Goal: Task Accomplishment & Management: Manage account settings

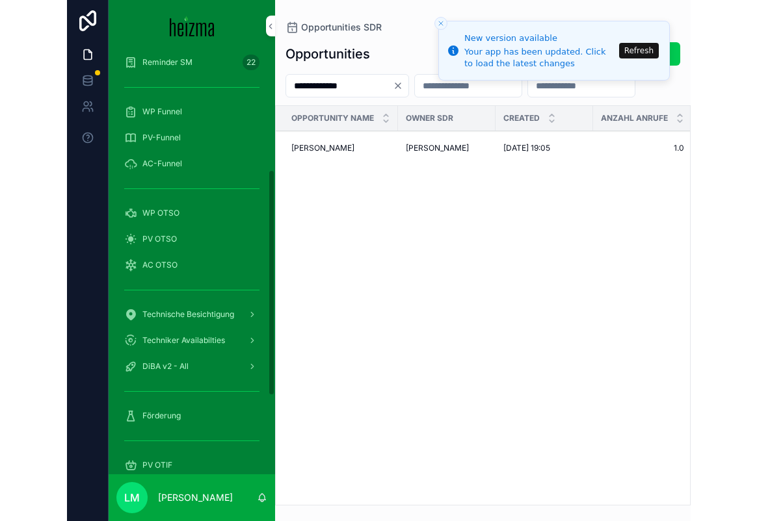
scroll to position [365, 0]
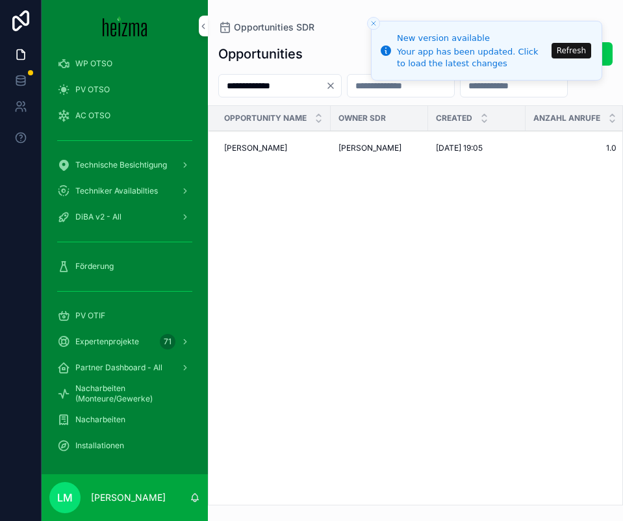
click at [101, 426] on div "Nacharbeiten" at bounding box center [124, 420] width 135 height 21
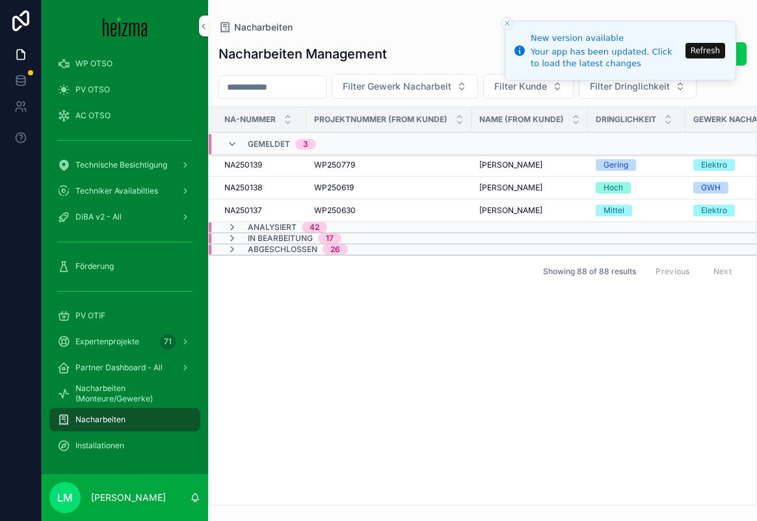
click at [623, 52] on button "Refresh" at bounding box center [705, 51] width 40 height 16
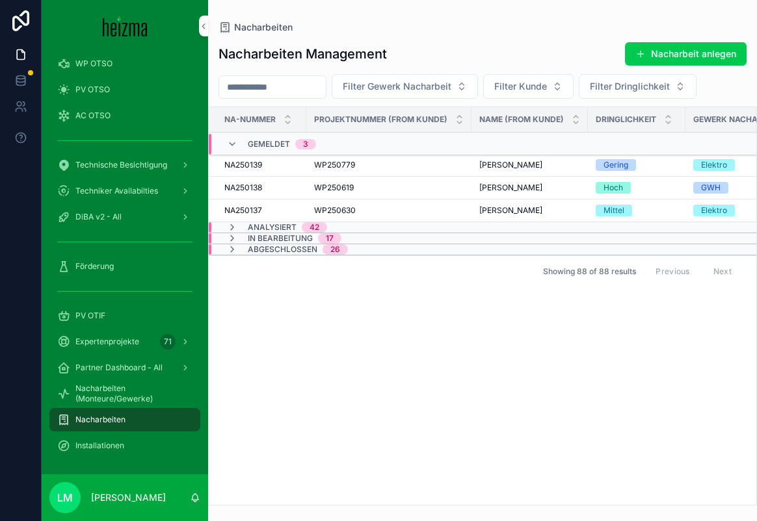
click at [280, 229] on span "Analysiert" at bounding box center [272, 227] width 49 height 10
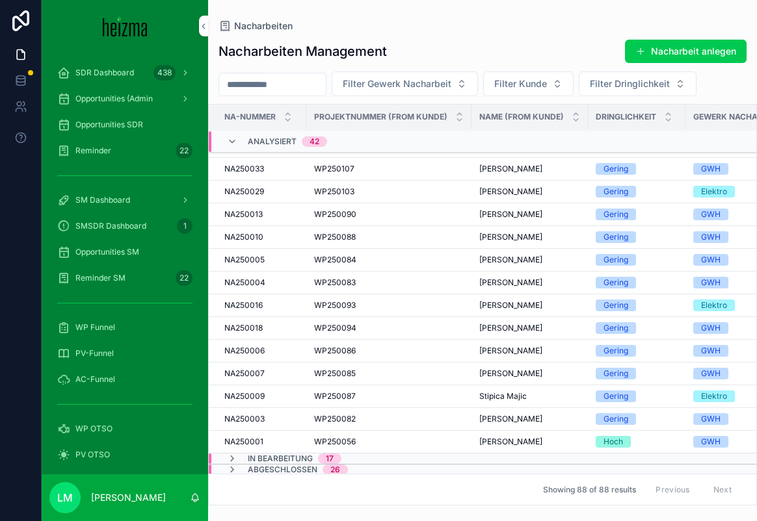
scroll to position [760, 0]
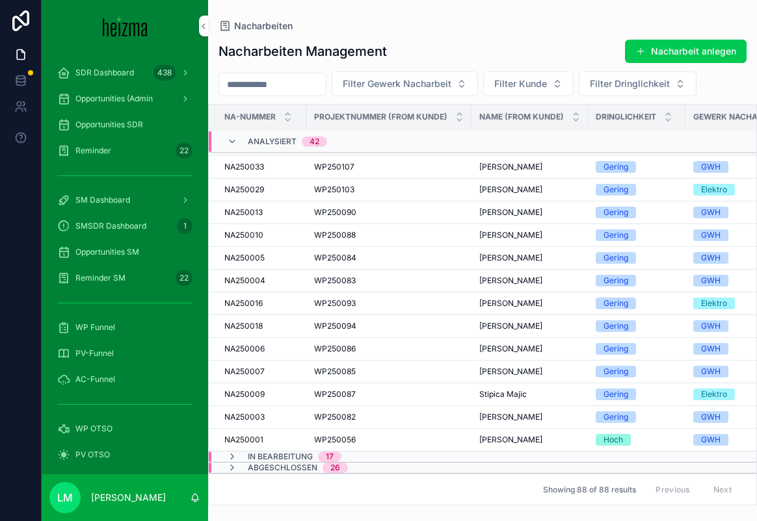
click at [286, 454] on span "In Bearbeitung" at bounding box center [280, 457] width 65 height 10
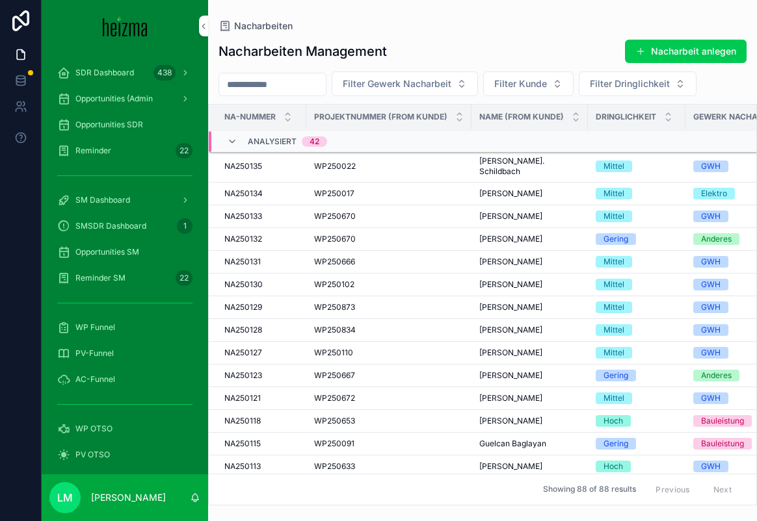
scroll to position [0, 0]
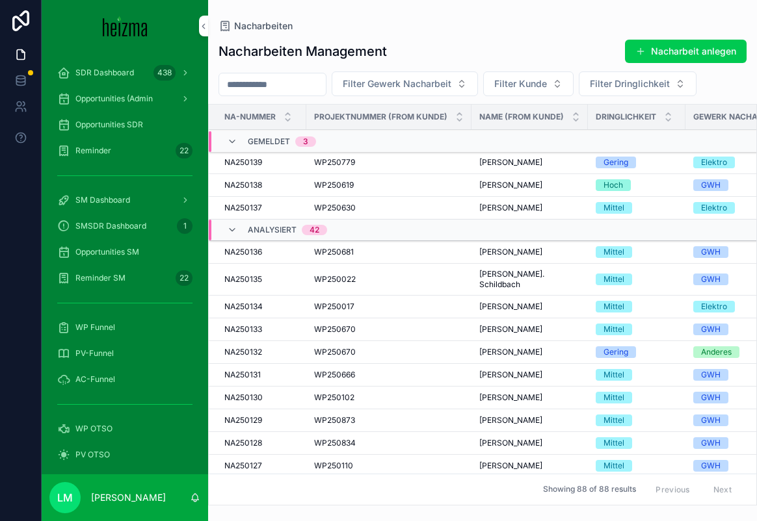
click at [228, 227] on icon "scrollable content" at bounding box center [232, 230] width 10 height 10
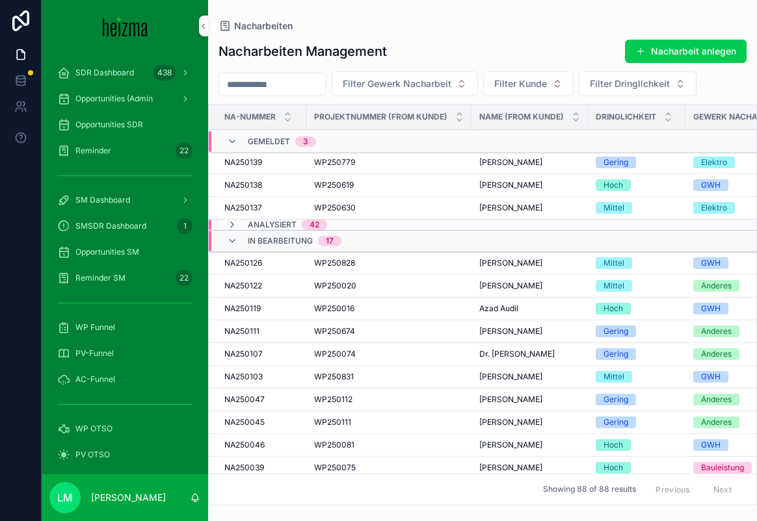
click at [235, 237] on icon "scrollable content" at bounding box center [232, 241] width 10 height 10
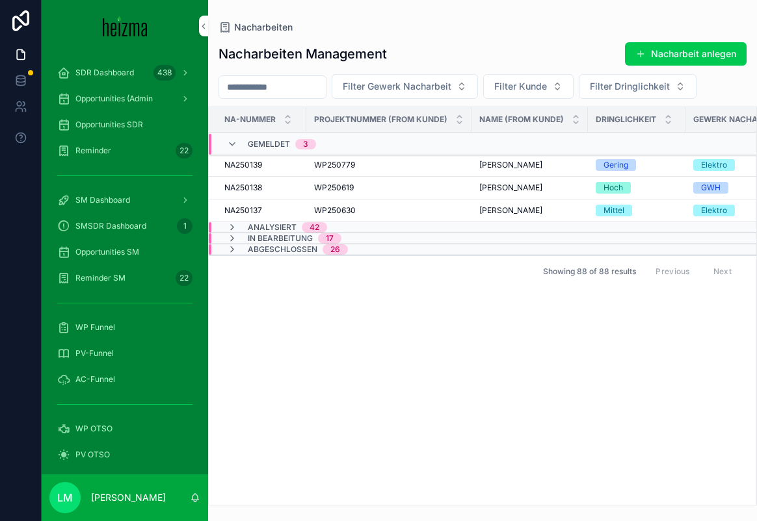
click at [241, 144] on div "Gemeldet 3" at bounding box center [271, 144] width 89 height 21
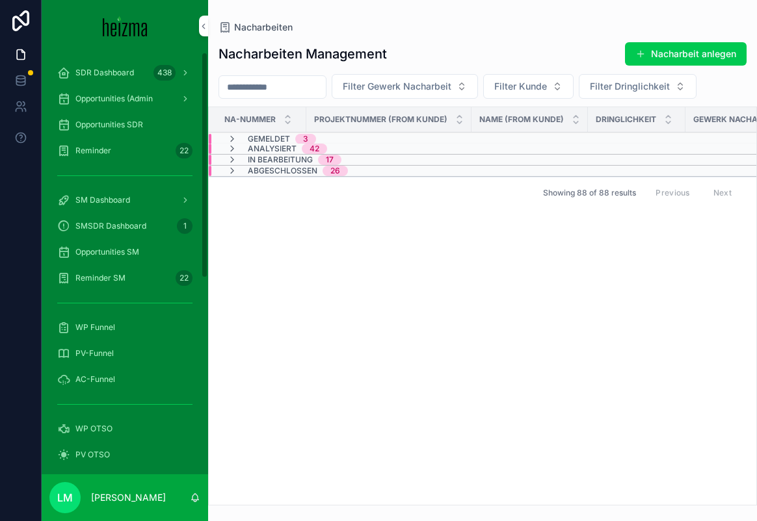
click at [86, 286] on div "Reminder SM 22" at bounding box center [124, 278] width 135 height 21
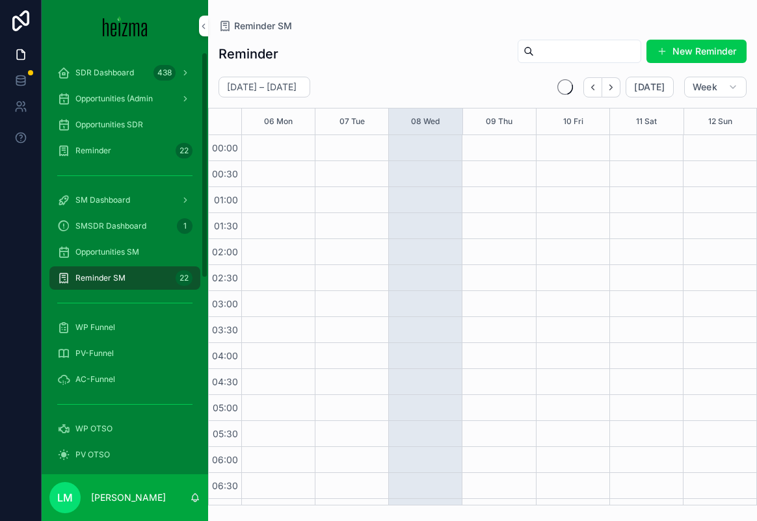
click at [86, 280] on span "Reminder SM" at bounding box center [100, 278] width 50 height 10
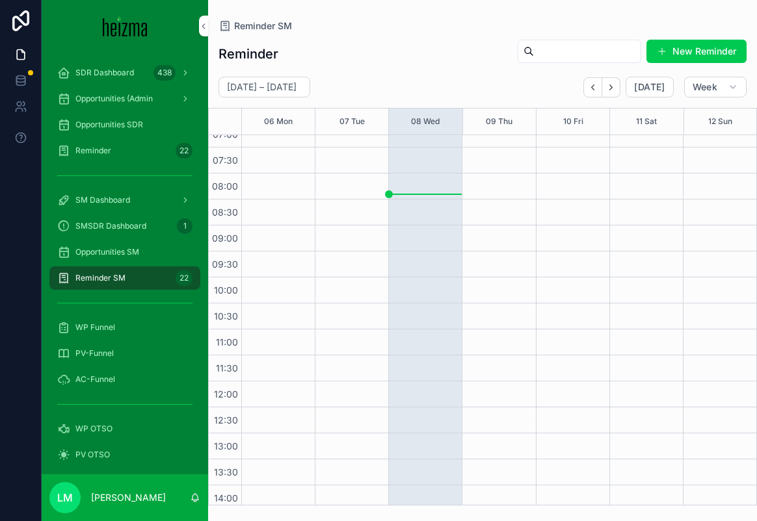
click at [111, 229] on span "SMSDR Dashboard" at bounding box center [110, 226] width 71 height 10
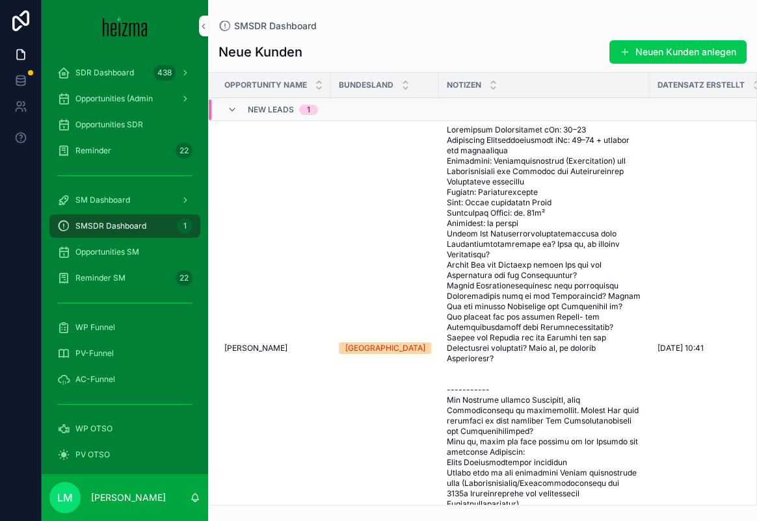
click at [111, 155] on div "Reminder 22" at bounding box center [124, 150] width 135 height 21
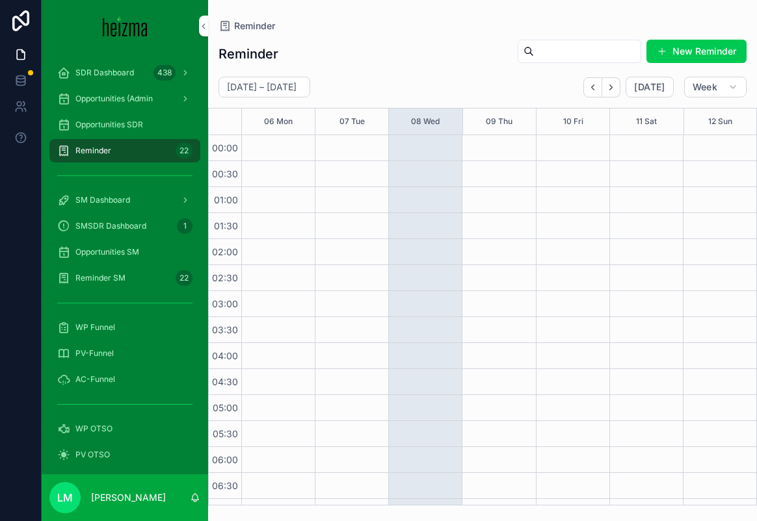
click at [109, 222] on span "SMSDR Dashboard" at bounding box center [110, 226] width 71 height 10
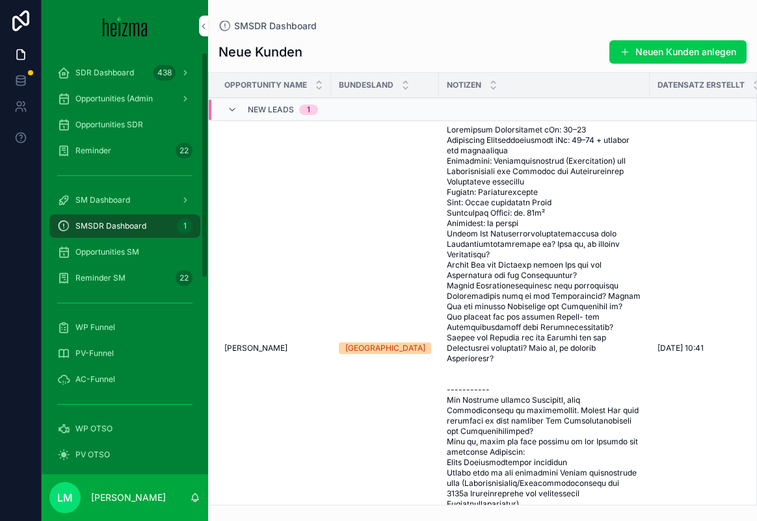
click at [91, 68] on span "SDR Dashboard" at bounding box center [104, 73] width 59 height 10
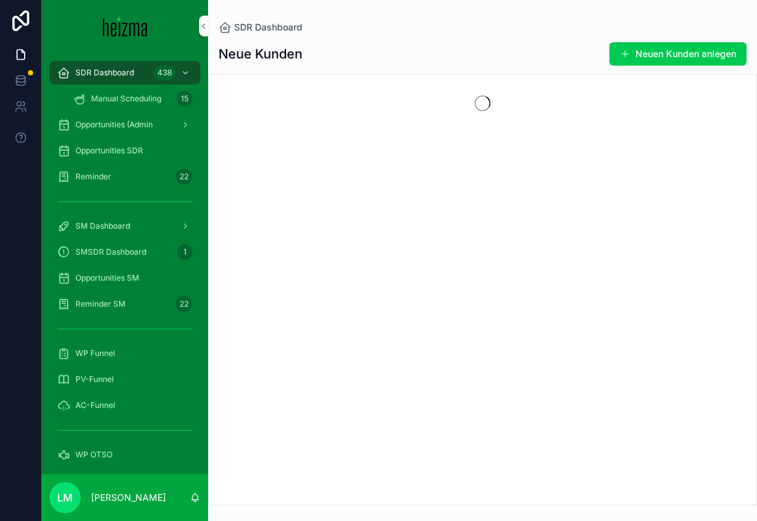
click at [111, 246] on div "SMSDR Dashboard 1" at bounding box center [124, 252] width 135 height 21
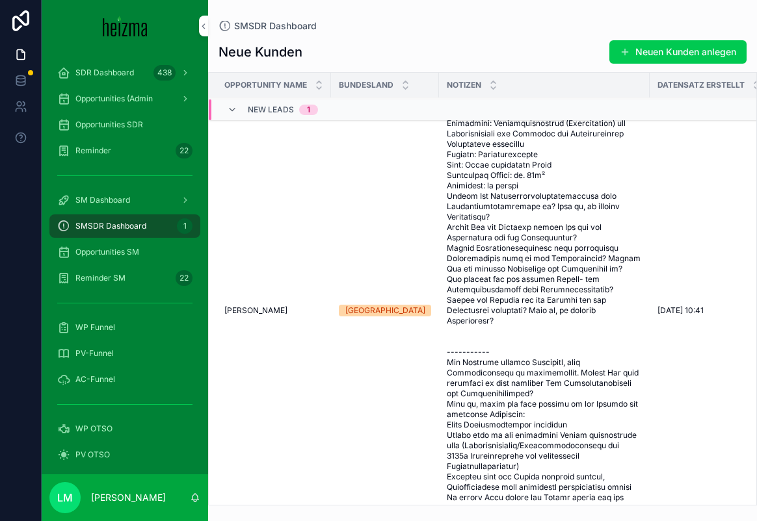
scroll to position [104, 0]
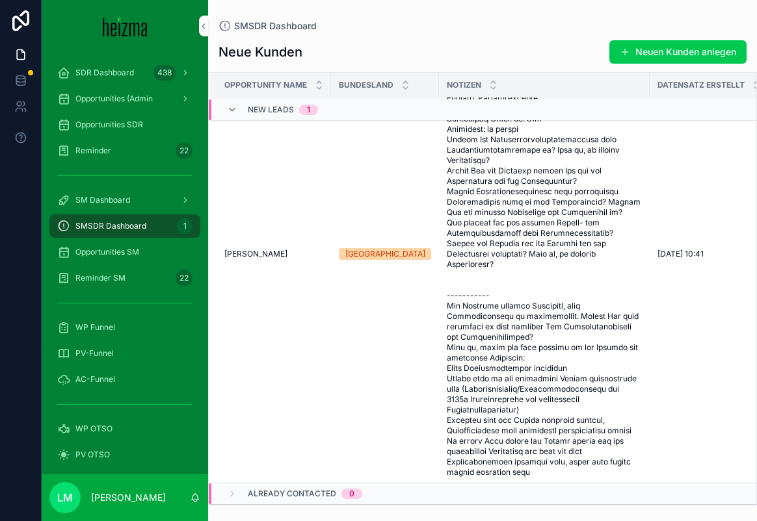
click at [257, 255] on td "Heindl Benjamin Heindl Benjamin" at bounding box center [270, 254] width 122 height 458
click at [247, 249] on span "Heindl Benjamin" at bounding box center [255, 254] width 63 height 10
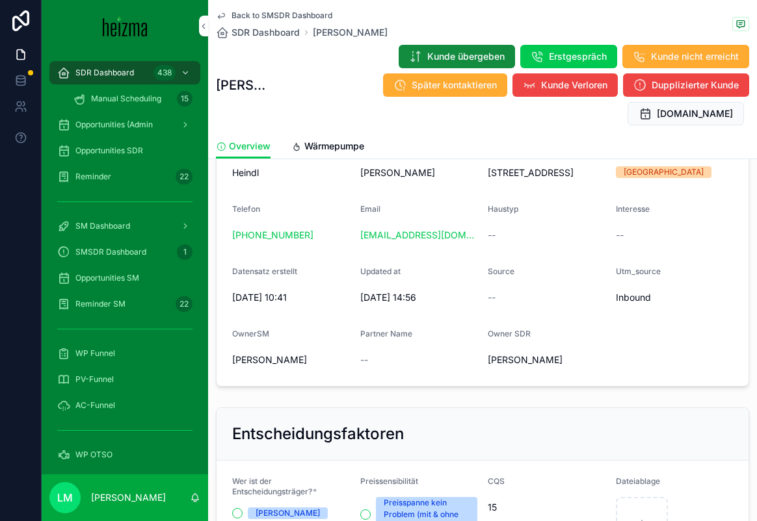
scroll to position [101, 0]
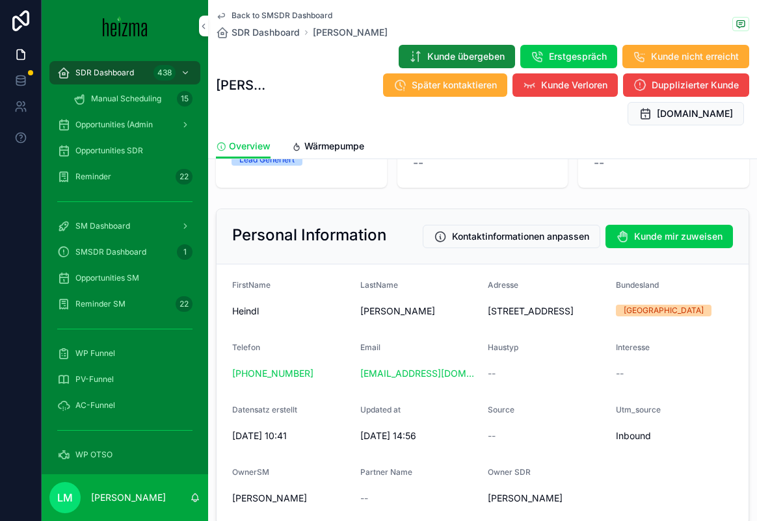
click at [647, 230] on span "Kunde mir zuweisen" at bounding box center [678, 236] width 88 height 13
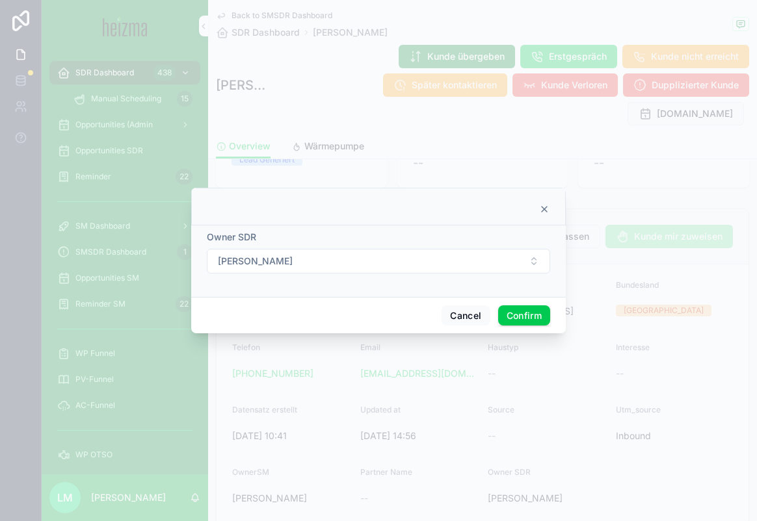
click at [419, 252] on button "[PERSON_NAME]" at bounding box center [378, 261] width 343 height 25
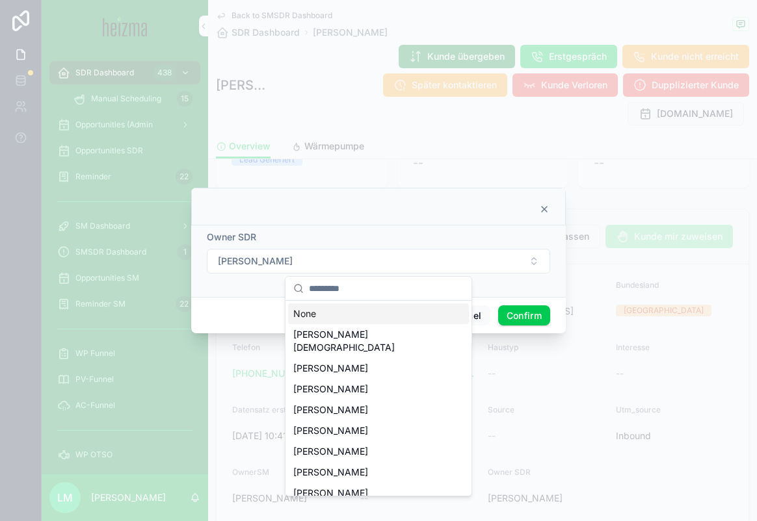
click at [370, 316] on div "None" at bounding box center [378, 314] width 181 height 21
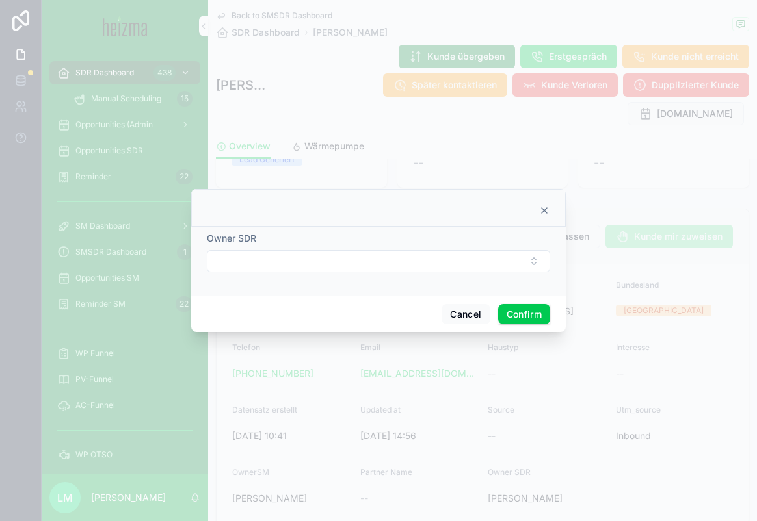
click at [525, 303] on div "Cancel Confirm" at bounding box center [378, 314] width 374 height 37
click at [525, 307] on button "Confirm" at bounding box center [524, 314] width 52 height 21
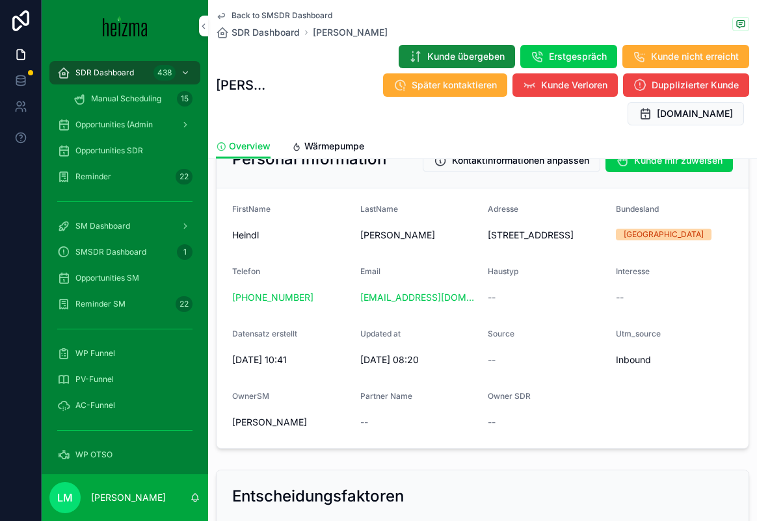
scroll to position [0, 0]
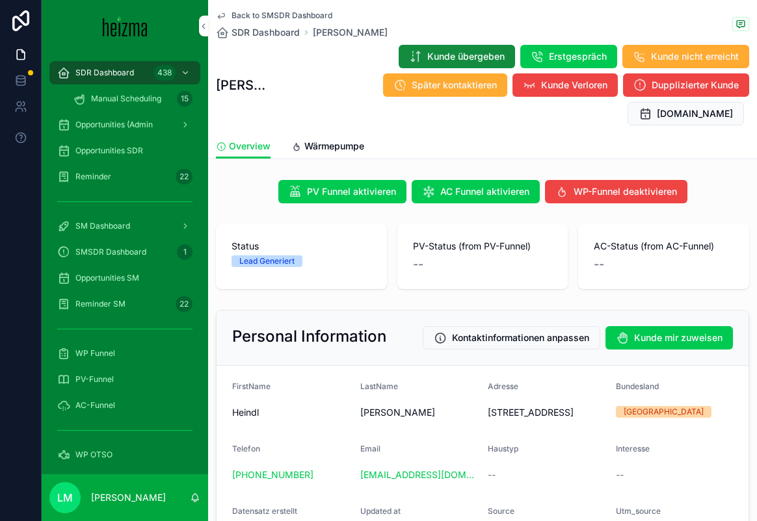
click at [246, 18] on span "Back to SMSDR Dashboard" at bounding box center [281, 15] width 101 height 10
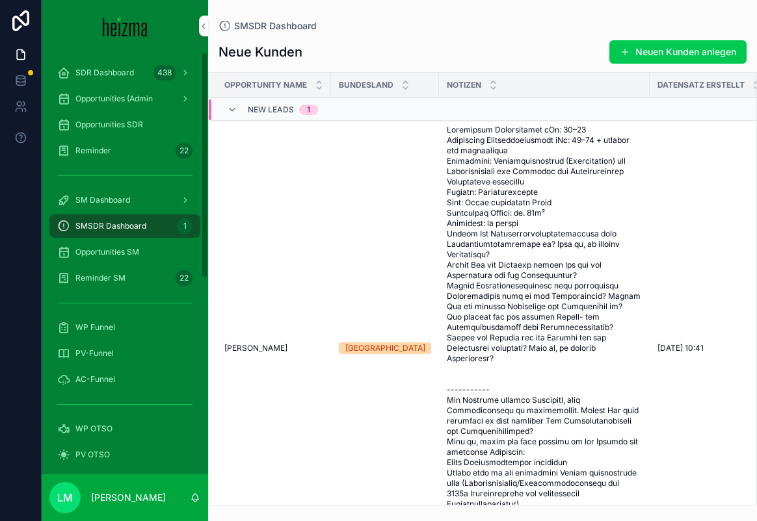
click at [109, 254] on span "Opportunities SM" at bounding box center [107, 252] width 64 height 10
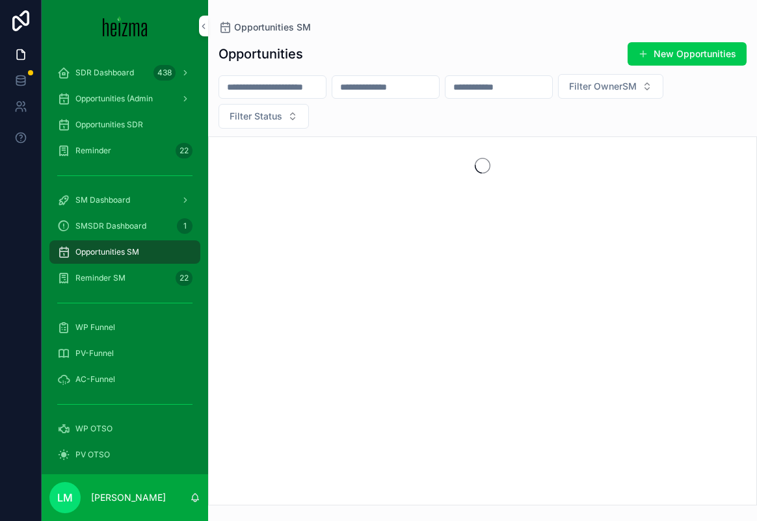
click at [92, 225] on span "SMSDR Dashboard" at bounding box center [110, 226] width 71 height 10
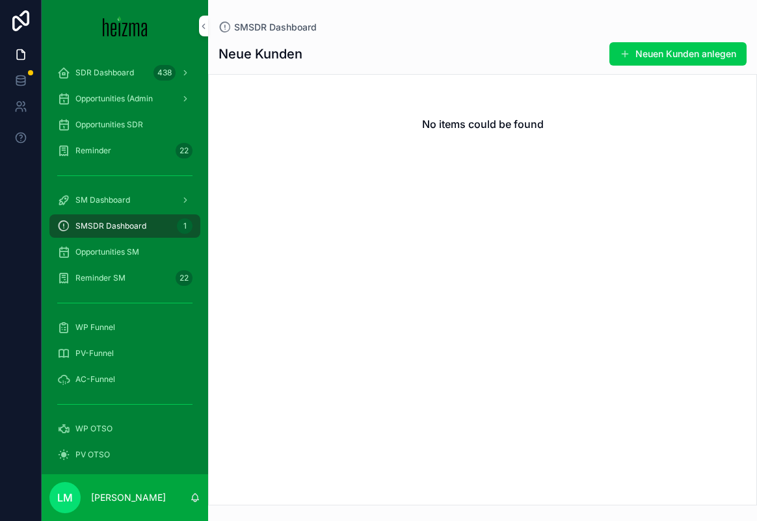
click at [101, 251] on span "Opportunities SM" at bounding box center [107, 252] width 64 height 10
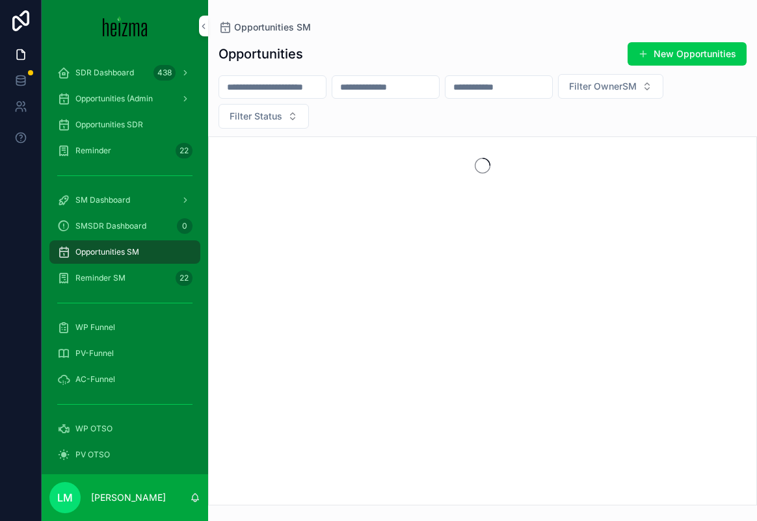
click at [105, 274] on span "Reminder SM" at bounding box center [100, 278] width 50 height 10
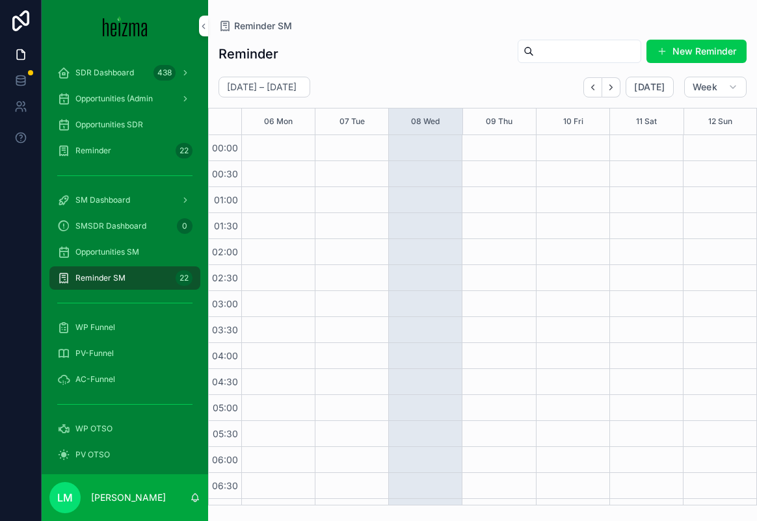
click at [96, 149] on span "Reminder" at bounding box center [93, 151] width 36 height 10
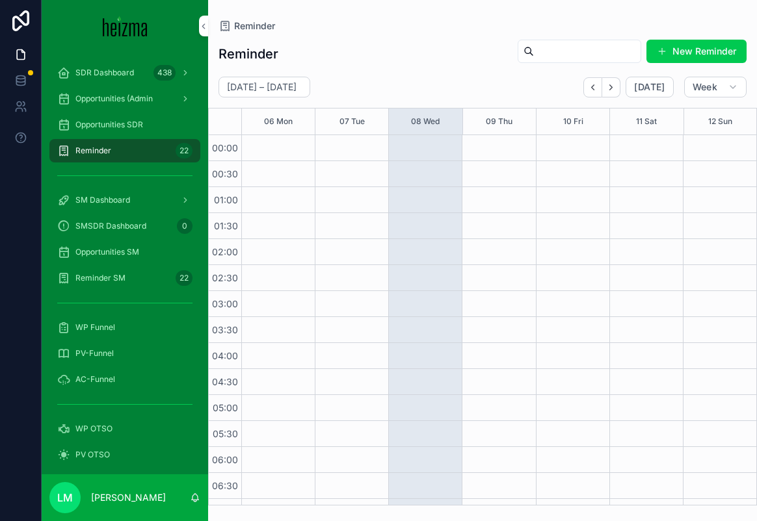
click at [92, 78] on div "SDR Dashboard 438" at bounding box center [124, 72] width 135 height 21
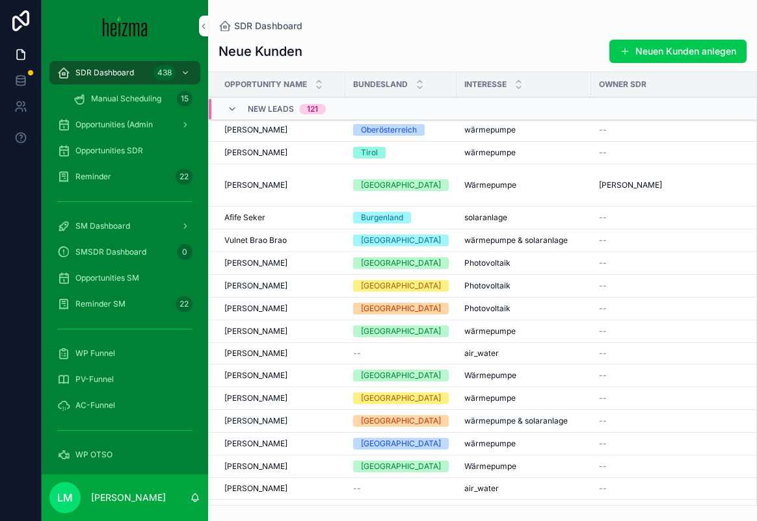
click at [258, 111] on span "New Leads" at bounding box center [271, 109] width 46 height 10
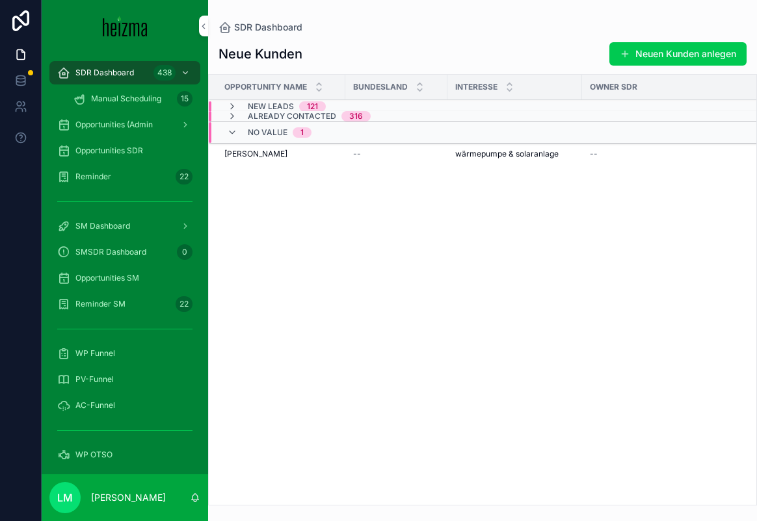
click at [250, 132] on span "No value" at bounding box center [268, 132] width 40 height 10
click at [250, 129] on span "No value" at bounding box center [268, 127] width 40 height 10
click at [250, 129] on span "No value" at bounding box center [268, 132] width 40 height 10
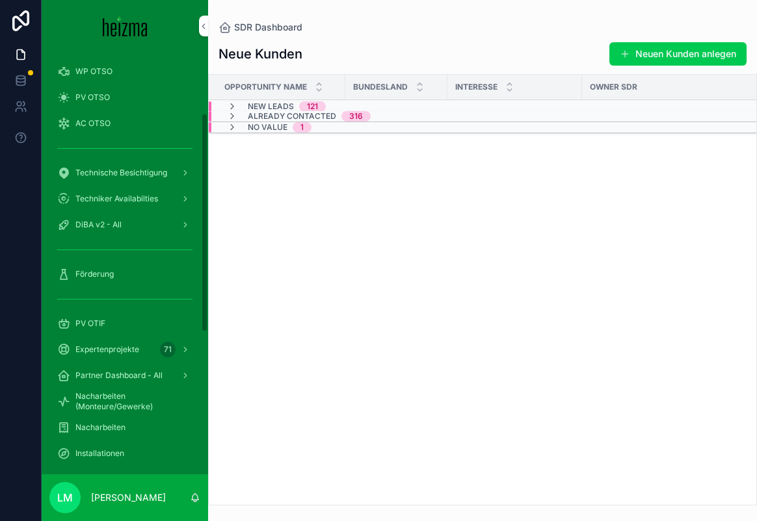
scroll to position [391, 0]
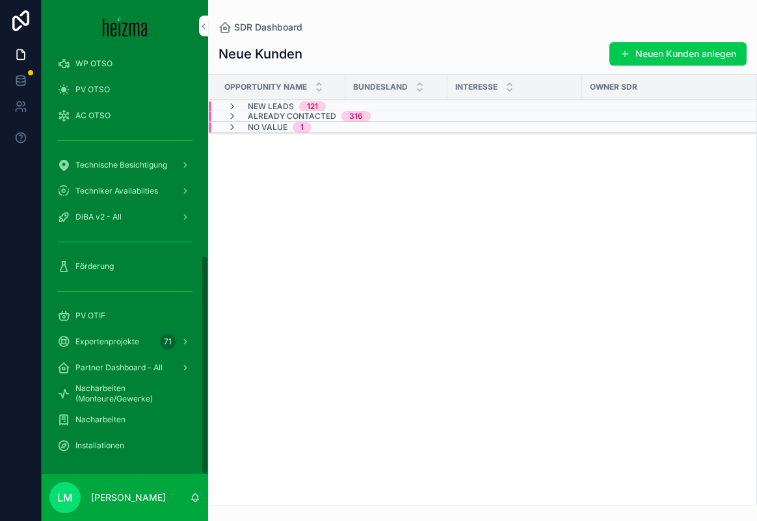
click at [98, 250] on div "scrollable content" at bounding box center [124, 241] width 151 height 21
click at [98, 261] on span "Förderung" at bounding box center [94, 266] width 38 height 10
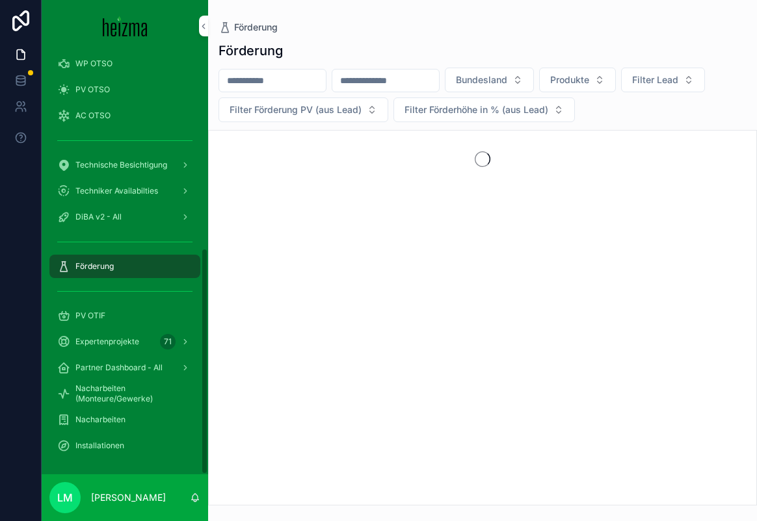
scroll to position [365, 0]
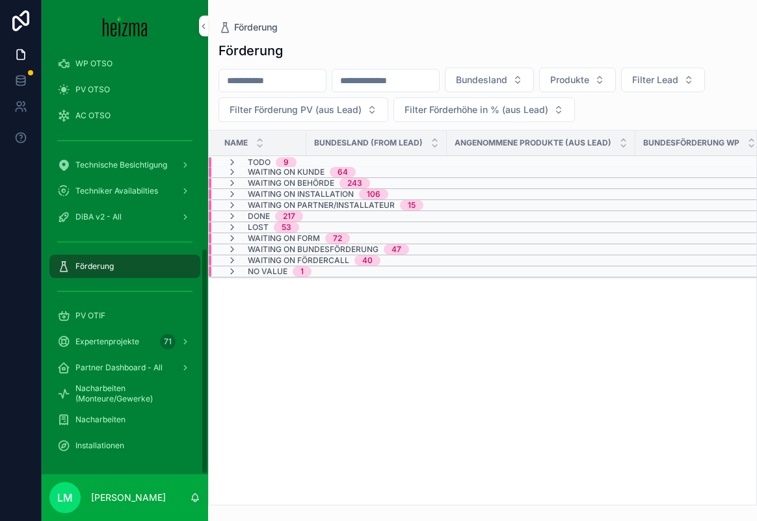
click at [281, 78] on input "scrollable content" at bounding box center [272, 81] width 107 height 18
type input "*******"
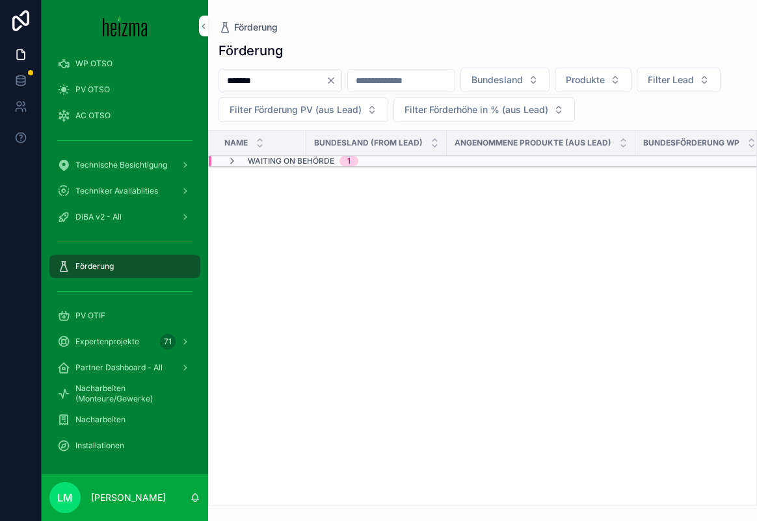
click at [272, 162] on span "Waiting on Behörde" at bounding box center [291, 161] width 86 height 10
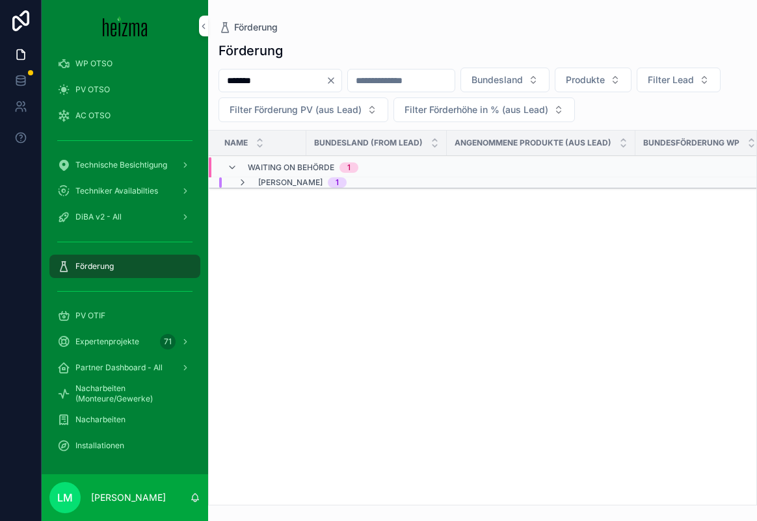
click at [272, 181] on span "Tom Gappmayer" at bounding box center [290, 182] width 64 height 10
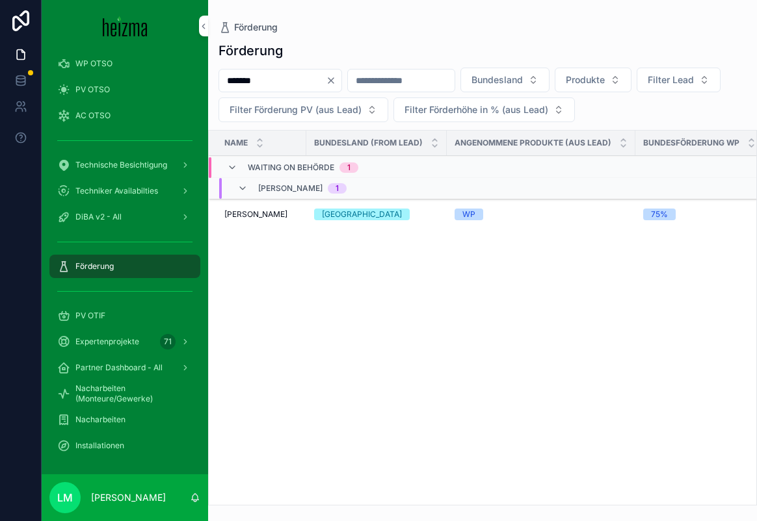
click at [265, 215] on span "Gerhard Hensler" at bounding box center [255, 214] width 63 height 10
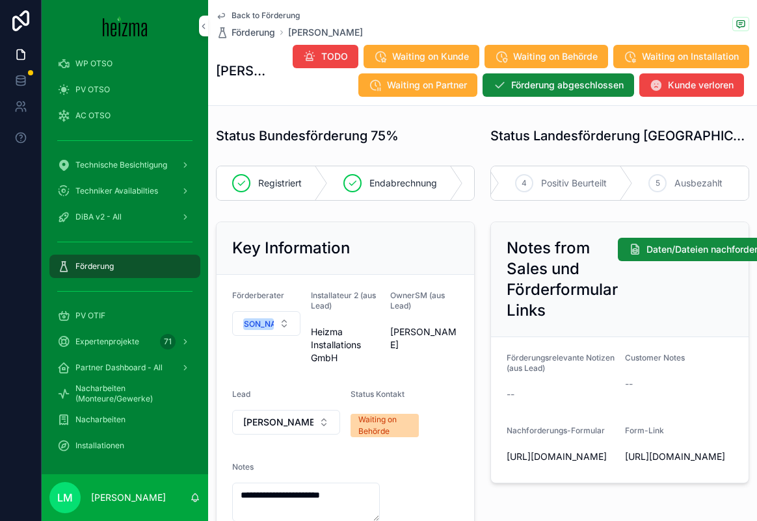
click at [715, 183] on span "Ausbezahlt" at bounding box center [698, 183] width 48 height 13
click at [567, 92] on button "Förderung abgeschlossen" at bounding box center [557, 84] width 151 height 23
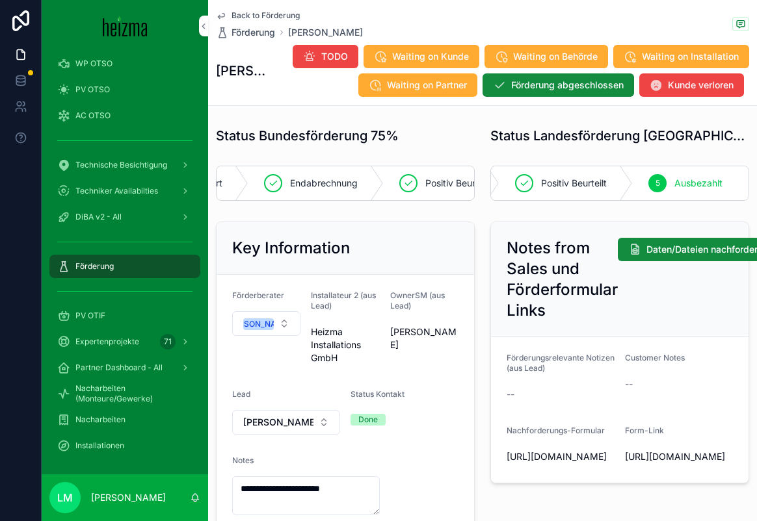
scroll to position [0, 240]
click at [592, 183] on span "Positiv Beurteilt" at bounding box center [574, 183] width 66 height 13
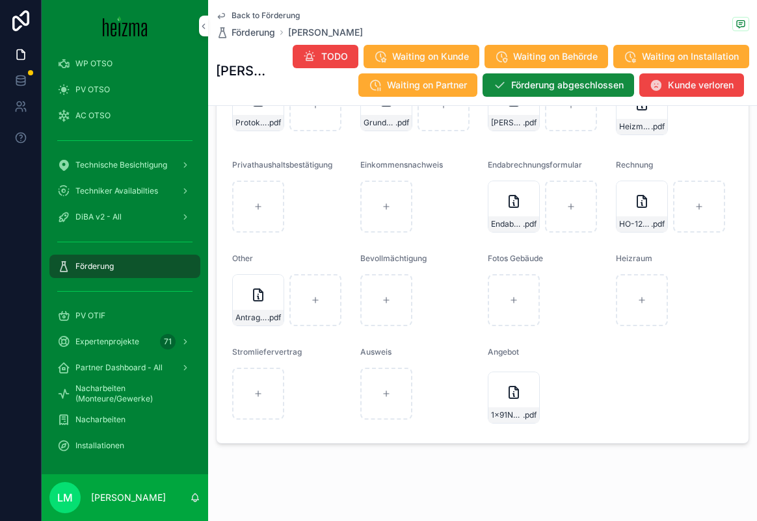
scroll to position [1481, 0]
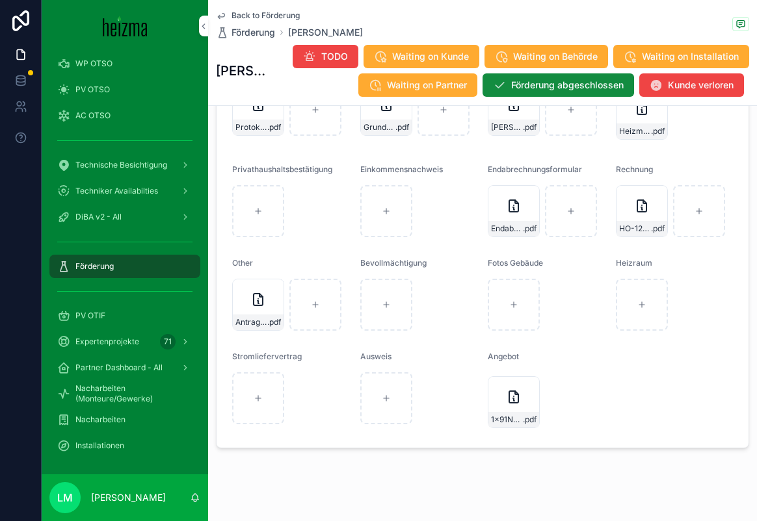
click at [643, 231] on div "HO-1204 .pdf" at bounding box center [642, 211] width 52 height 52
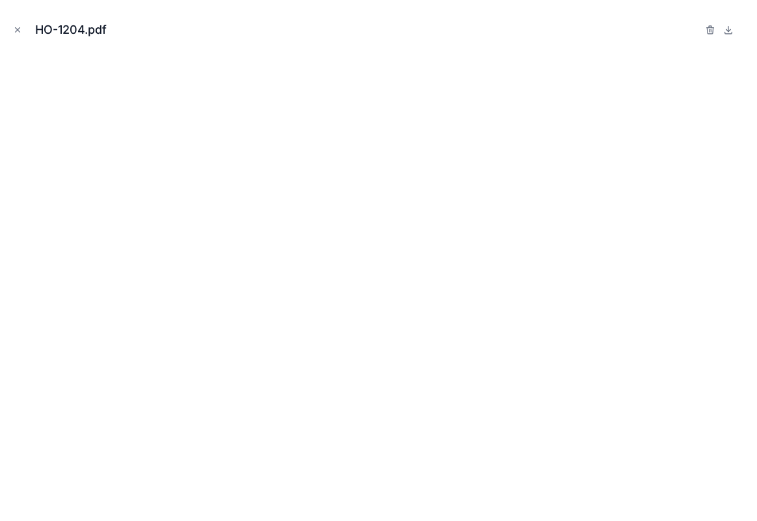
click at [729, 28] on icon at bounding box center [728, 30] width 10 height 10
click at [13, 30] on icon "Close modal" at bounding box center [17, 29] width 9 height 9
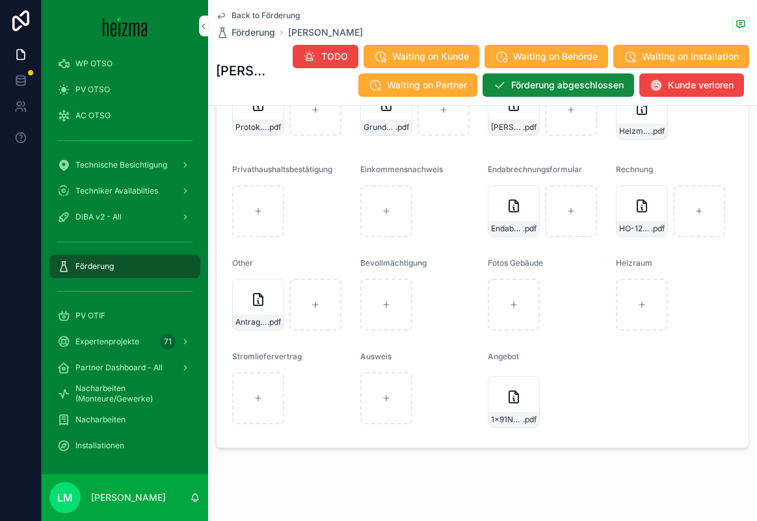
click at [261, 14] on span "Back to Förderung" at bounding box center [265, 15] width 68 height 10
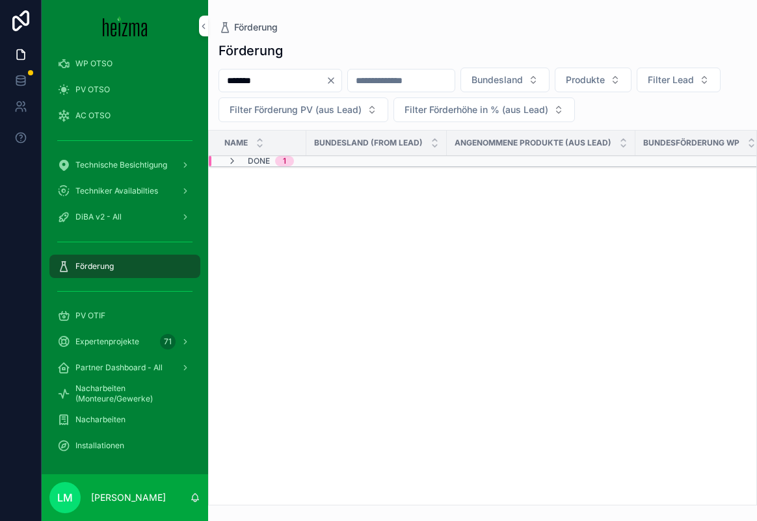
click at [265, 75] on input "*******" at bounding box center [272, 81] width 107 height 18
type input "******"
click at [279, 163] on span "Waiting on Fördercall" at bounding box center [298, 161] width 101 height 10
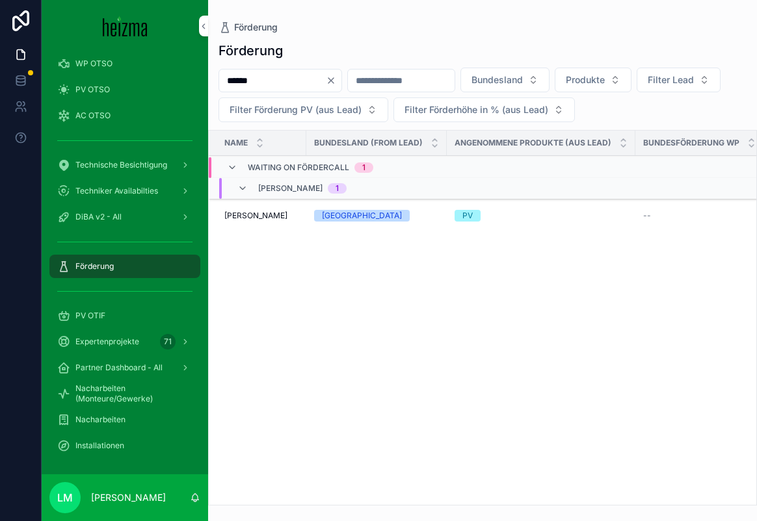
click at [268, 211] on span "Karin Turner" at bounding box center [255, 216] width 63 height 10
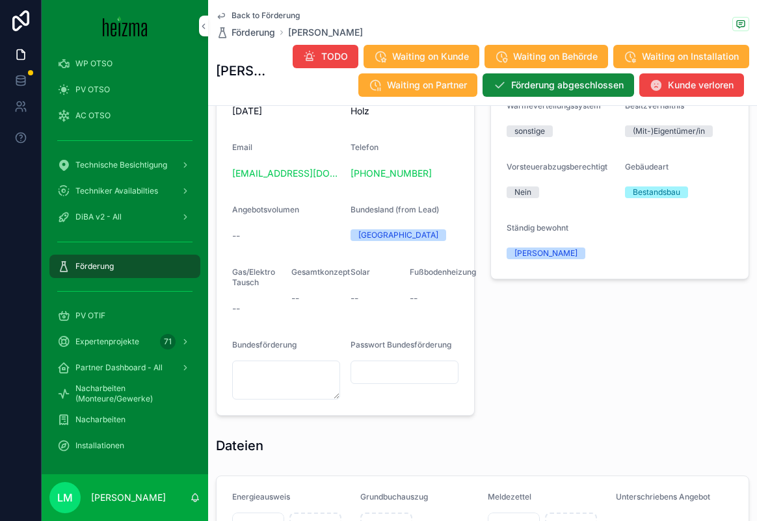
scroll to position [1308, 0]
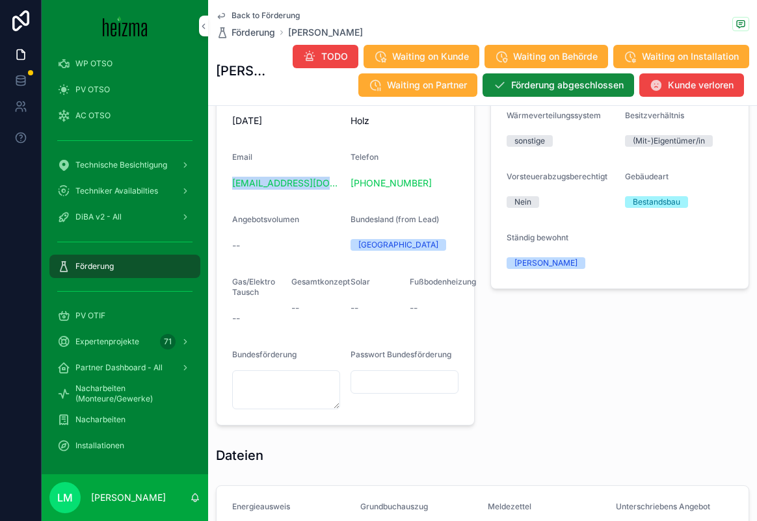
click at [242, 15] on span "Back to Förderung" at bounding box center [265, 15] width 68 height 10
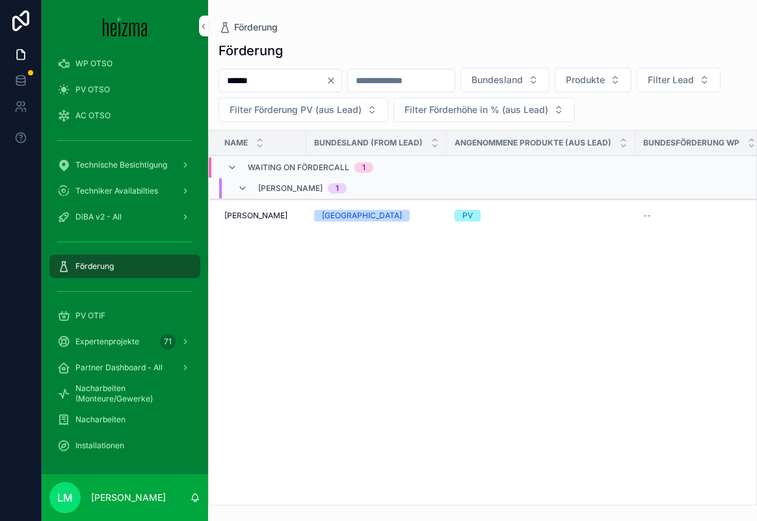
click at [325, 87] on input "******" at bounding box center [272, 81] width 107 height 18
type input "*******"
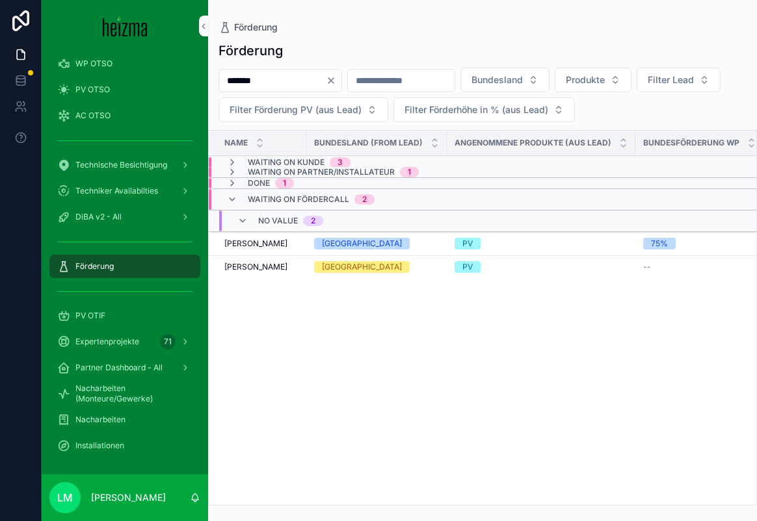
click at [259, 241] on span "Walter Leitner" at bounding box center [255, 244] width 63 height 10
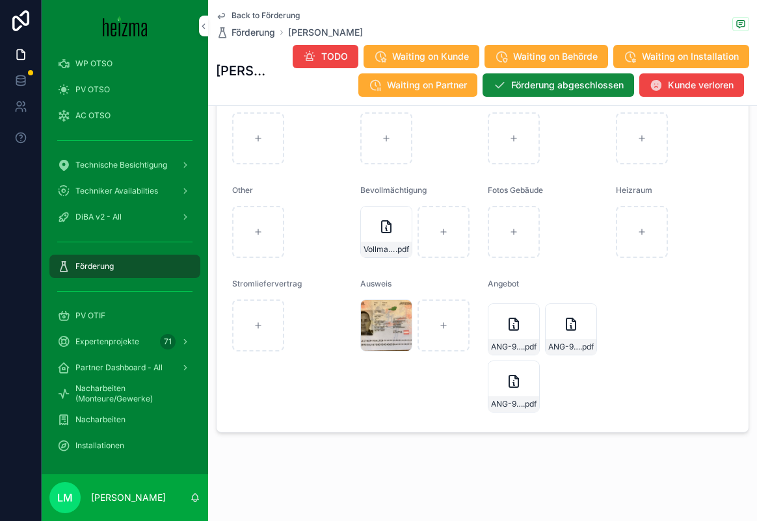
scroll to position [1528, 0]
click at [265, 256] on div "scrollable content" at bounding box center [258, 232] width 52 height 52
type input "**********"
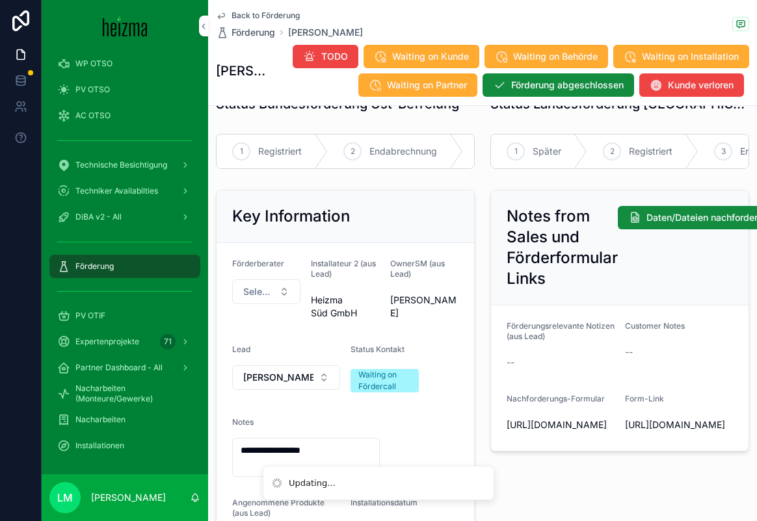
scroll to position [68, 0]
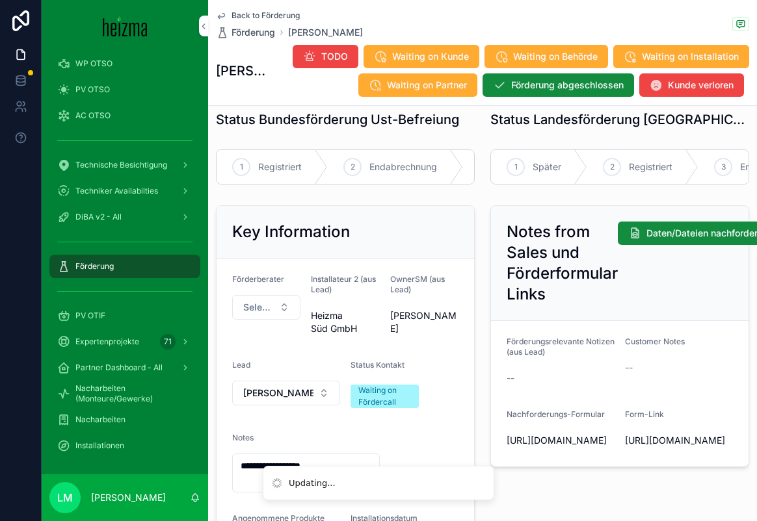
click at [248, 14] on span "Back to Förderung" at bounding box center [265, 15] width 68 height 10
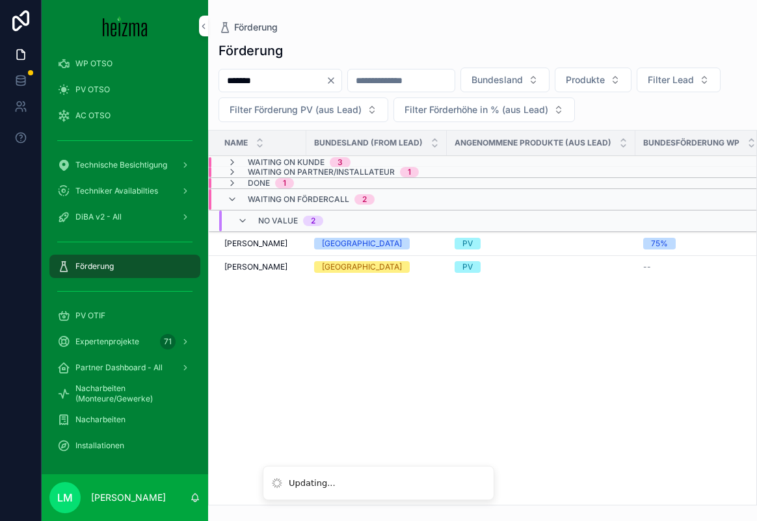
click at [336, 81] on icon "Clear" at bounding box center [331, 80] width 10 height 10
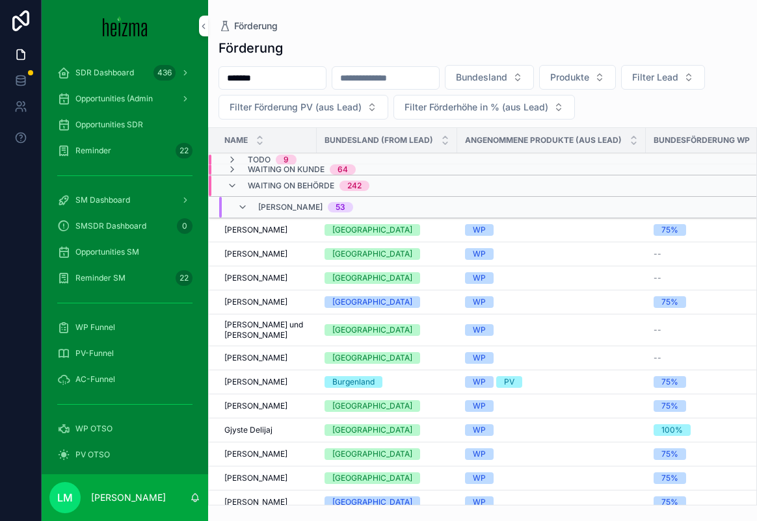
click at [107, 68] on span "SDR Dashboard" at bounding box center [104, 73] width 59 height 10
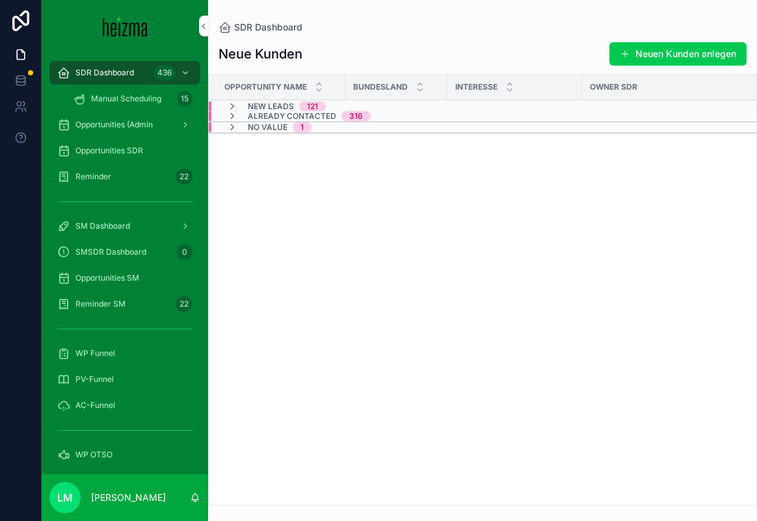
click at [120, 146] on span "Opportunities SDR" at bounding box center [109, 151] width 68 height 10
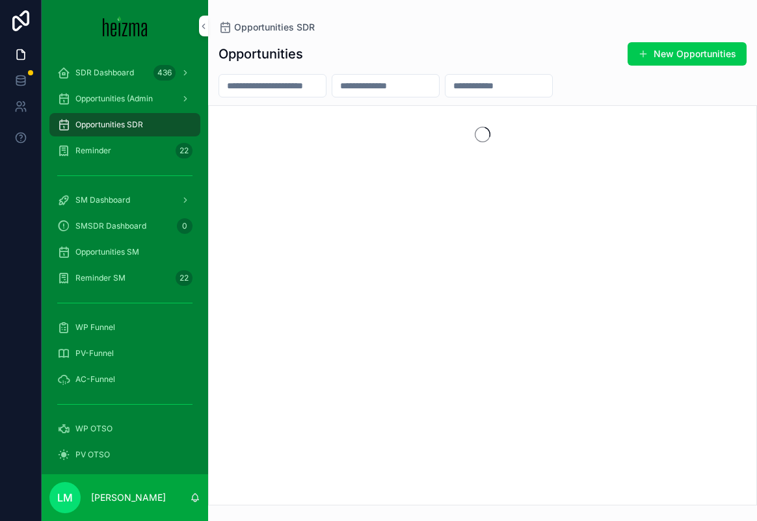
click at [257, 90] on input "scrollable content" at bounding box center [272, 86] width 107 height 18
click at [536, 91] on input "scrollable content" at bounding box center [498, 86] width 107 height 18
paste input "**********"
type input "**********"
click at [567, 83] on button "Clear" at bounding box center [560, 86] width 16 height 10
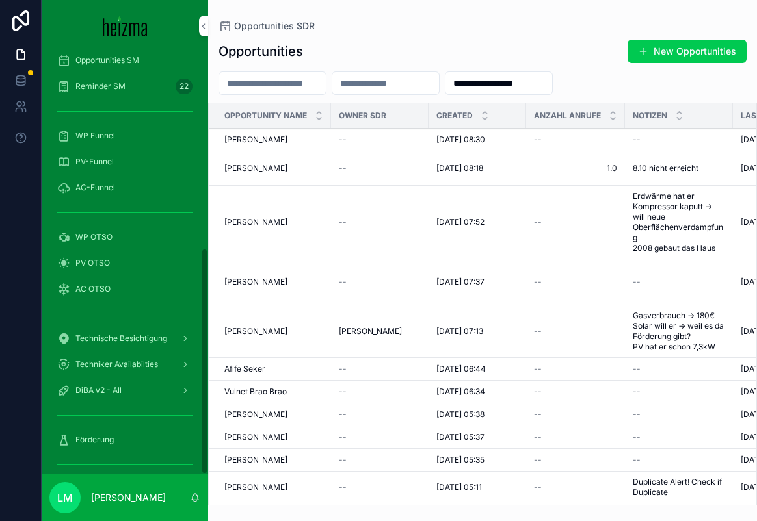
scroll to position [365, 0]
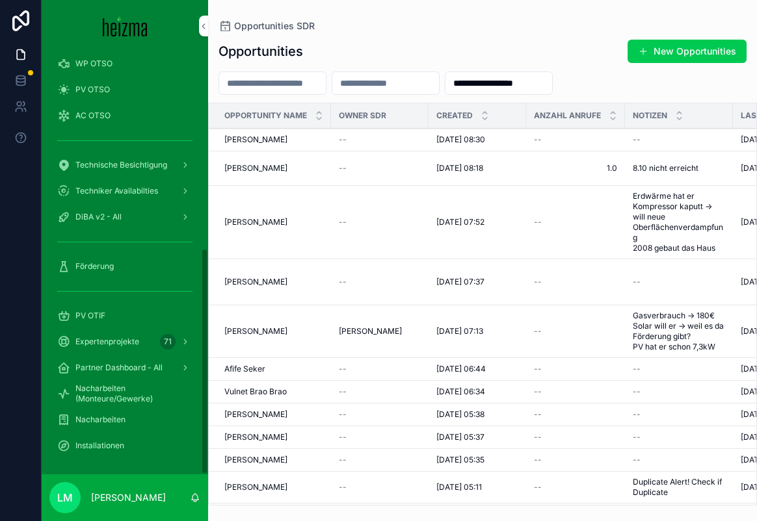
click at [83, 269] on span "Förderung" at bounding box center [94, 266] width 38 height 10
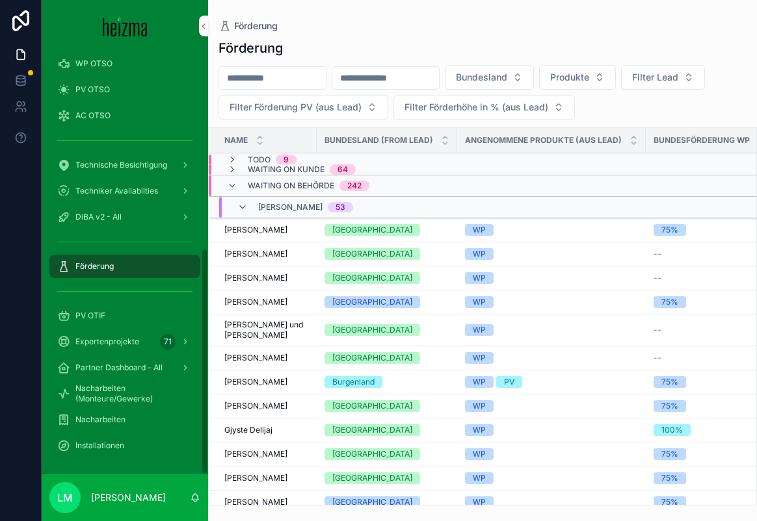
click at [253, 87] on div "scrollable content" at bounding box center [272, 77] width 108 height 23
click at [253, 81] on input "scrollable content" at bounding box center [272, 78] width 107 height 18
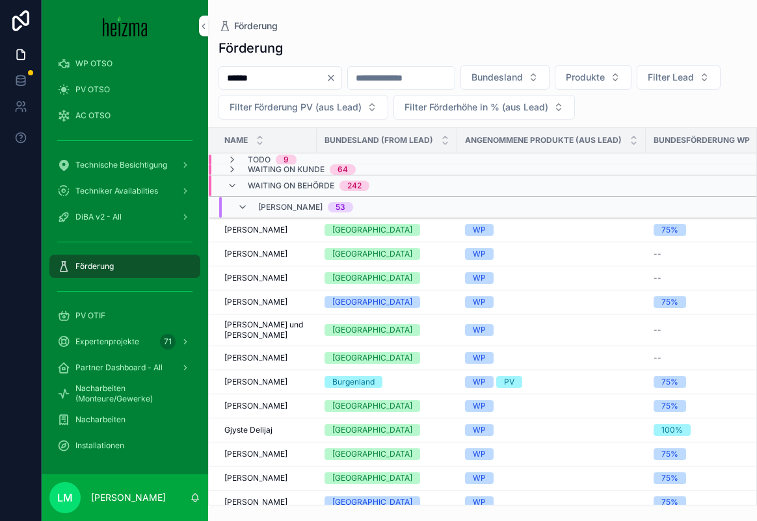
type input "******"
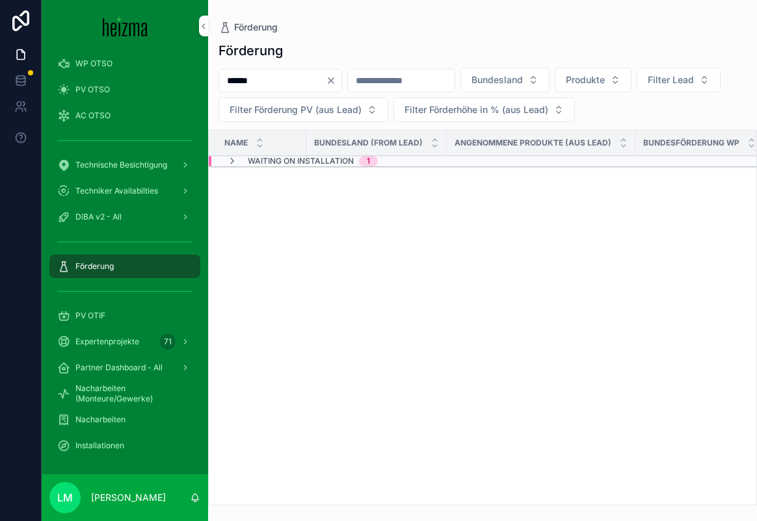
click at [250, 160] on span "Waiting on Installation" at bounding box center [301, 161] width 106 height 10
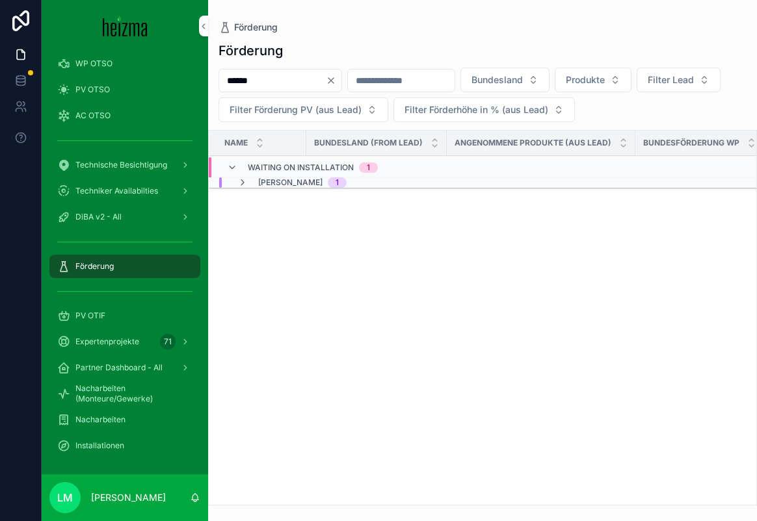
click at [255, 185] on div "Lucy Munster 1" at bounding box center [291, 182] width 109 height 10
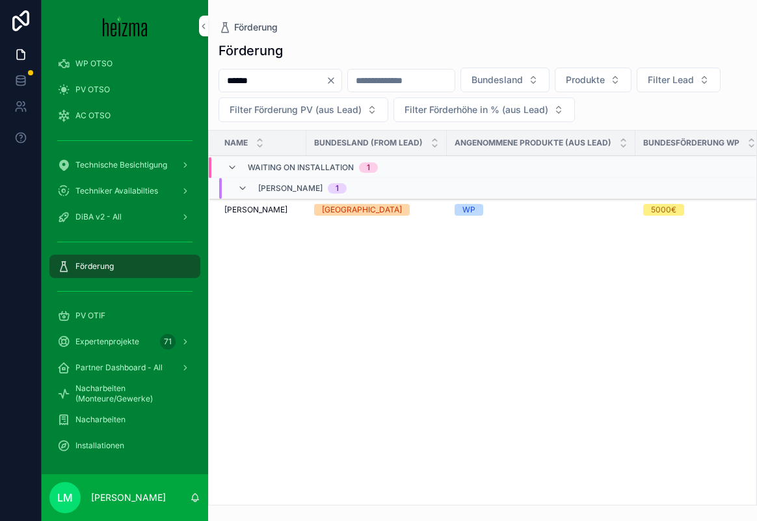
click at [267, 207] on span "Richard Peters" at bounding box center [255, 210] width 63 height 10
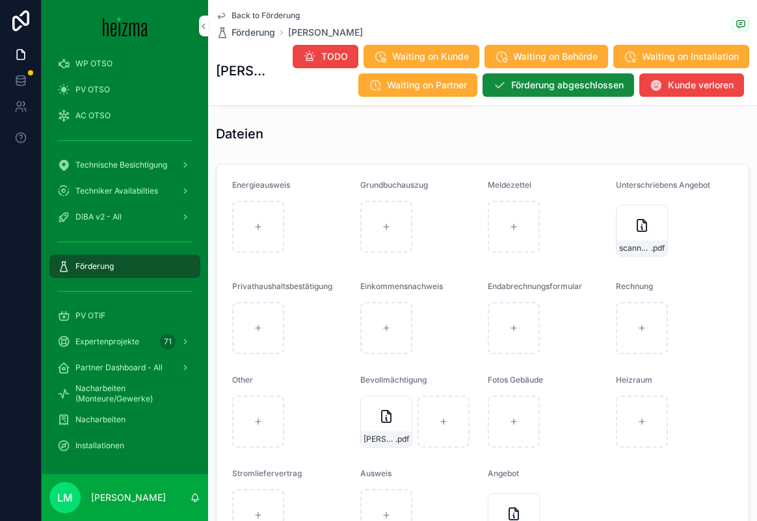
scroll to position [1485, 0]
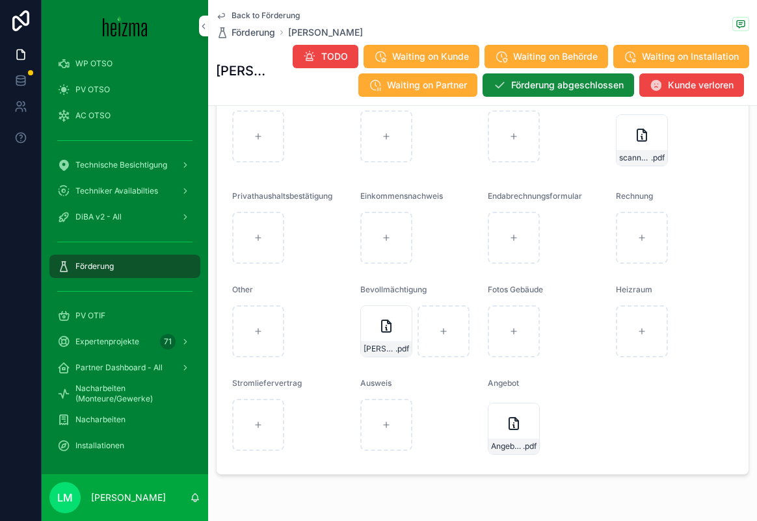
click at [506, 451] on div "Angebot_PetersRichard .pdf" at bounding box center [513, 447] width 51 height 16
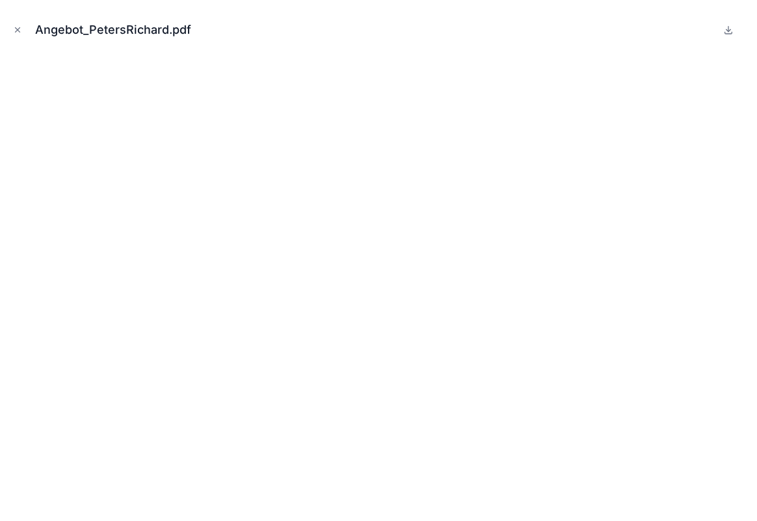
click at [14, 32] on icon "Close modal" at bounding box center [17, 29] width 9 height 9
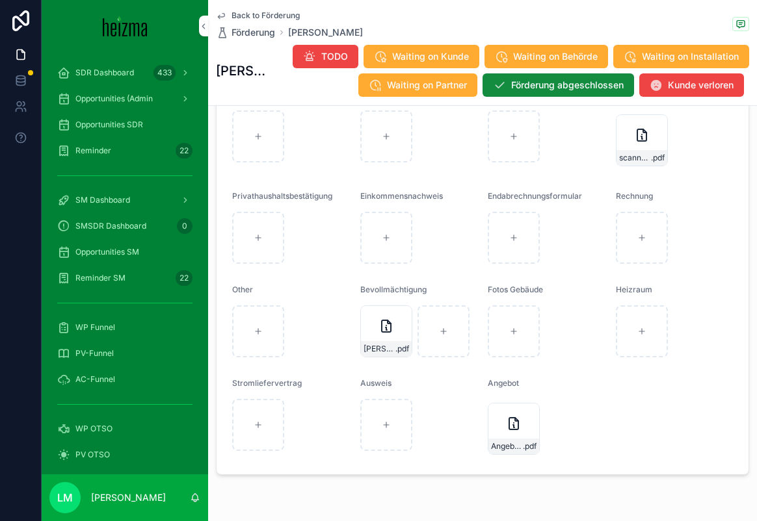
click at [114, 121] on span "Opportunities SDR" at bounding box center [109, 125] width 68 height 10
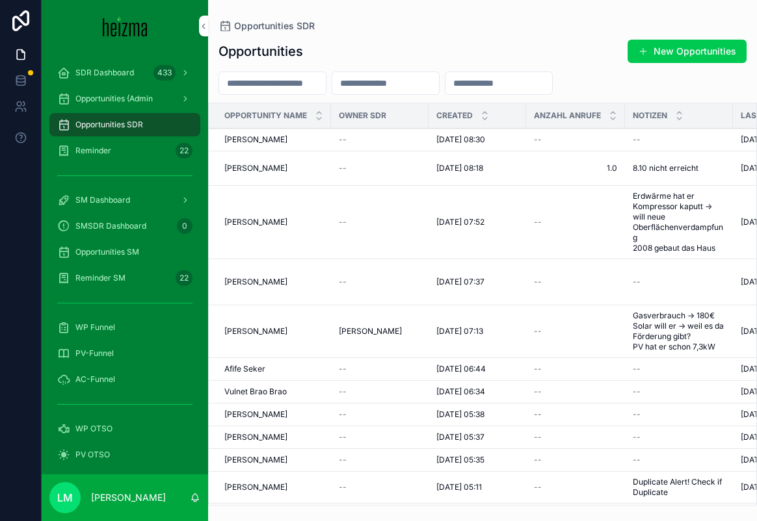
click at [108, 120] on span "Opportunities SDR" at bounding box center [109, 125] width 68 height 10
click at [248, 86] on input "scrollable content" at bounding box center [272, 83] width 107 height 18
type input "****"
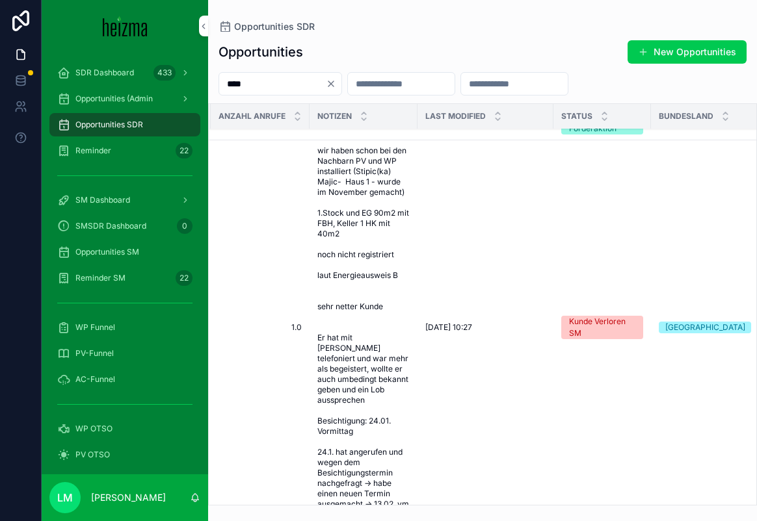
scroll to position [58, 286]
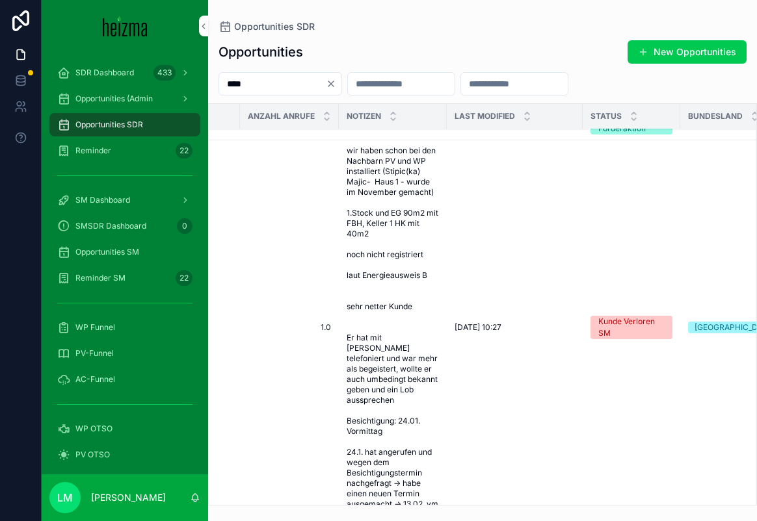
click at [362, 364] on span "wir haben schon bei den Nachbarn PV und WP installiert (Stipic(ka) Majic- Haus …" at bounding box center [392, 328] width 92 height 364
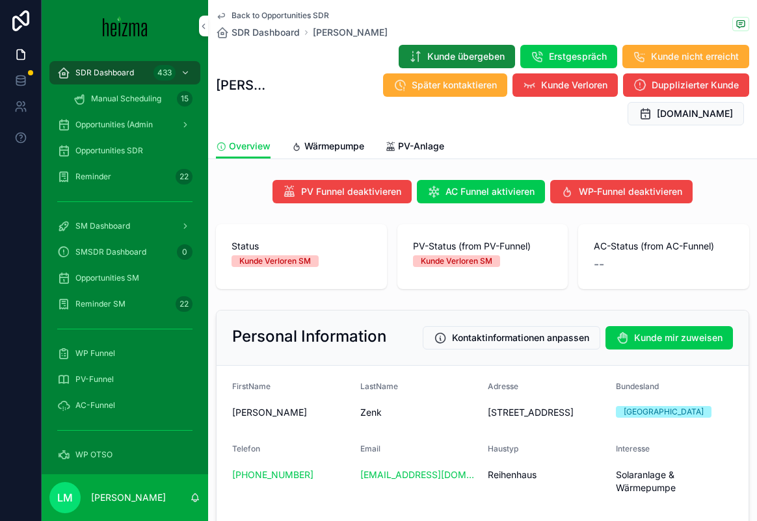
click at [338, 140] on span "Wärmepumpe" at bounding box center [334, 146] width 60 height 13
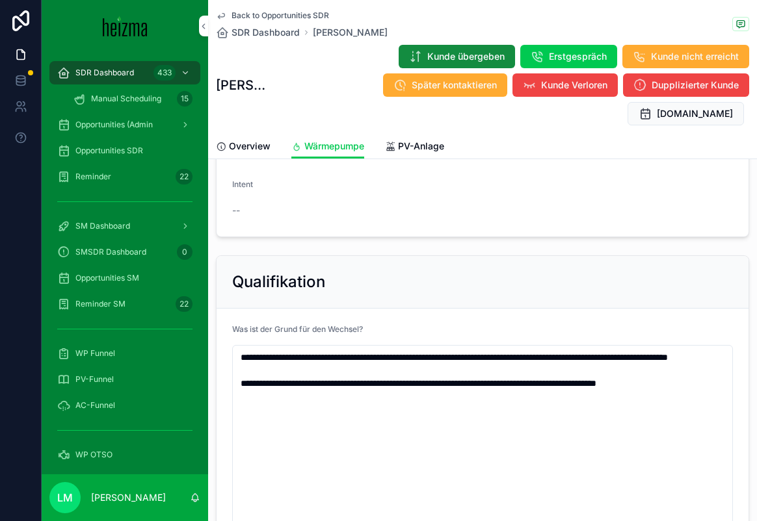
scroll to position [177, 0]
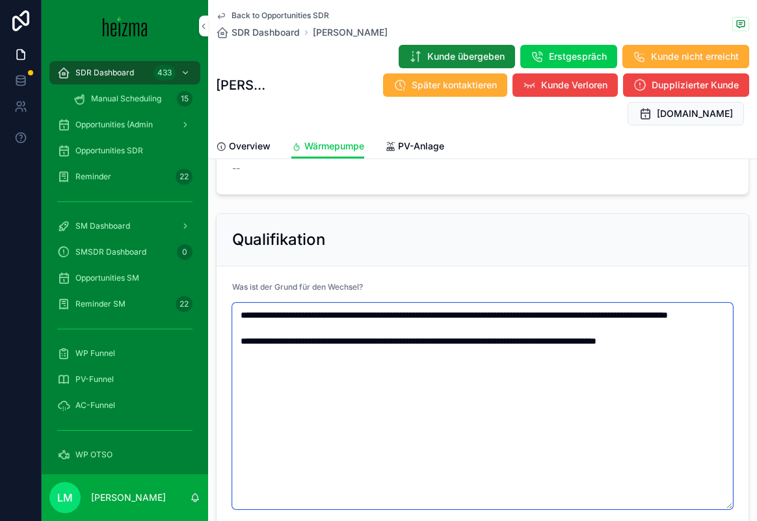
click at [350, 360] on textarea "**********" at bounding box center [482, 406] width 501 height 207
paste textarea "**********"
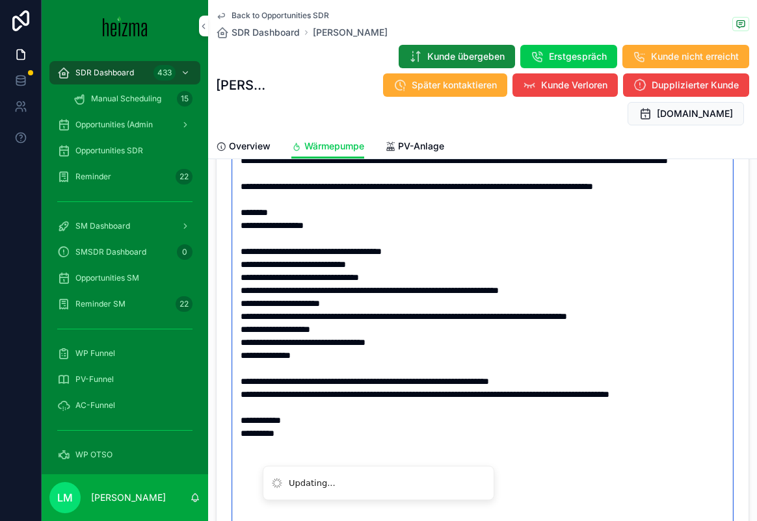
scroll to position [333, 0]
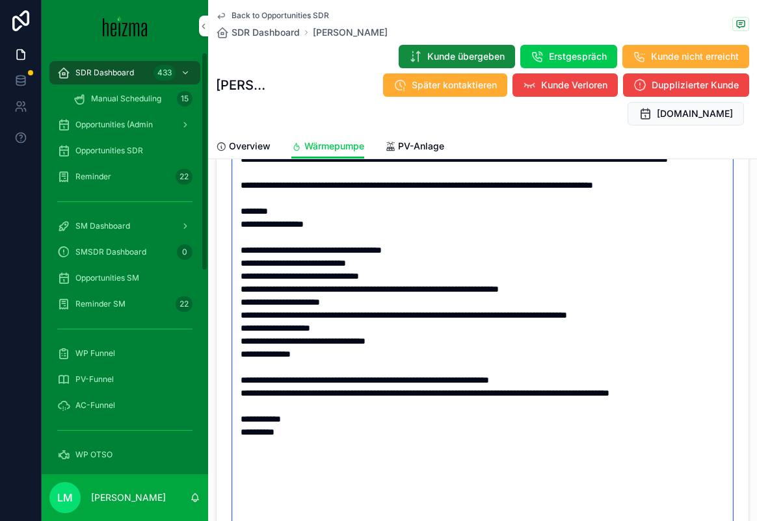
type textarea "**********"
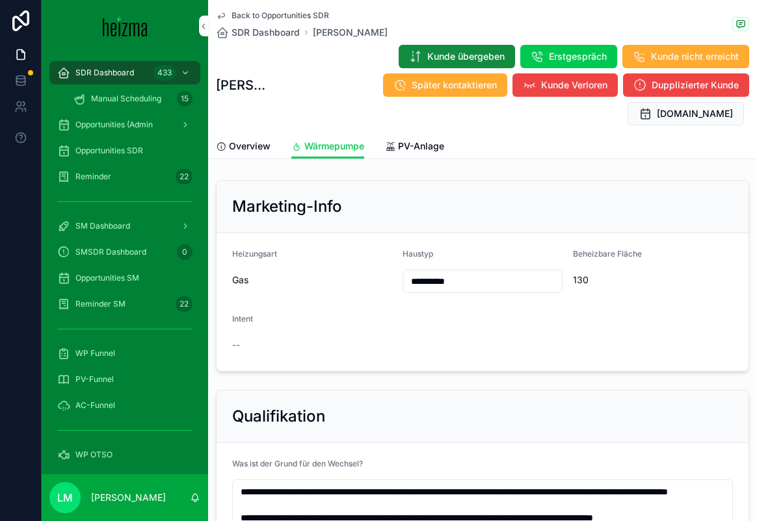
click at [283, 31] on span "SDR Dashboard" at bounding box center [265, 32] width 68 height 13
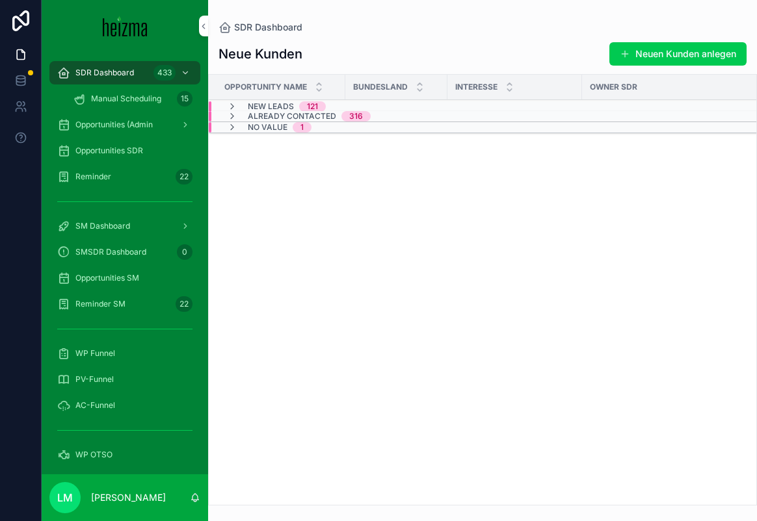
click at [122, 154] on span "Opportunities SDR" at bounding box center [109, 151] width 68 height 10
click at [120, 166] on div "Reminder 22" at bounding box center [124, 176] width 135 height 21
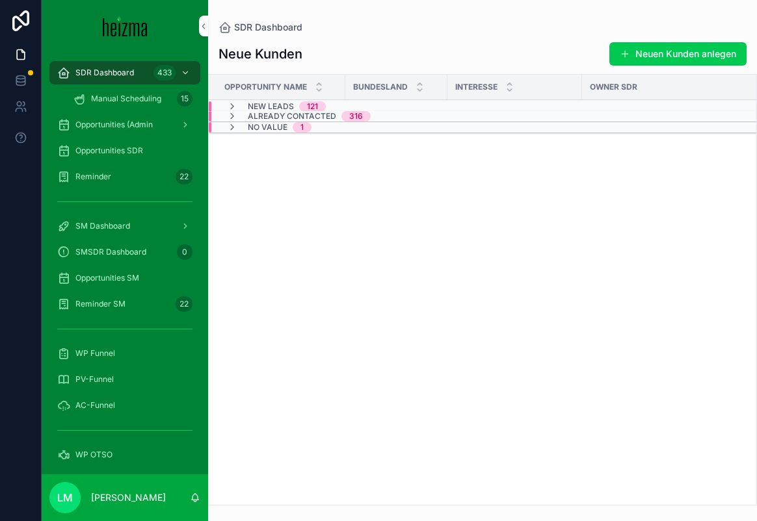
click at [120, 166] on div "Reminder 22" at bounding box center [124, 176] width 135 height 21
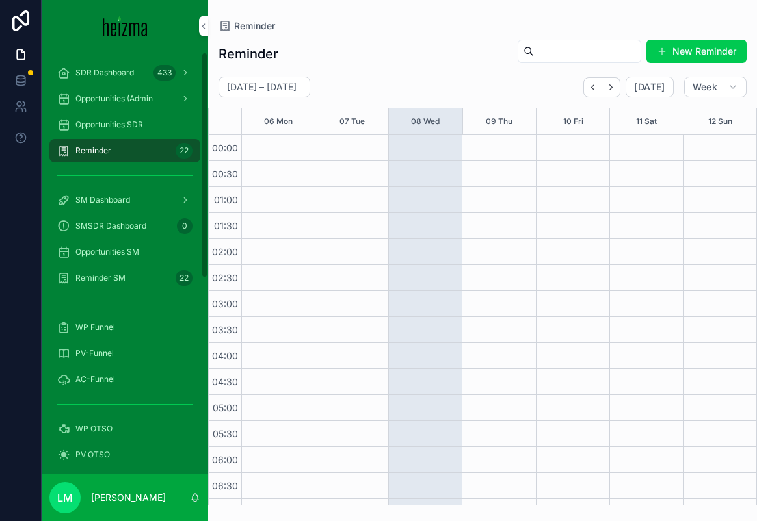
click at [81, 133] on div "Opportunities SDR" at bounding box center [124, 124] width 135 height 21
click at [87, 124] on span "Opportunities SDR" at bounding box center [109, 125] width 68 height 10
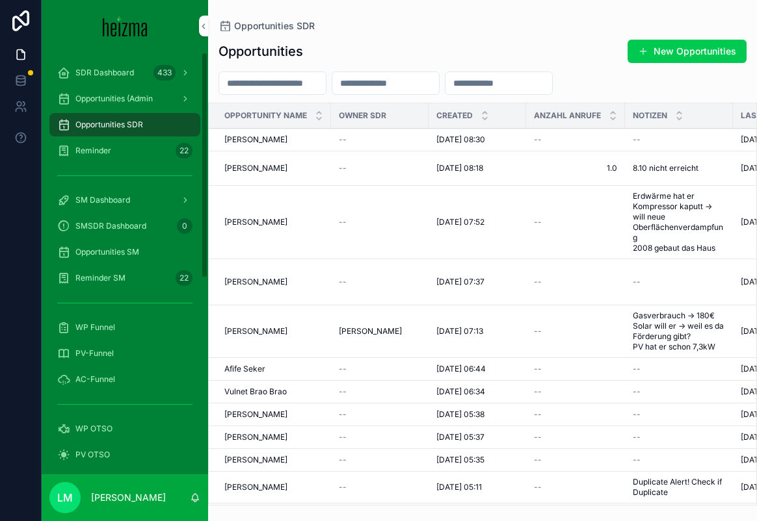
click at [87, 124] on span "Opportunities SDR" at bounding box center [109, 125] width 68 height 10
click at [265, 86] on input "scrollable content" at bounding box center [272, 83] width 107 height 18
type input "****"
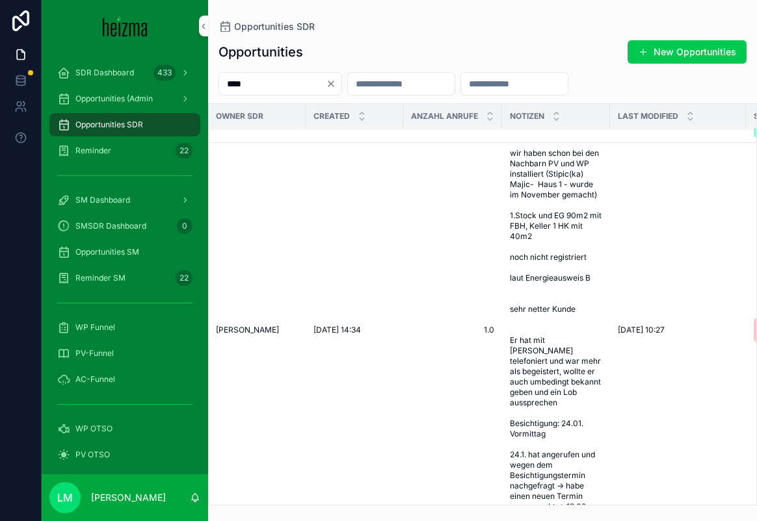
scroll to position [55, 163]
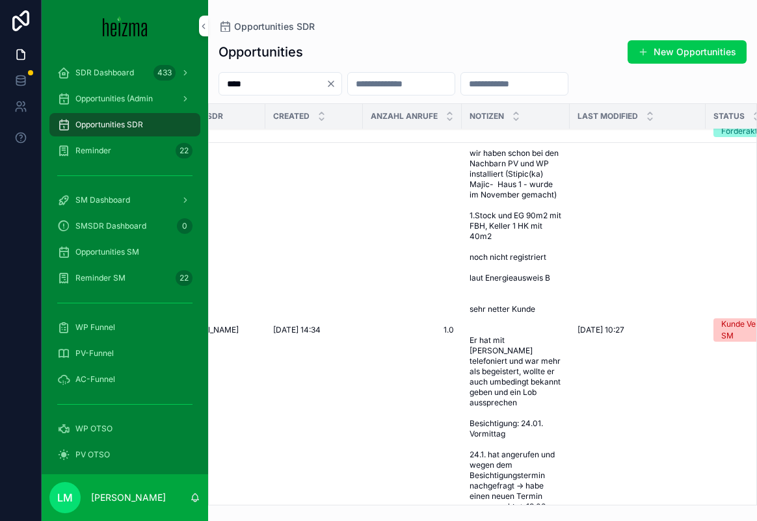
click at [486, 324] on span "wir haben schon bei den Nachbarn PV und WP installiert (Stipic(ka) Majic- Haus …" at bounding box center [515, 330] width 92 height 364
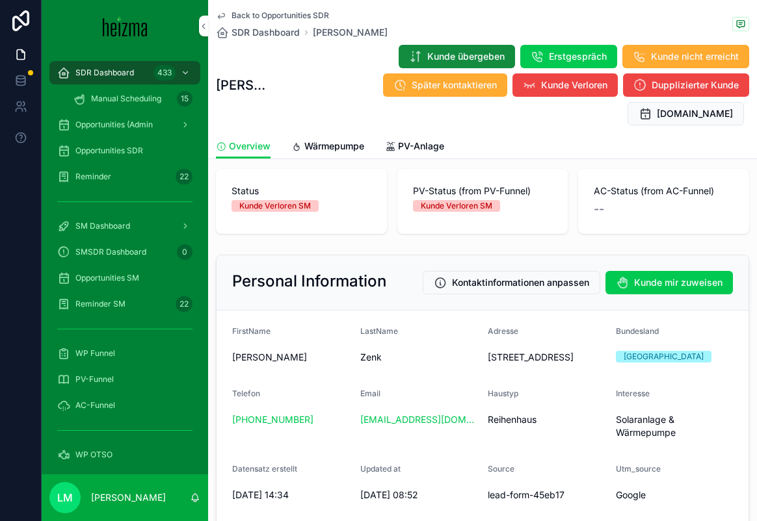
scroll to position [56, 0]
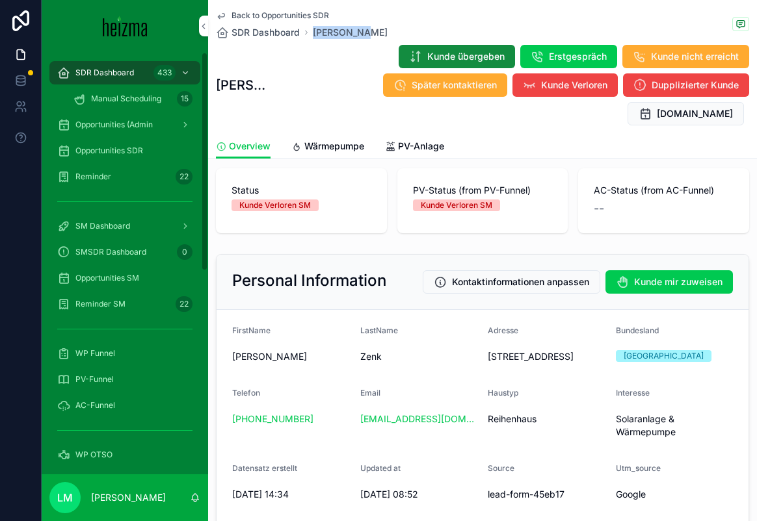
click at [254, 16] on span "Back to Opportunities SDR" at bounding box center [280, 15] width 98 height 10
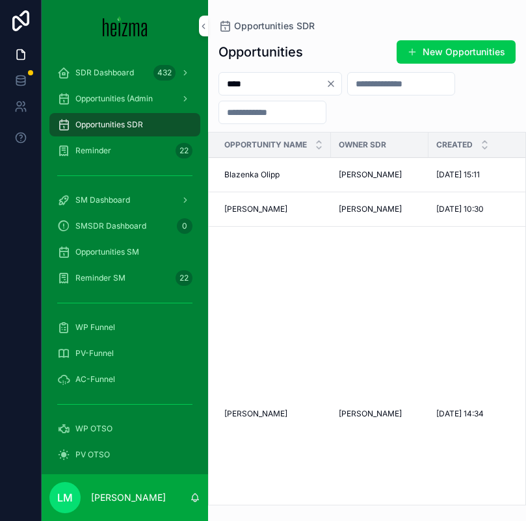
click at [256, 81] on input "****" at bounding box center [272, 84] width 107 height 18
type input "******"
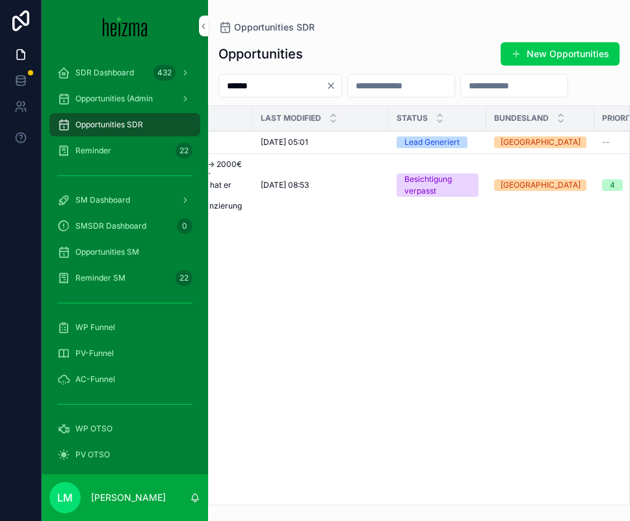
scroll to position [0, 483]
click at [295, 187] on span "08/10/2025 08:53" at bounding box center [281, 185] width 48 height 10
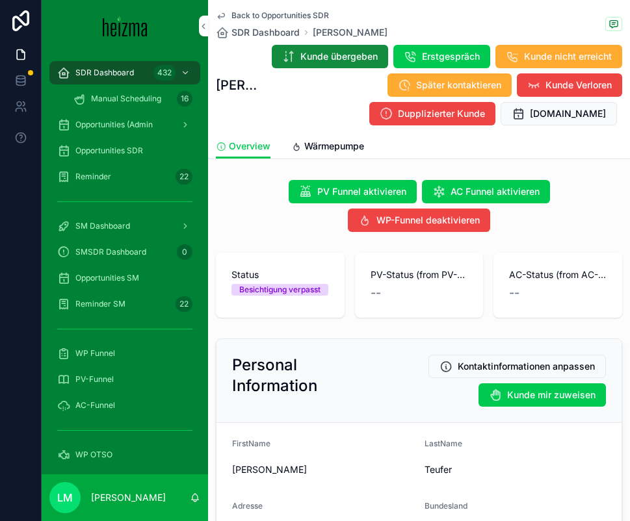
scroll to position [262, 0]
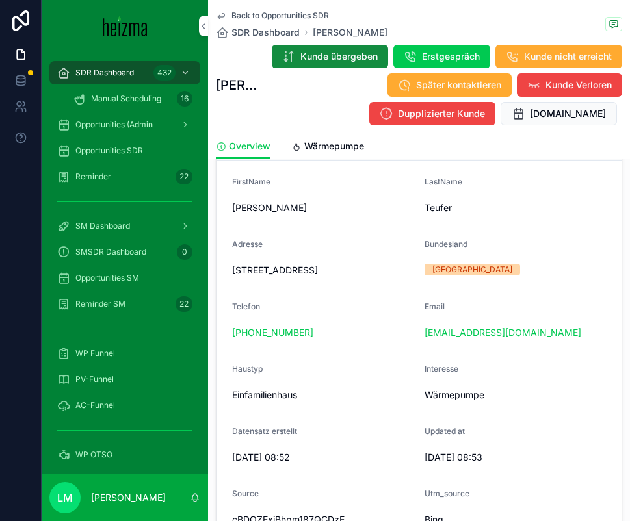
click at [352, 276] on span "Feldgasse 19, 2463 Gallbrunn, Österreich" at bounding box center [323, 270] width 182 height 13
copy span "Feldgasse 19, 2463 Gallbrunn, Österreich"
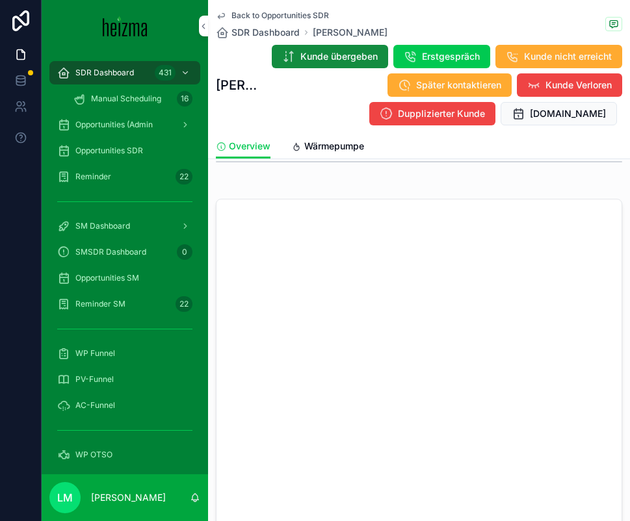
scroll to position [1378, 0]
click at [273, 16] on span "Back to Opportunities SDR" at bounding box center [280, 15] width 98 height 10
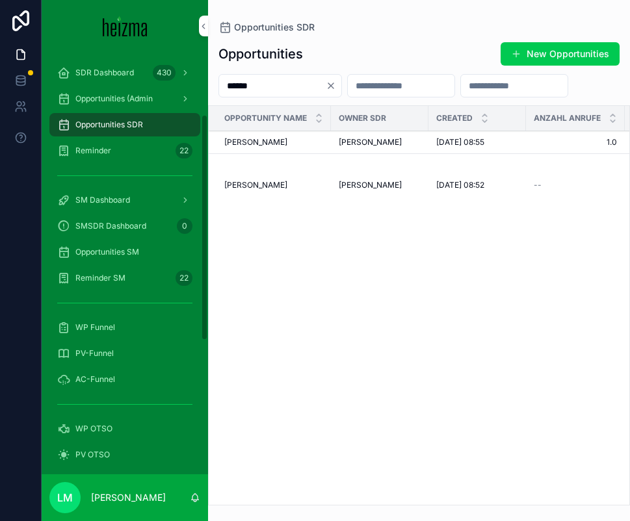
scroll to position [365, 0]
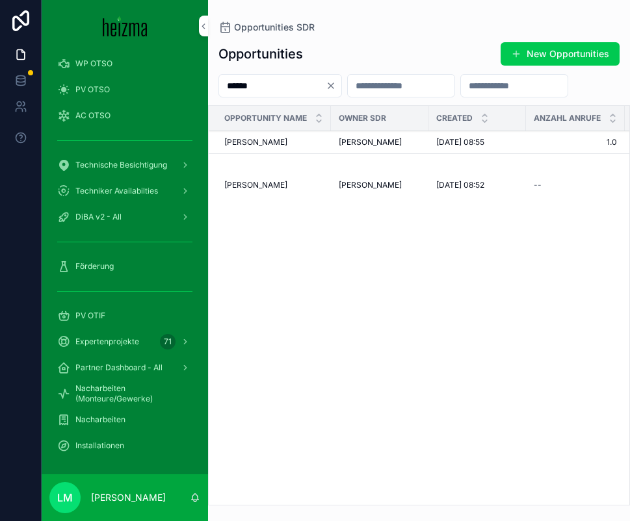
click at [98, 278] on div "Förderung" at bounding box center [125, 267] width 166 height 26
click at [97, 268] on span "Förderung" at bounding box center [94, 266] width 38 height 10
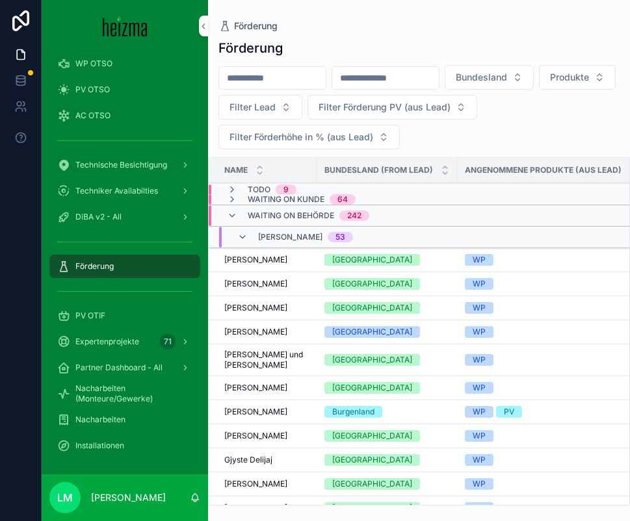
click at [246, 73] on input "scrollable content" at bounding box center [272, 78] width 107 height 18
type input "******"
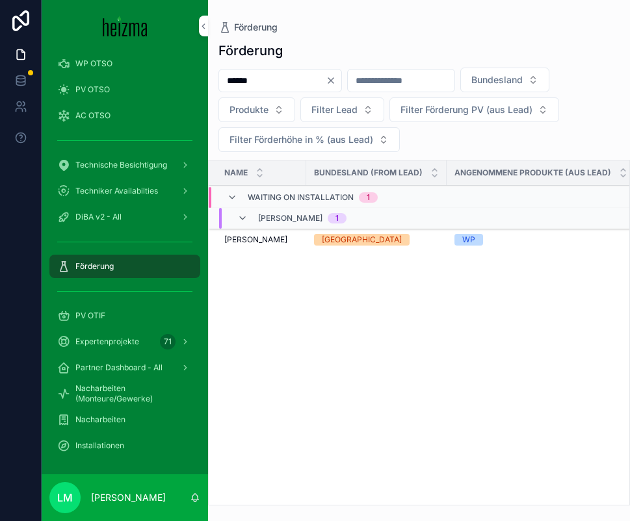
click at [254, 239] on span "Richard Peters" at bounding box center [255, 240] width 63 height 10
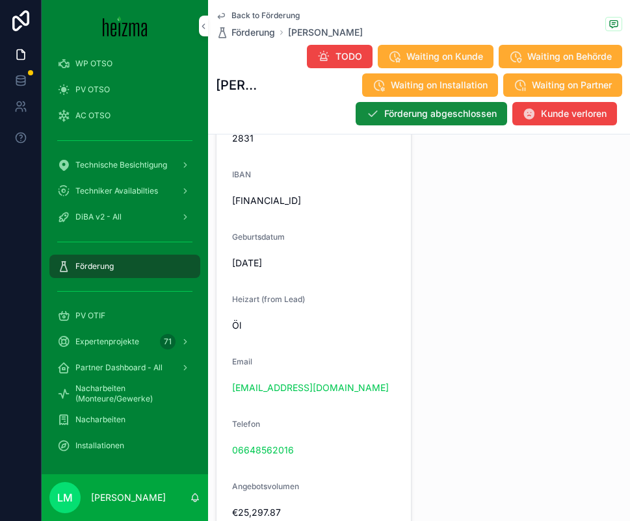
scroll to position [1283, 0]
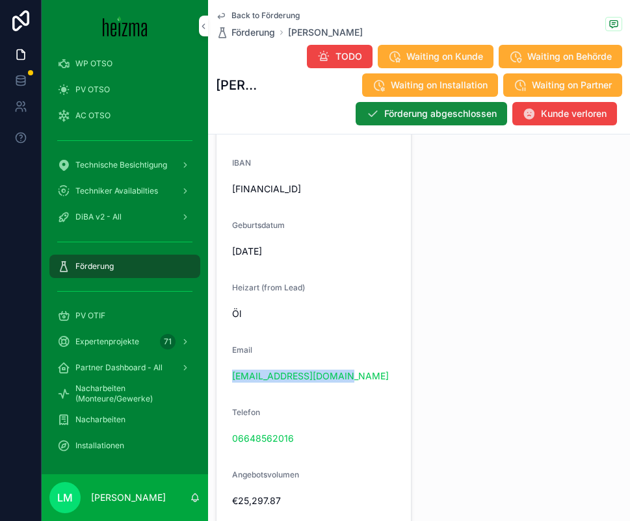
drag, startPoint x: 369, startPoint y: 382, endPoint x: 228, endPoint y: 376, distance: 141.9
click at [227, 376] on form "**********" at bounding box center [313, 414] width 194 height 1292
copy link "richy.peters@gmail.com"
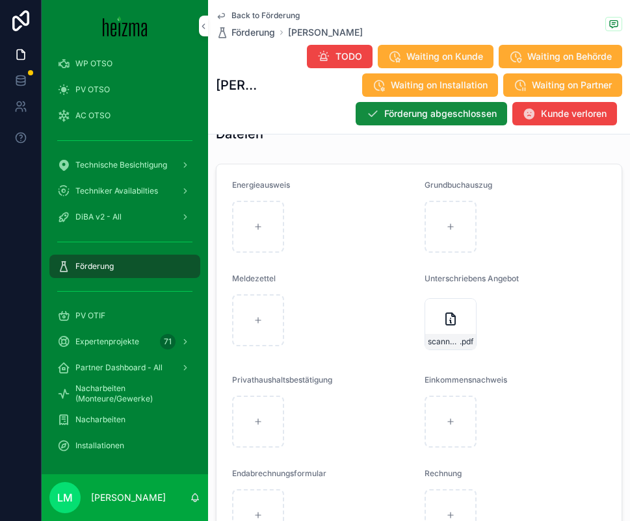
scroll to position [2239, 0]
click at [247, 13] on span "Back to Förderung" at bounding box center [265, 15] width 68 height 10
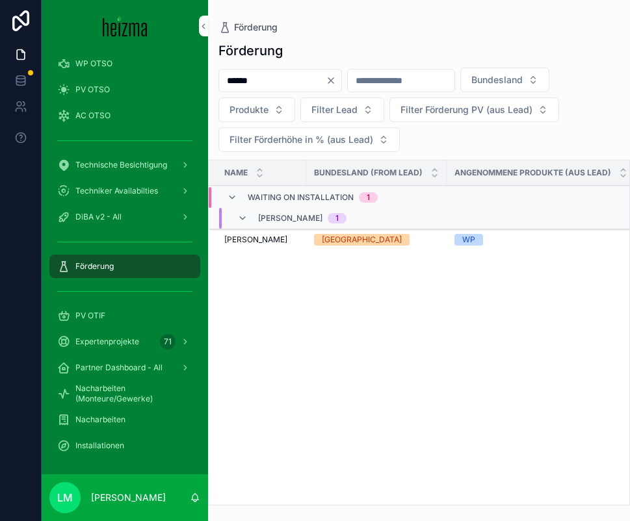
click at [252, 73] on input "******" at bounding box center [272, 81] width 107 height 18
type input "*********"
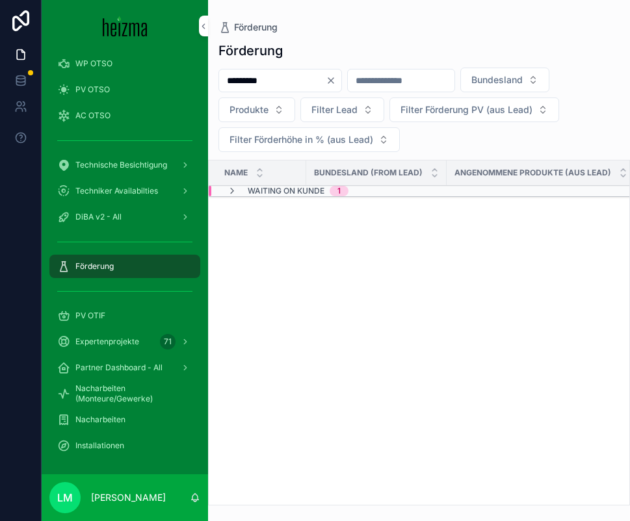
click at [259, 190] on span "Waiting on Kunde" at bounding box center [286, 191] width 77 height 10
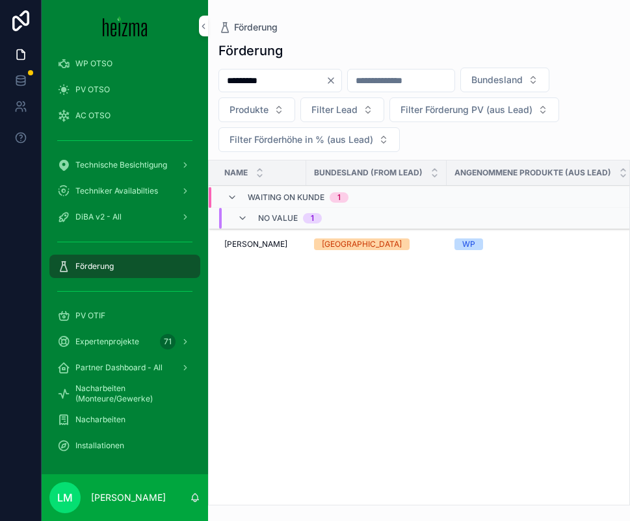
click at [257, 235] on td "Doris Wawrowsky Doris Wawrowsky" at bounding box center [258, 245] width 98 height 32
click at [258, 241] on span "Doris Wawrowsky" at bounding box center [255, 244] width 63 height 10
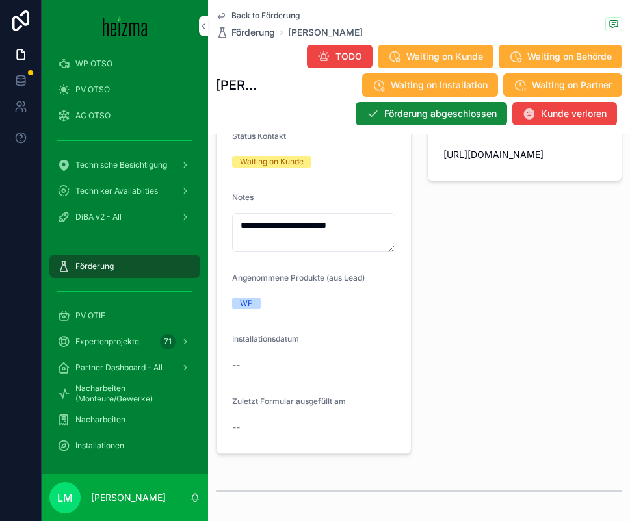
scroll to position [367, 0]
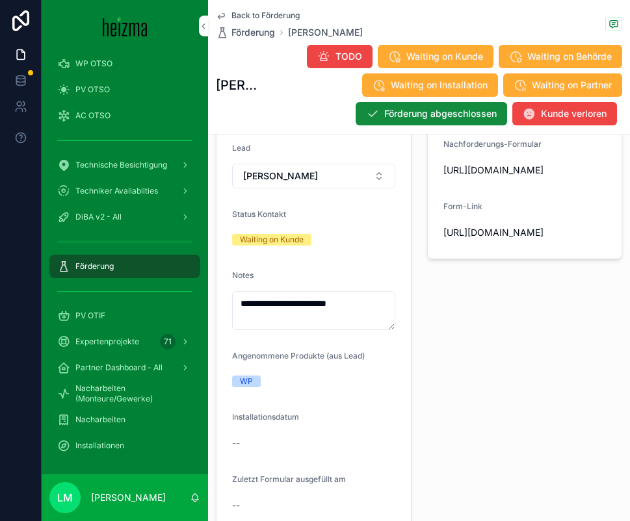
click at [496, 239] on span "https://heizma.fillout.com/t/eBNmWZwuPPus?id=recipLysxWJNfbFsZ" at bounding box center [524, 232] width 163 height 13
copy span "https://heizma.fillout.com/t/eBNmWZwuPPus?id=recipLysxWJNfbFsZ"
click at [237, 16] on span "Back to Förderung" at bounding box center [265, 15] width 68 height 10
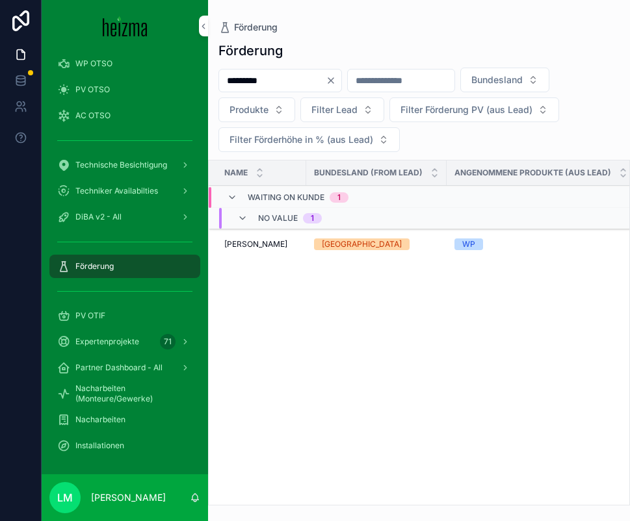
click at [267, 90] on div "*********" at bounding box center [280, 80] width 124 height 23
click at [260, 79] on input "*********" at bounding box center [272, 81] width 107 height 18
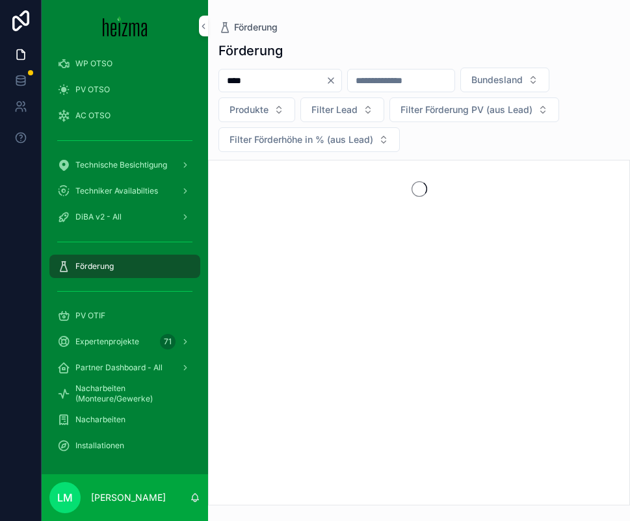
type input "****"
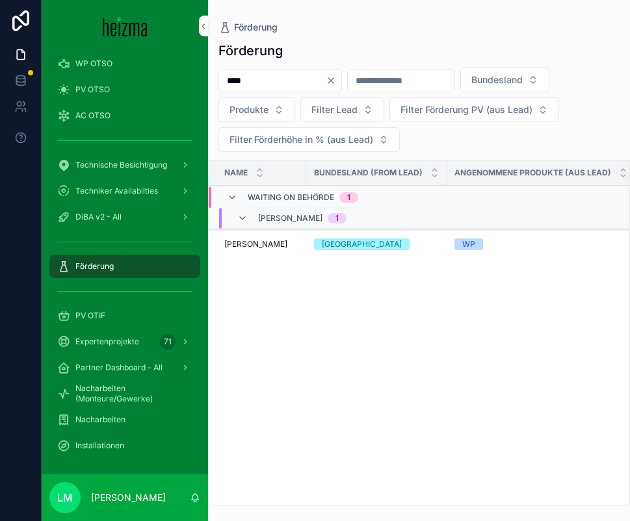
click at [257, 242] on span "Karin Burkhardt" at bounding box center [255, 244] width 63 height 10
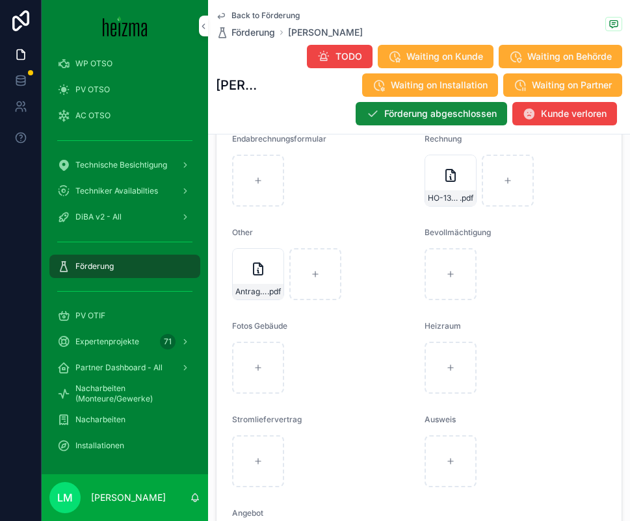
scroll to position [2669, 0]
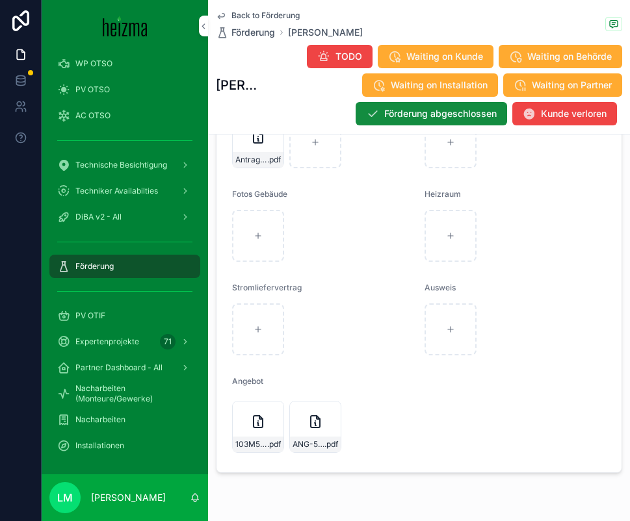
click at [311, 449] on span "ANG-5460-Riedl-2024-08-29" at bounding box center [309, 444] width 32 height 10
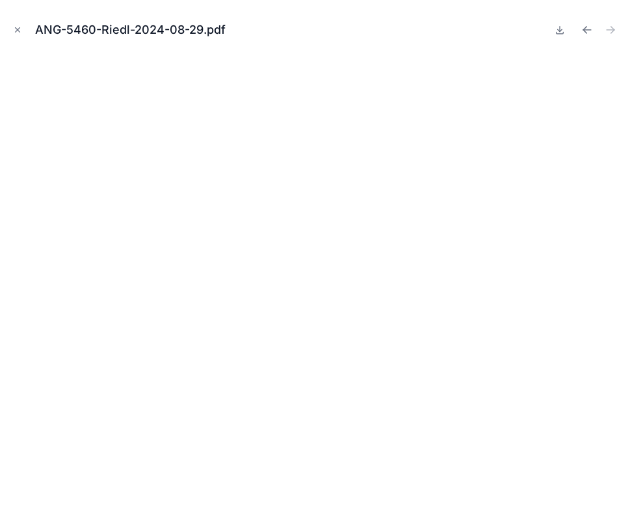
click at [23, 26] on button "Close modal" at bounding box center [17, 30] width 14 height 14
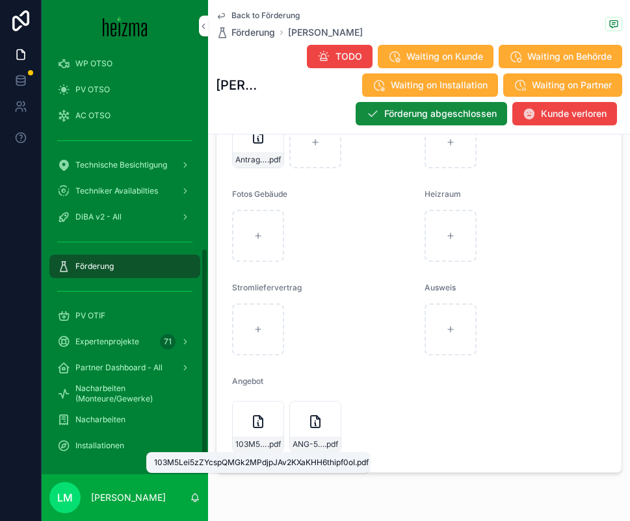
click at [259, 444] on span "103M5Lei5zZYcspQMGk2MPdjpJAv2KXaKHH6thipf0oI" at bounding box center [251, 444] width 32 height 10
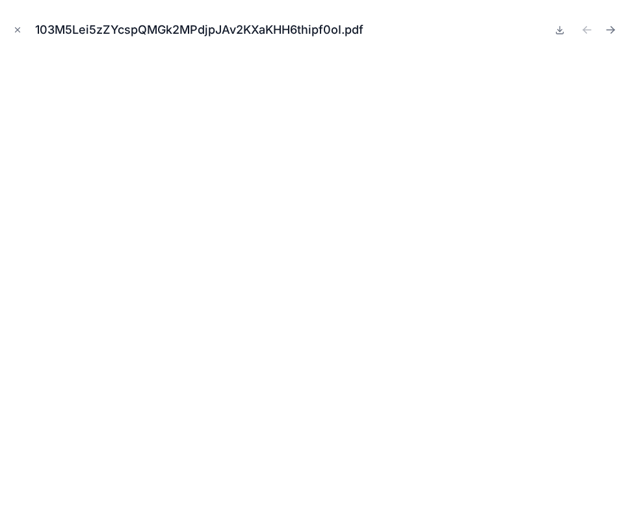
click at [14, 31] on icon "Close modal" at bounding box center [17, 29] width 9 height 9
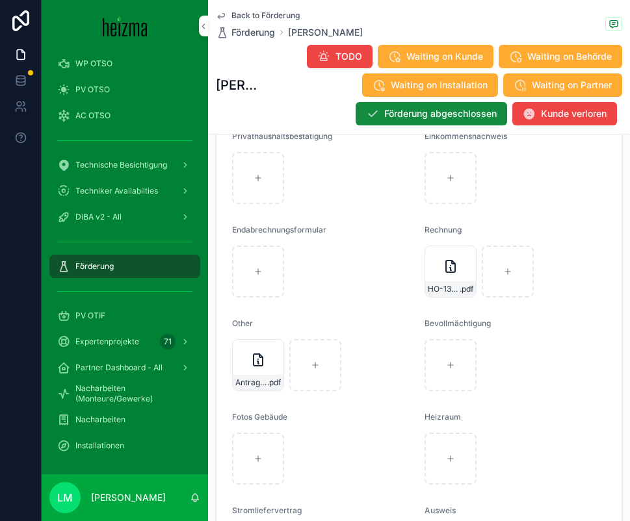
scroll to position [2445, 0]
click at [463, 282] on div "HO-1305-(2) .pdf" at bounding box center [450, 290] width 51 height 16
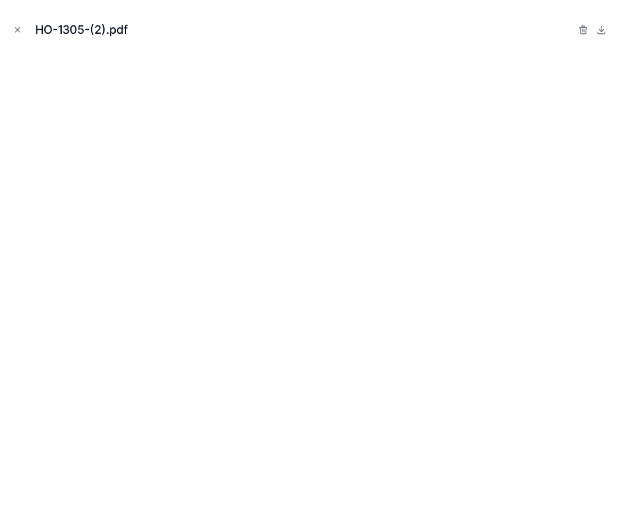
click at [17, 27] on icon "Close modal" at bounding box center [17, 29] width 9 height 9
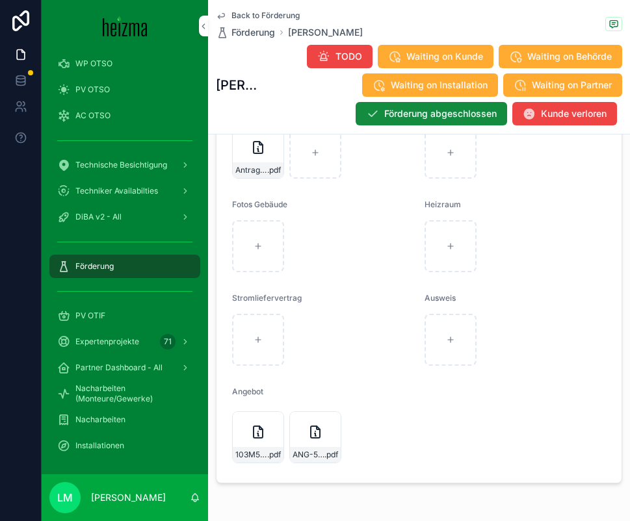
scroll to position [2694, 0]
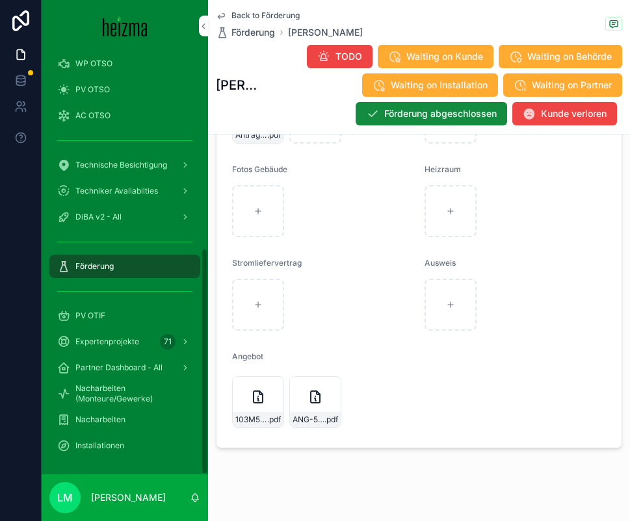
click at [75, 315] on div "PV OTIF" at bounding box center [124, 316] width 135 height 21
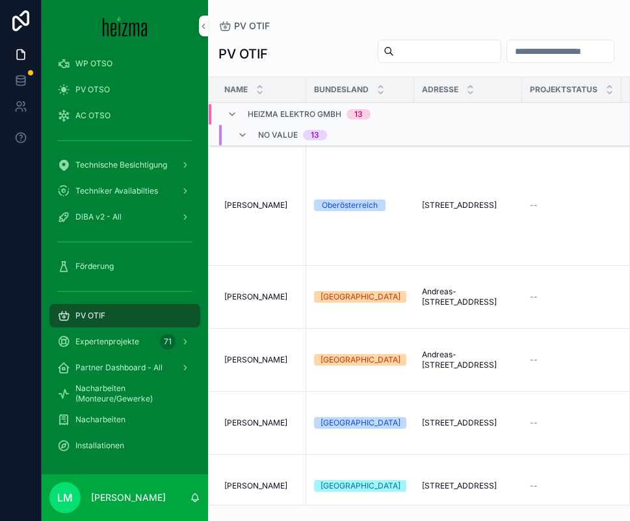
click at [410, 60] on div "scrollable content" at bounding box center [440, 51] width 124 height 23
click at [398, 55] on input "scrollable content" at bounding box center [447, 51] width 107 height 18
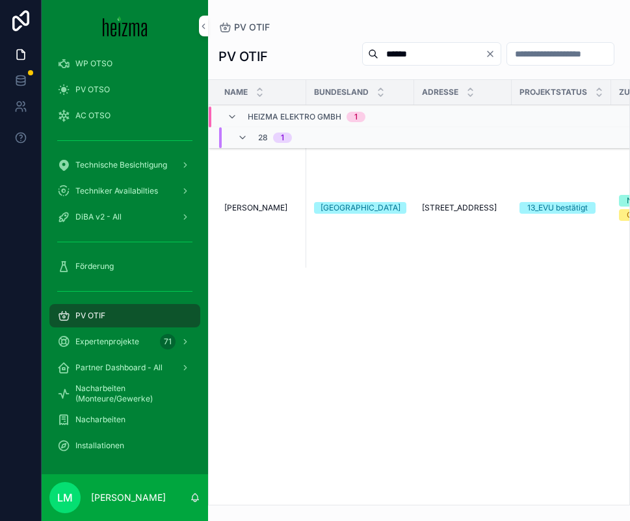
type input "******"
click at [248, 210] on span "Marietta Hübler" at bounding box center [255, 208] width 63 height 10
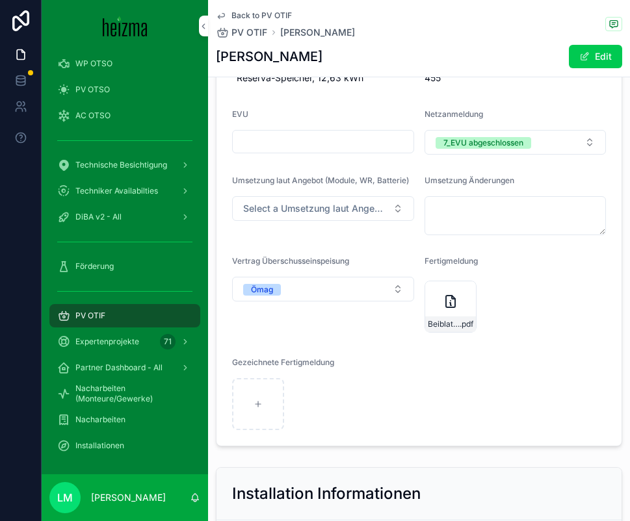
scroll to position [2820, 0]
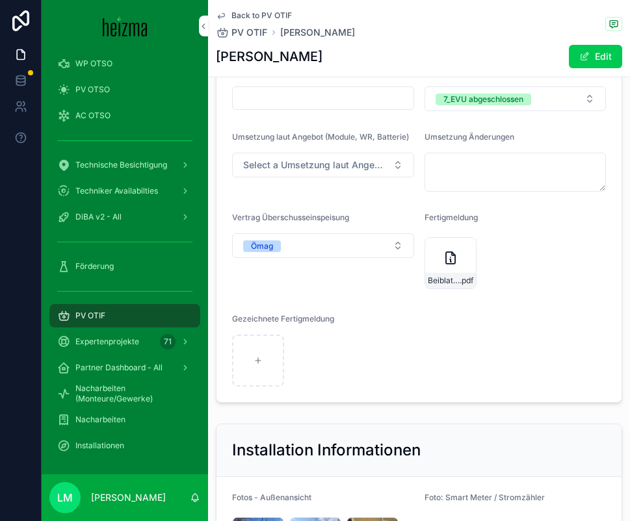
click at [449, 289] on div "Beiblatt-zur-Fertigmeldung-Hübler .pdf" at bounding box center [450, 263] width 52 height 52
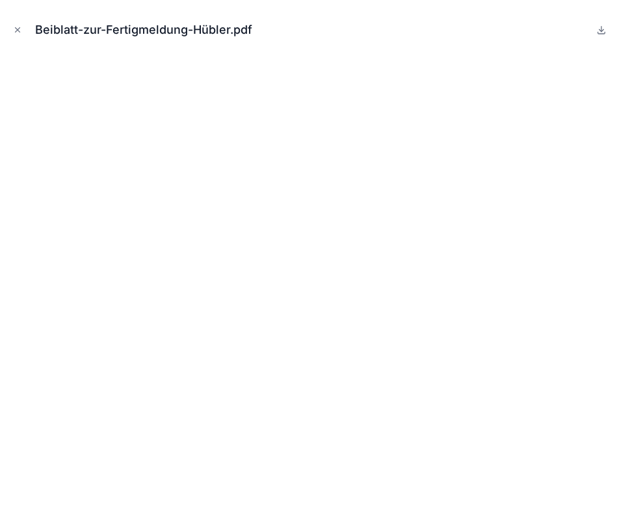
click at [601, 29] on icon at bounding box center [601, 29] width 0 height 5
click at [18, 31] on icon "Close modal" at bounding box center [17, 29] width 9 height 9
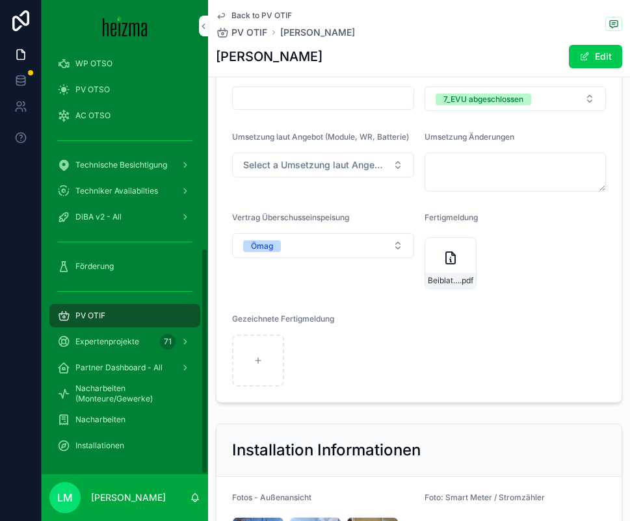
click at [101, 268] on span "Förderung" at bounding box center [94, 266] width 38 height 10
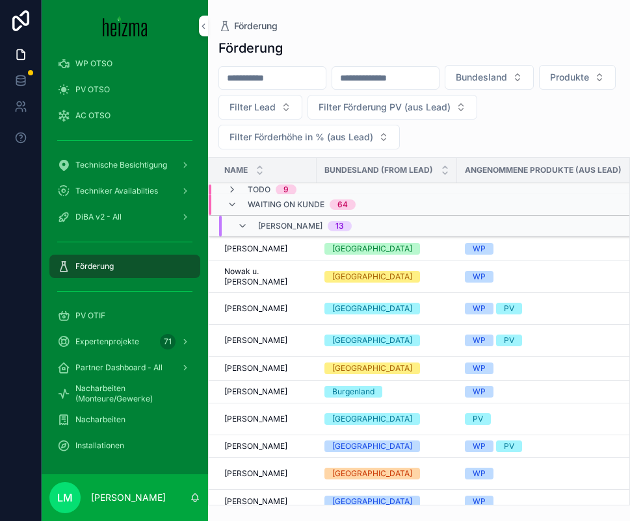
click at [266, 78] on input "scrollable content" at bounding box center [272, 78] width 107 height 18
type input "******"
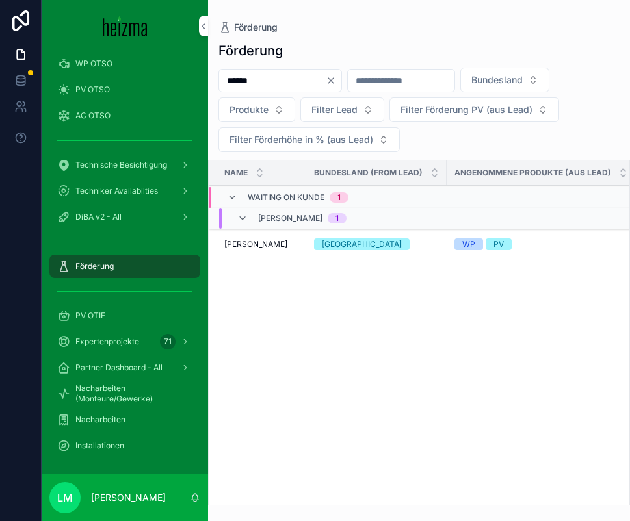
click at [258, 243] on span "Marietta Hübler" at bounding box center [255, 244] width 63 height 10
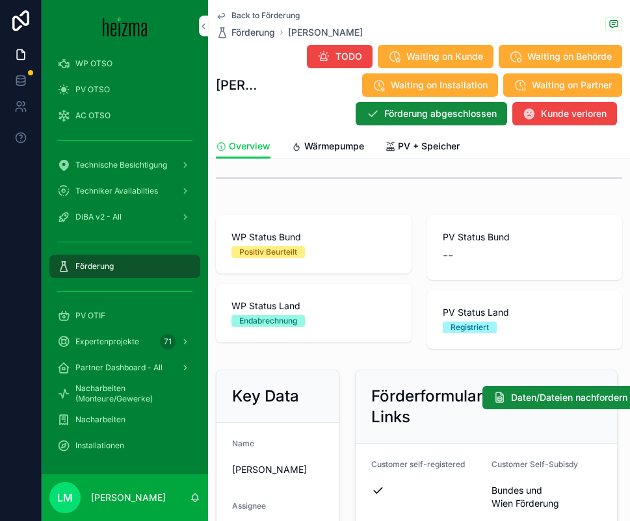
scroll to position [19, 0]
click at [330, 144] on span "Wärmepumpe" at bounding box center [334, 146] width 60 height 13
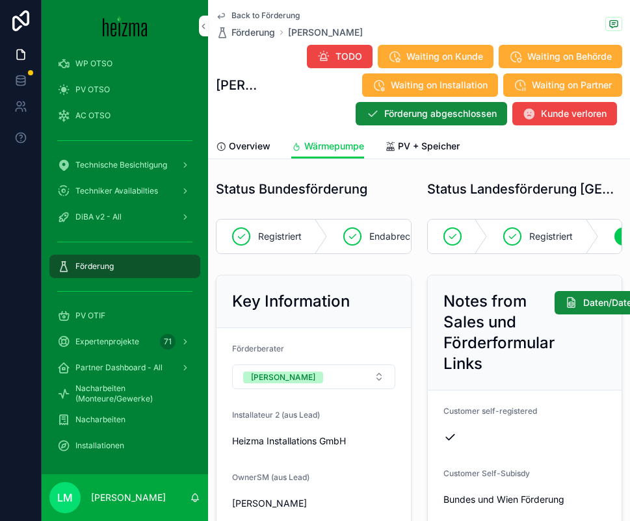
click at [412, 150] on span "PV + Speicher" at bounding box center [429, 146] width 62 height 13
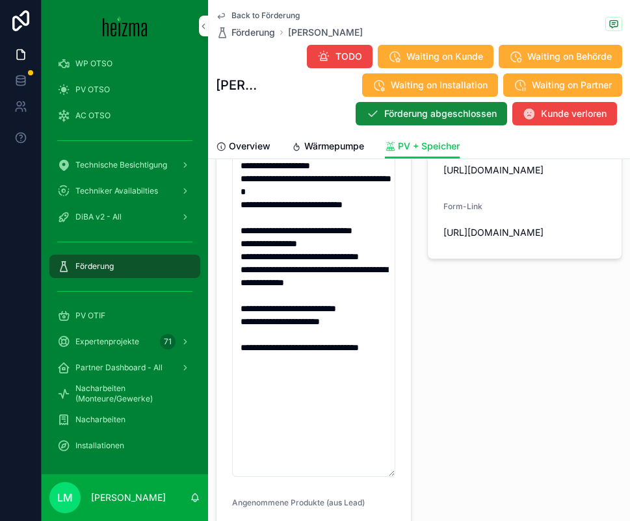
scroll to position [512, 0]
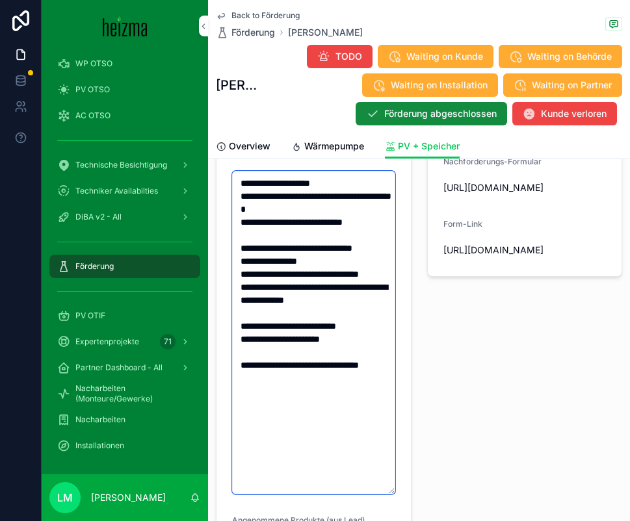
click at [315, 394] on textarea "**********" at bounding box center [313, 333] width 163 height 324
click at [239, 423] on textarea "**********" at bounding box center [313, 352] width 163 height 363
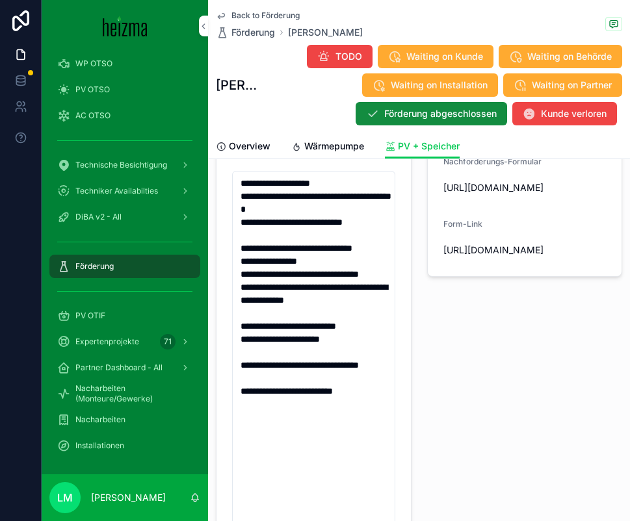
click at [511, 401] on div "Notes from Sales und Förderformular Links Daten/Dateien nachfordern Customer se…" at bounding box center [524, 249] width 211 height 983
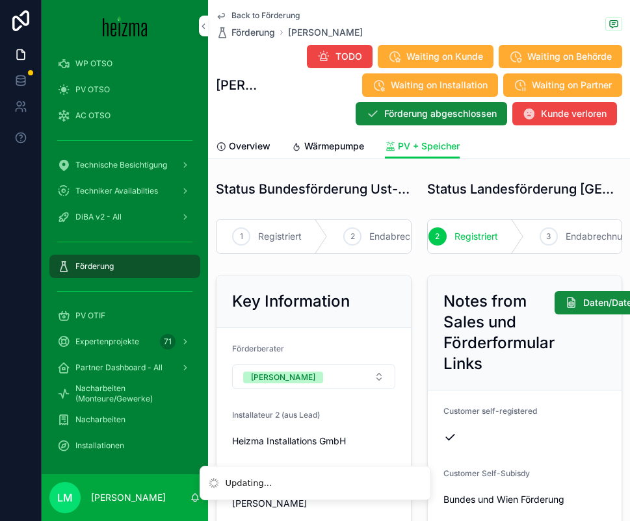
scroll to position [0, 117]
click at [569, 233] on span "Endabrechnung" at bounding box center [594, 236] width 68 height 13
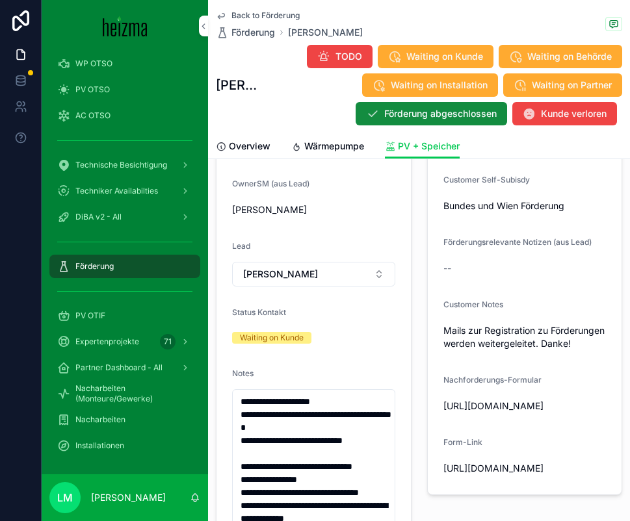
scroll to position [306, 0]
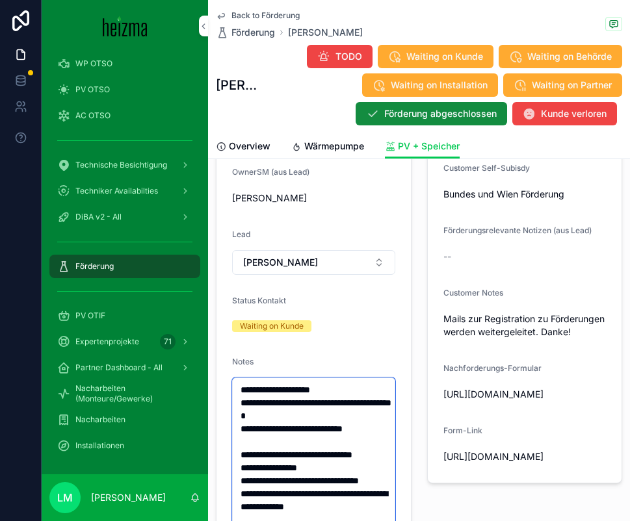
drag, startPoint x: 361, startPoint y: 394, endPoint x: 218, endPoint y: 391, distance: 143.0
click at [218, 391] on form "**********" at bounding box center [313, 482] width 194 height 919
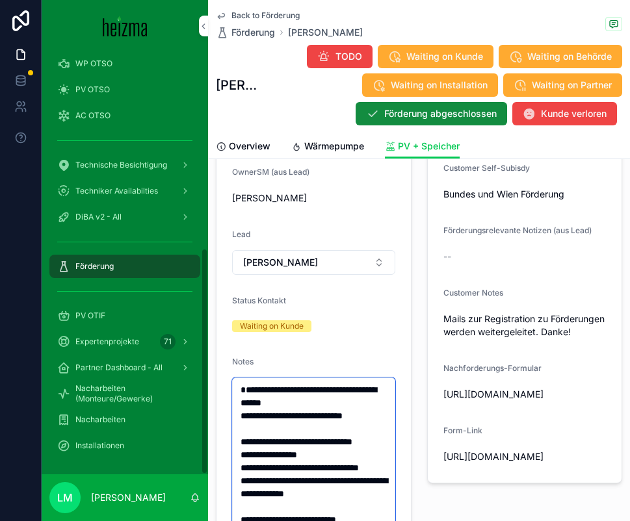
type textarea "**********"
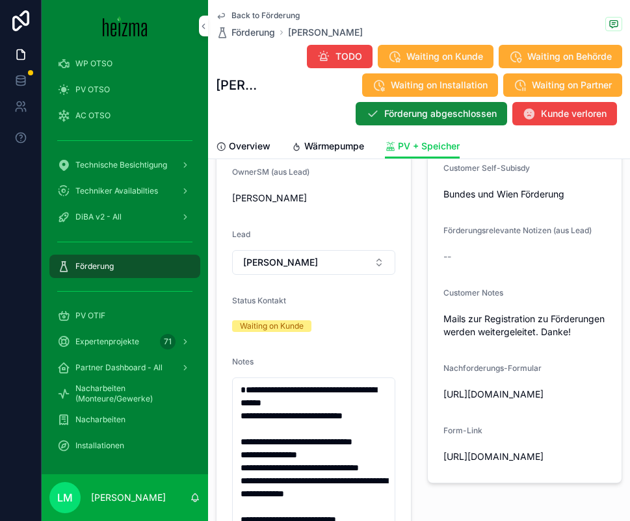
click at [261, 14] on span "Back to Förderung" at bounding box center [265, 15] width 68 height 10
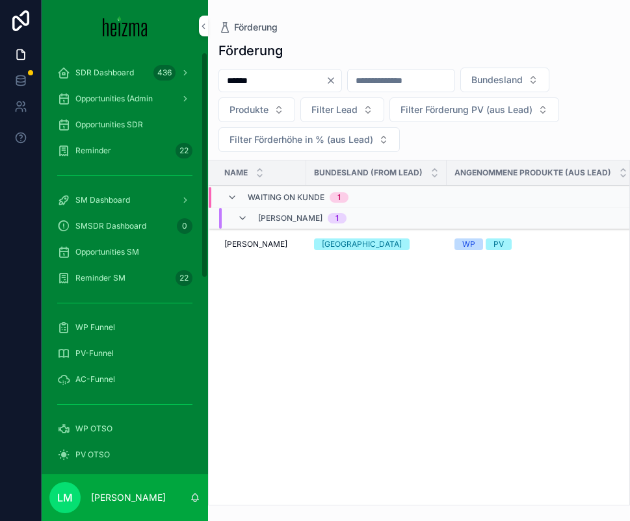
click at [118, 120] on span "Opportunities SDR" at bounding box center [109, 125] width 68 height 10
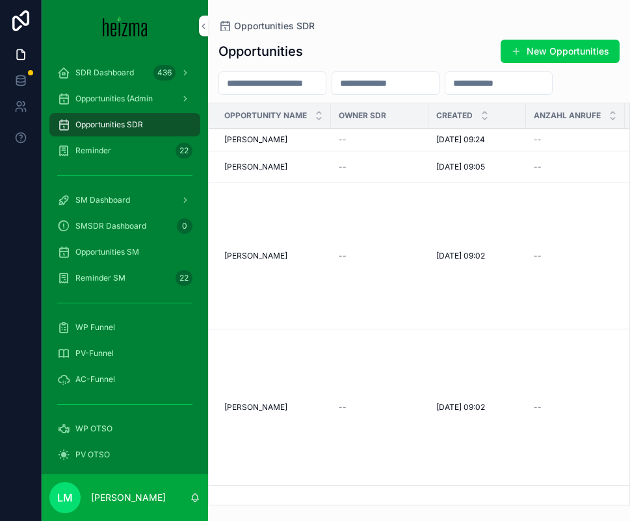
click at [259, 79] on input "scrollable content" at bounding box center [272, 83] width 107 height 18
type input "*****"
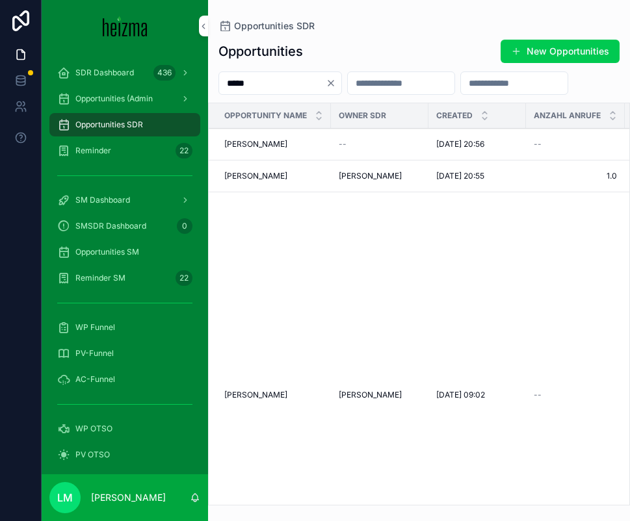
click at [278, 181] on span "Margareta Brada" at bounding box center [255, 176] width 63 height 10
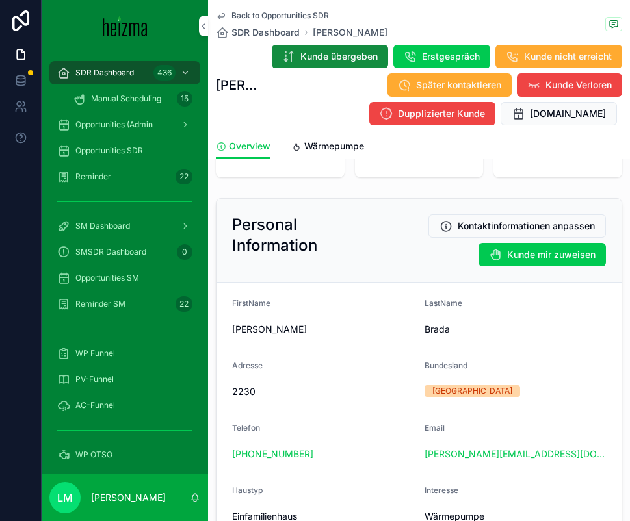
scroll to position [144, 0]
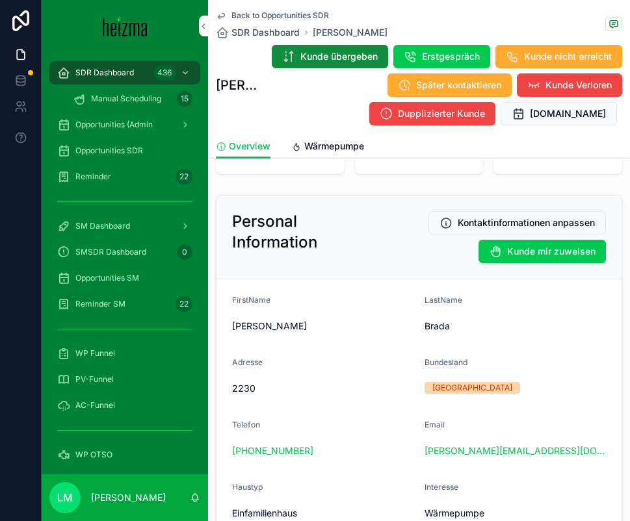
click at [309, 151] on span "Wärmepumpe" at bounding box center [334, 146] width 60 height 13
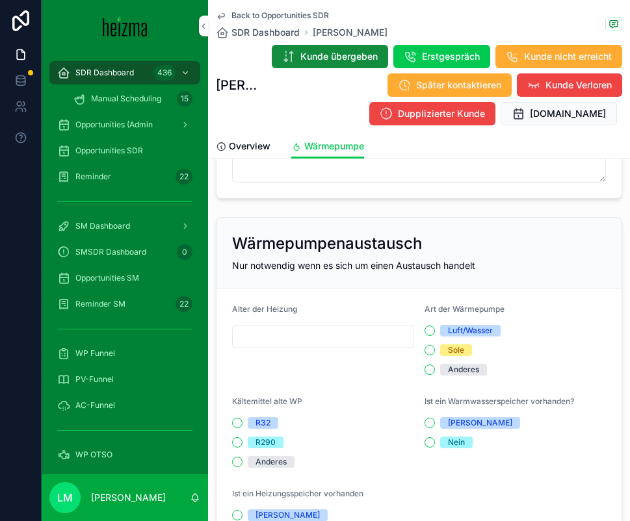
scroll to position [1631, 0]
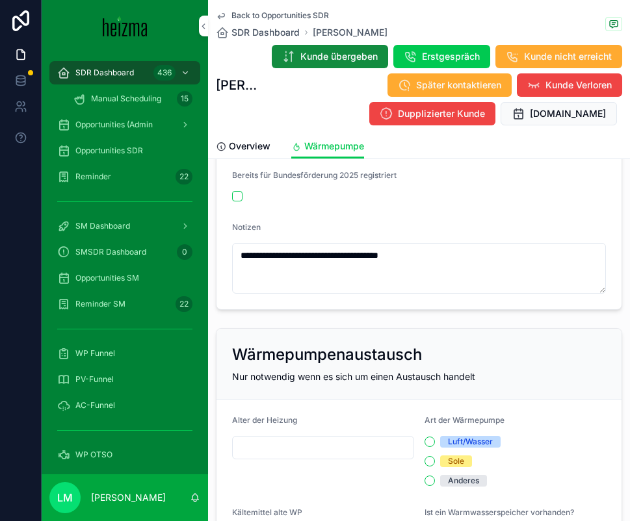
click at [256, 142] on span "Overview" at bounding box center [250, 146] width 42 height 13
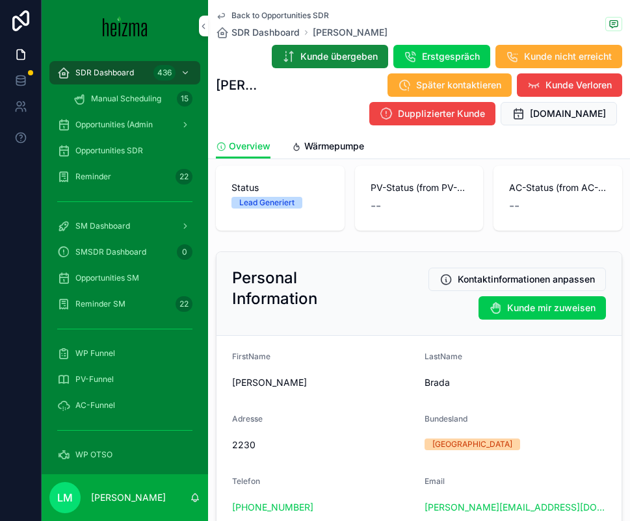
scroll to position [90, 0]
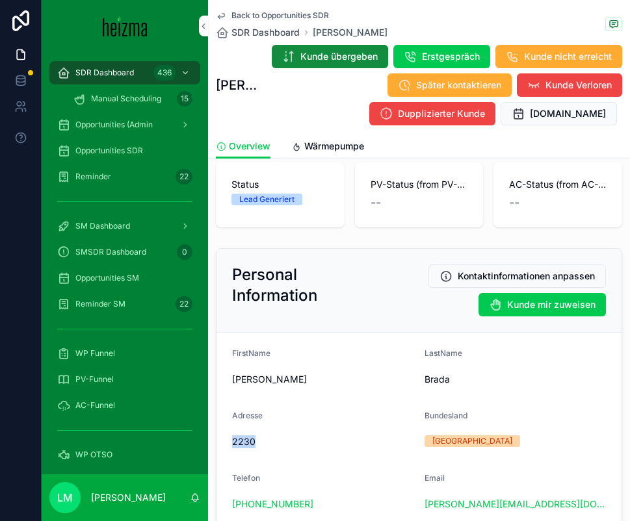
drag, startPoint x: 255, startPoint y: 437, endPoint x: 228, endPoint y: 437, distance: 27.3
click at [525, 273] on span "Kontaktinformationen anpassen" at bounding box center [526, 276] width 137 height 13
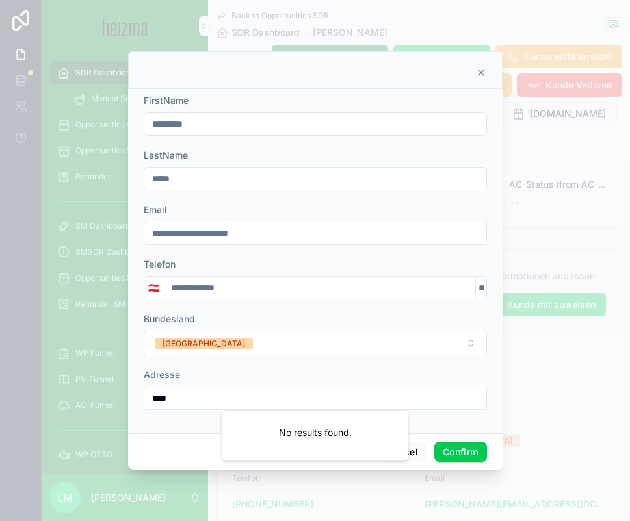
click at [150, 398] on input "****" at bounding box center [315, 398] width 342 height 18
click at [182, 400] on input "****" at bounding box center [315, 398] width 342 height 18
paste input "**********"
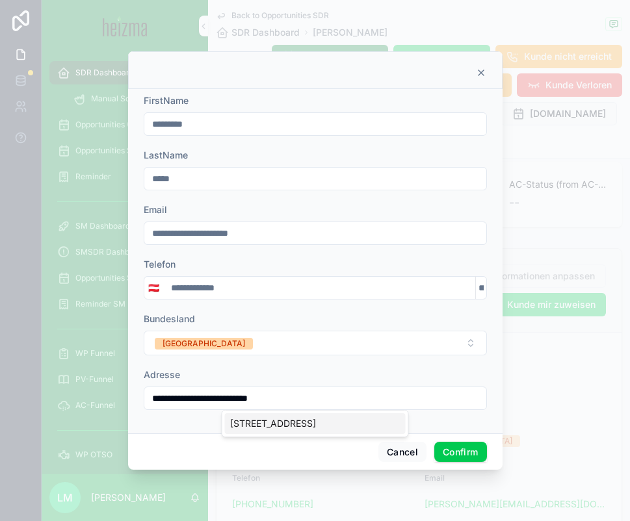
click at [360, 415] on div "Grüngasse 1, 2230 Gänserndorf, Österreich" at bounding box center [315, 423] width 181 height 21
type input "**********"
click at [360, 425] on div "**********" at bounding box center [315, 261] width 374 height 345
click at [448, 443] on button "Confirm" at bounding box center [460, 452] width 52 height 21
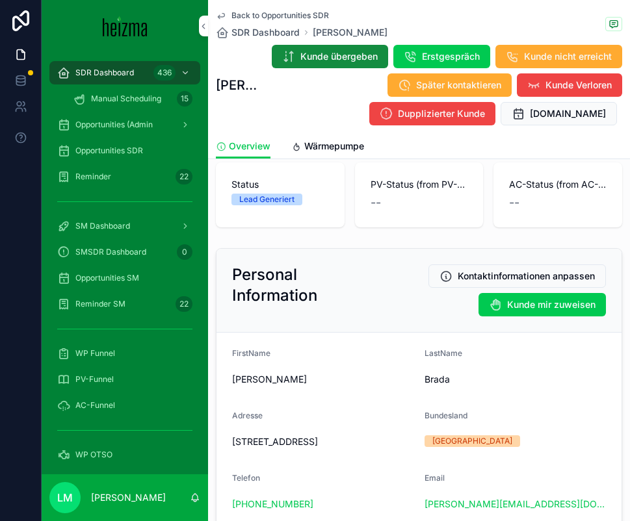
click at [270, 441] on span "Grüngasse 1, 2230 Gänserndorf, Österreich" at bounding box center [323, 442] width 182 height 13
copy span "Grüngasse 1, 2230 Gänserndorf, Österreich"
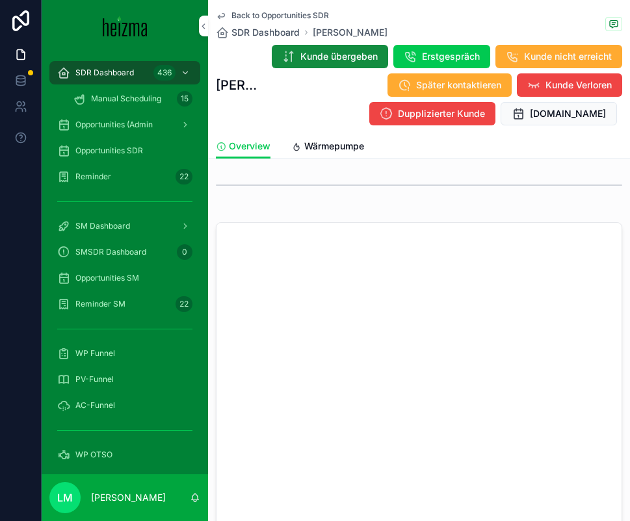
scroll to position [1366, 0]
click at [0, 521] on nordpass-portal at bounding box center [0, 521] width 0 height 0
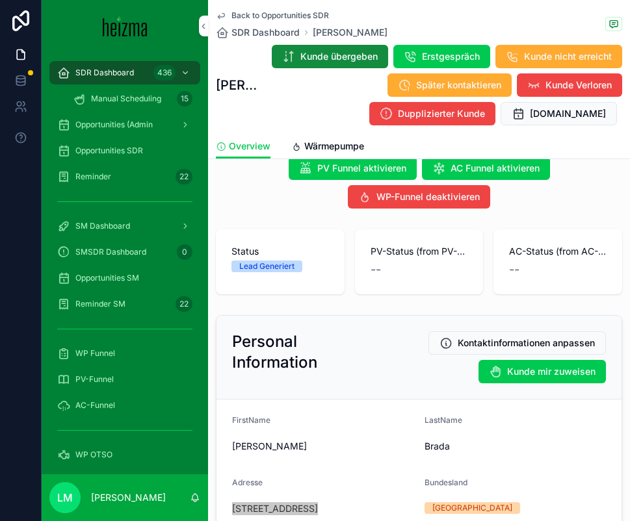
scroll to position [0, 0]
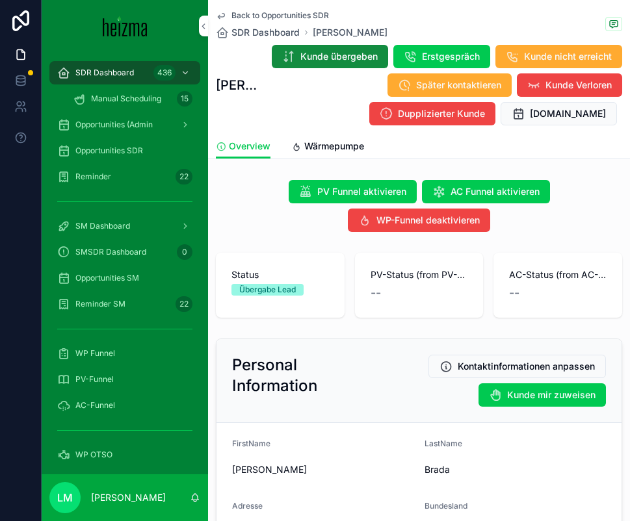
click at [311, 156] on link "Wärmepumpe" at bounding box center [327, 148] width 73 height 26
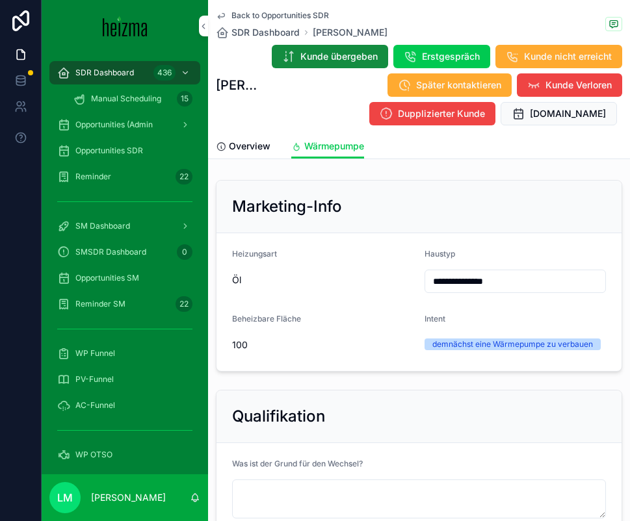
click at [249, 144] on span "Overview" at bounding box center [250, 146] width 42 height 13
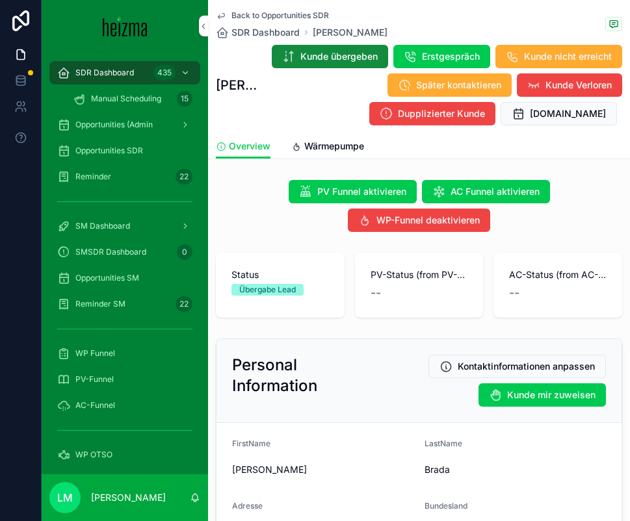
click at [324, 142] on span "Wärmepumpe" at bounding box center [334, 146] width 60 height 13
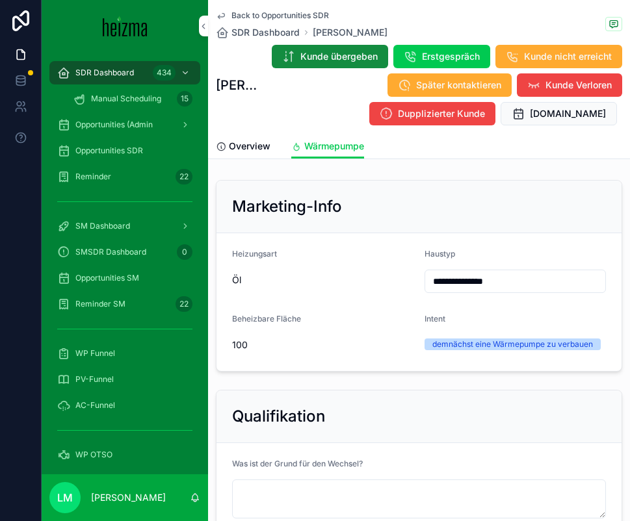
click at [259, 157] on link "Overview" at bounding box center [243, 148] width 55 height 26
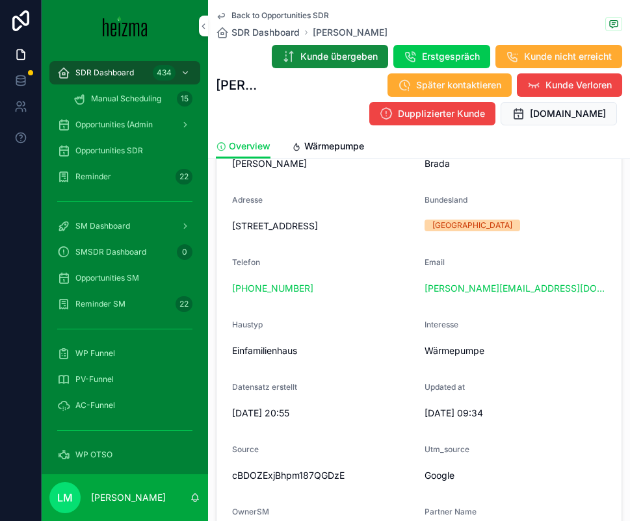
scroll to position [314, 0]
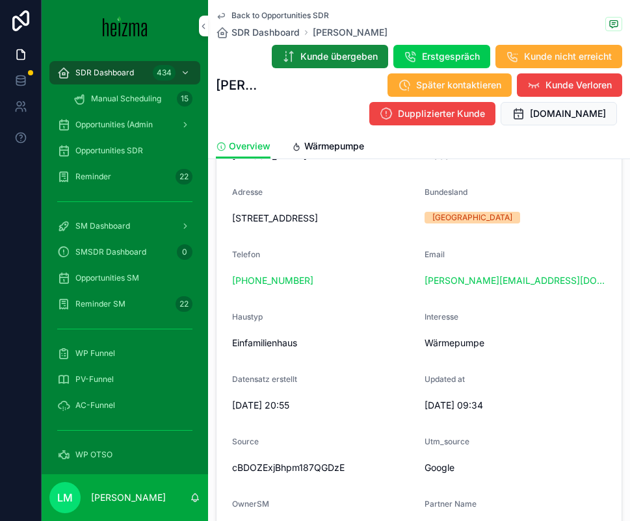
drag, startPoint x: 401, startPoint y: 289, endPoint x: 543, endPoint y: 290, distance: 142.4
click at [543, 290] on form "FirstName Margareta LastName Brada Adresse Grüngasse 1, 2230 Gänserndorf, Öster…" at bounding box center [418, 364] width 405 height 510
click at [543, 287] on div "gerhard.kulovits@gmx.at" at bounding box center [515, 280] width 182 height 13
drag, startPoint x: 543, startPoint y: 290, endPoint x: 420, endPoint y: 291, distance: 123.5
click at [420, 291] on form "FirstName Margareta LastName Brada Adresse Grüngasse 1, 2230 Gänserndorf, Öster…" at bounding box center [418, 364] width 405 height 510
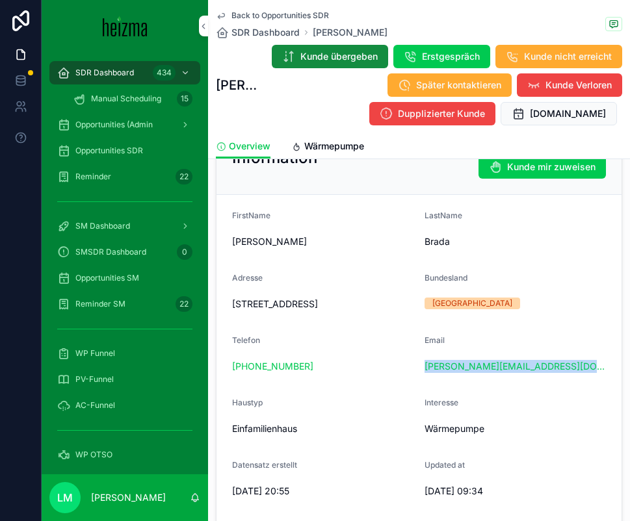
scroll to position [243, 0]
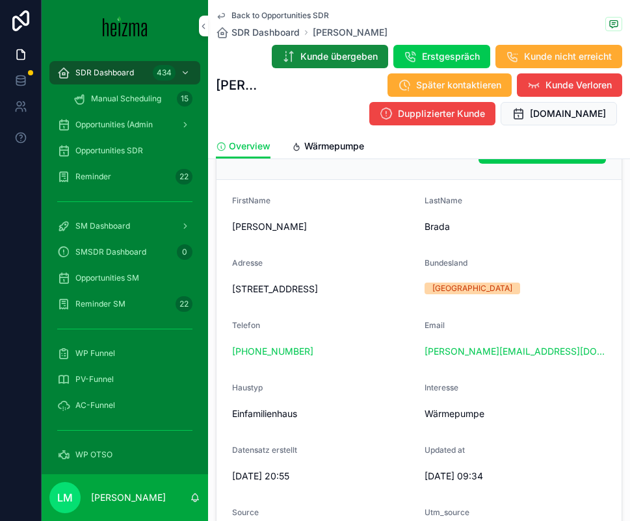
click at [263, 291] on span "Grüngasse 1, 2230 Gänserndorf, Österreich" at bounding box center [323, 289] width 182 height 13
copy span "Grüngasse 1, 2230 Gänserndorf, Österreich"
drag, startPoint x: 334, startPoint y: 367, endPoint x: 210, endPoint y: 367, distance: 124.2
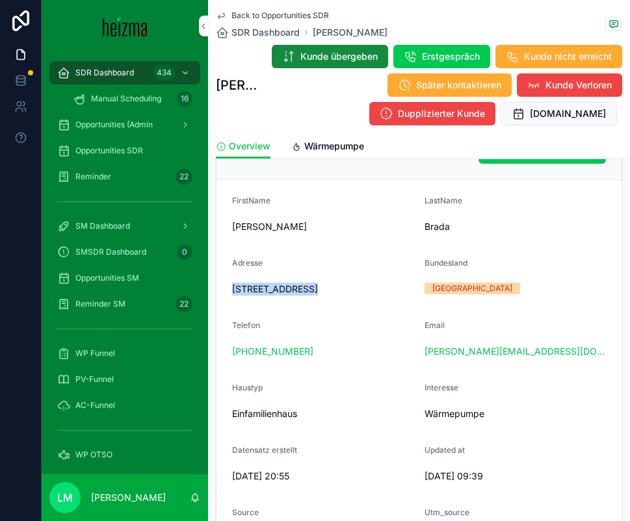
click at [209, 367] on div "Personal Information Kontaktinformationen anpassen Kunde mir zuweisen FirstName…" at bounding box center [419, 392] width 422 height 605
copy link "+43 699 81299788"
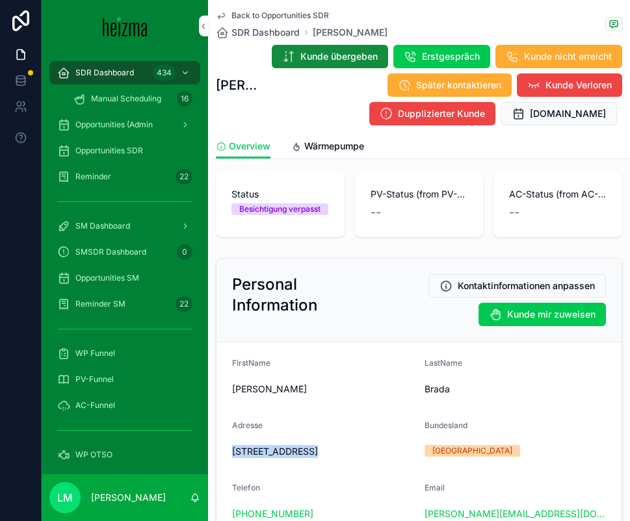
scroll to position [0, 0]
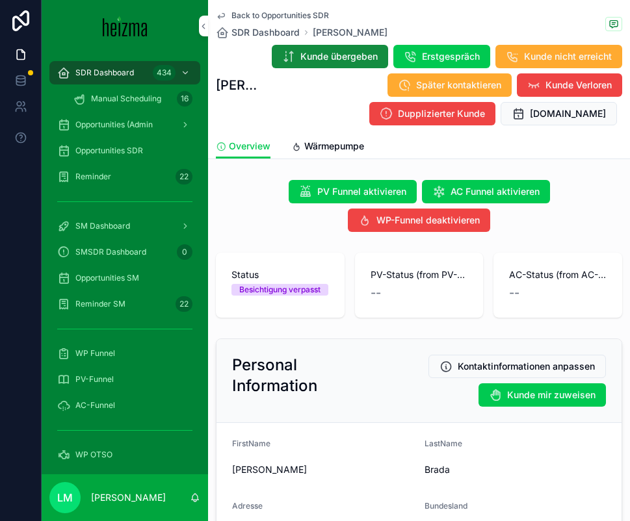
drag, startPoint x: 391, startPoint y: 29, endPoint x: 311, endPoint y: 29, distance: 80.0
click at [311, 29] on div "Back to Opportunities SDR SDR Dashboard Margareta Brada" at bounding box center [419, 24] width 406 height 29
copy span "Margareta Brada"
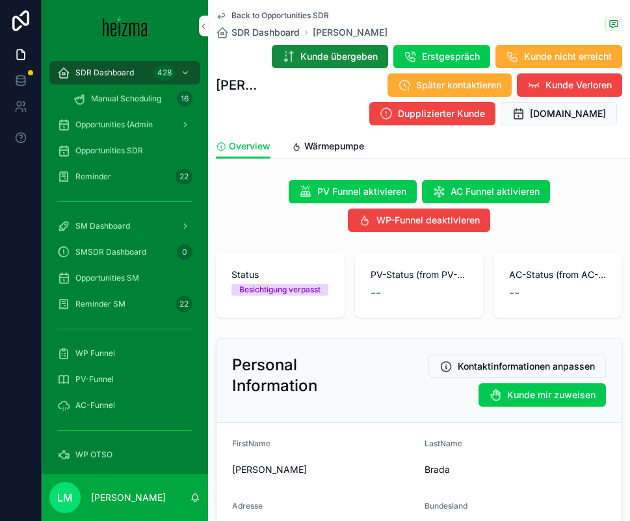
click at [270, 15] on span "Back to Opportunities SDR" at bounding box center [280, 15] width 98 height 10
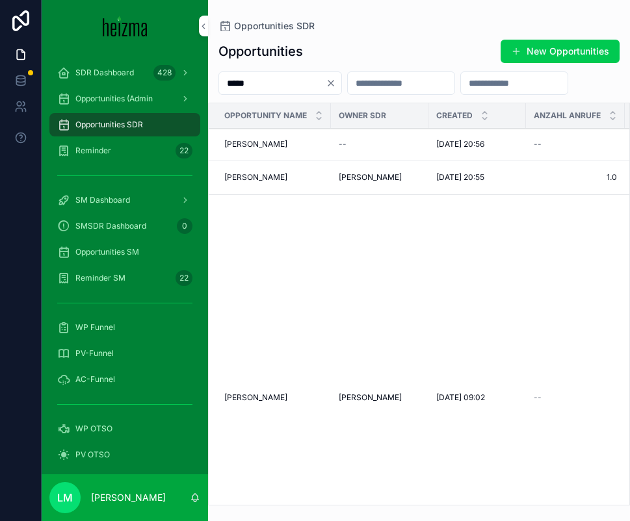
click at [269, 77] on input "*****" at bounding box center [272, 83] width 107 height 18
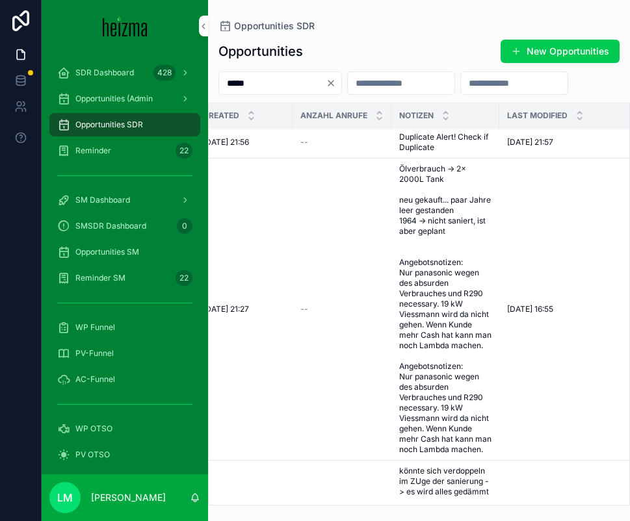
scroll to position [23, 0]
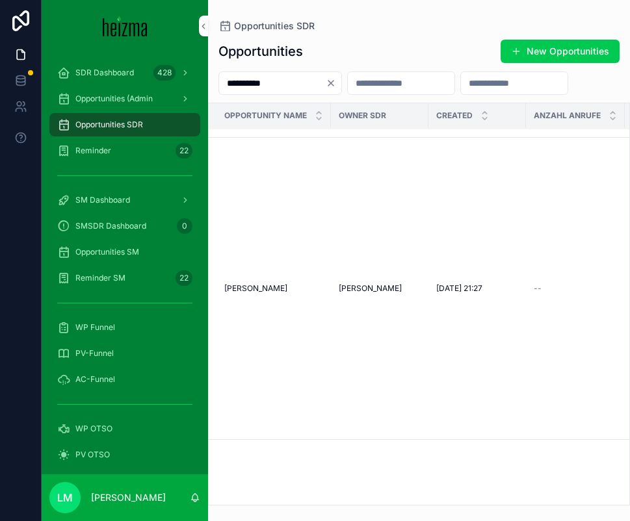
type input "**********"
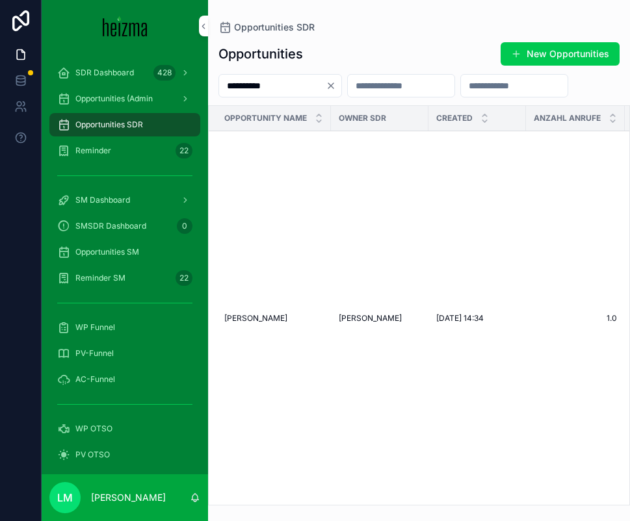
click at [257, 308] on td "Lukas Zenk Lukas Zenk" at bounding box center [270, 318] width 122 height 375
click at [246, 315] on span "Lukas Zenk" at bounding box center [255, 318] width 63 height 10
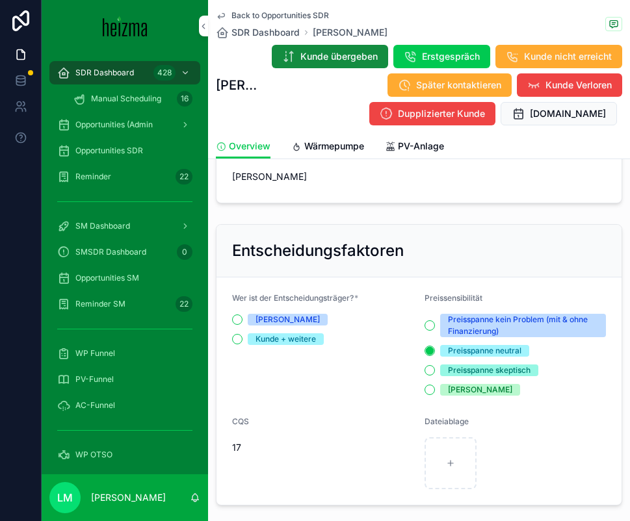
scroll to position [729, 0]
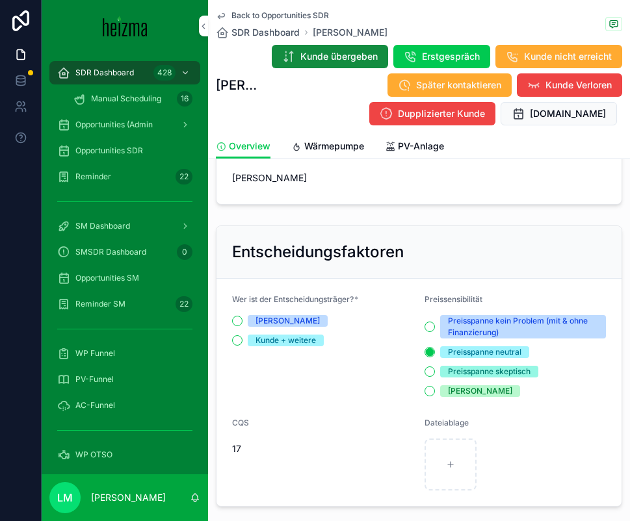
click at [311, 155] on link "Wärmepumpe" at bounding box center [327, 148] width 73 height 26
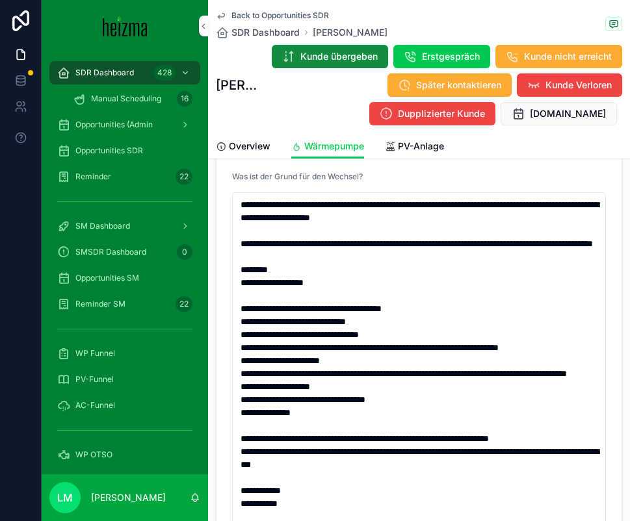
scroll to position [168, 0]
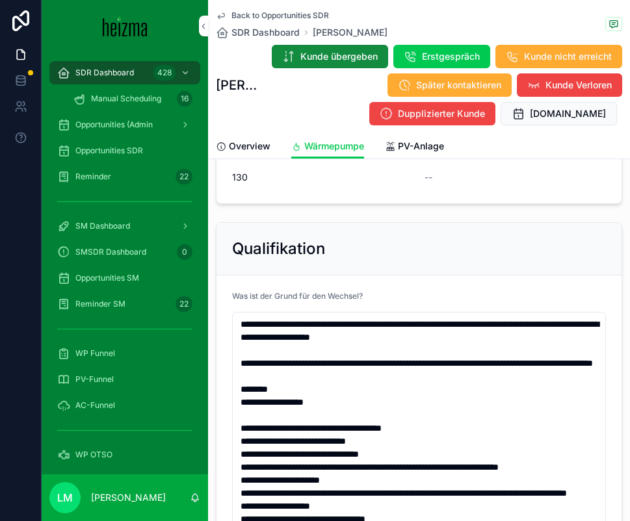
click at [289, 15] on span "Back to Opportunities SDR" at bounding box center [280, 15] width 98 height 10
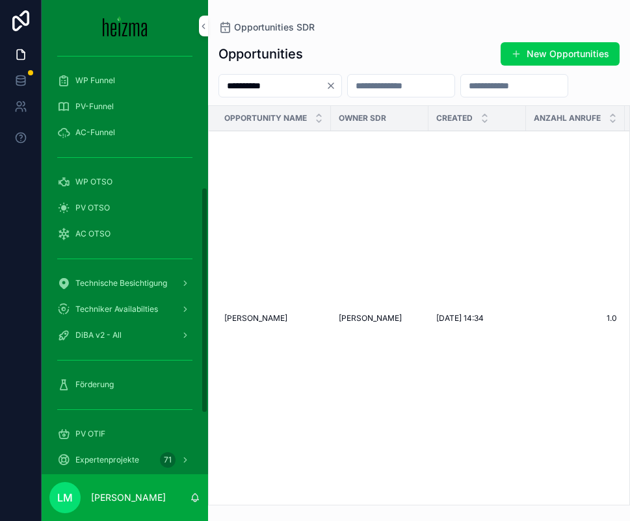
scroll to position [257, 0]
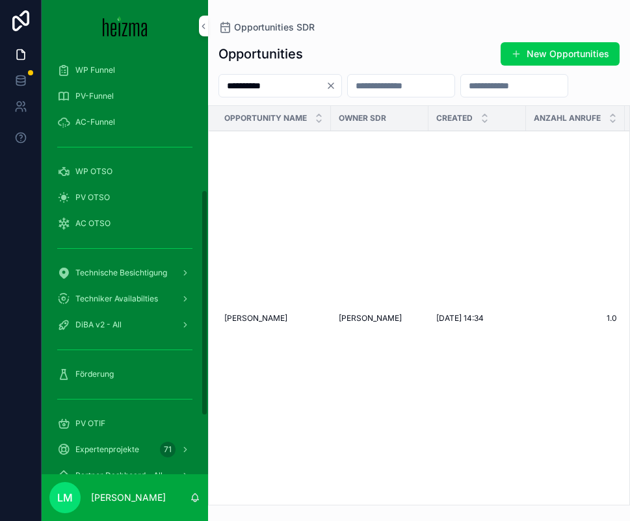
click at [114, 374] on div "Förderung" at bounding box center [124, 374] width 135 height 21
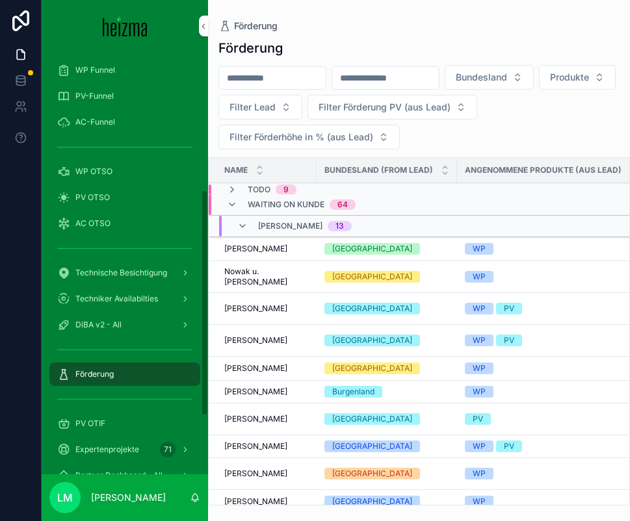
click at [99, 374] on span "Förderung" at bounding box center [94, 374] width 38 height 10
click at [287, 71] on input "scrollable content" at bounding box center [272, 78] width 107 height 18
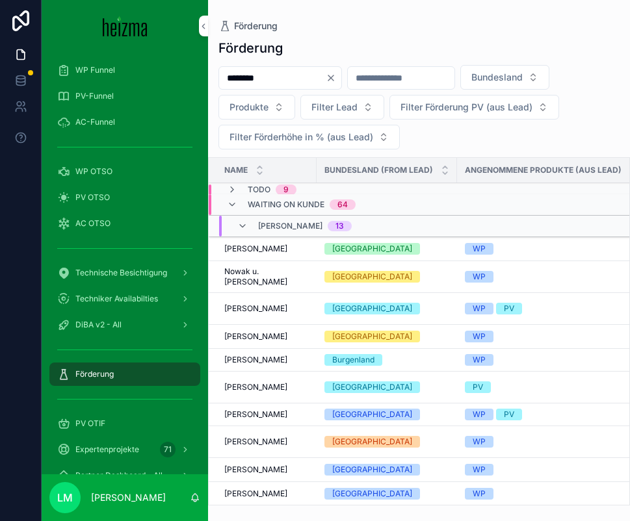
type input "********"
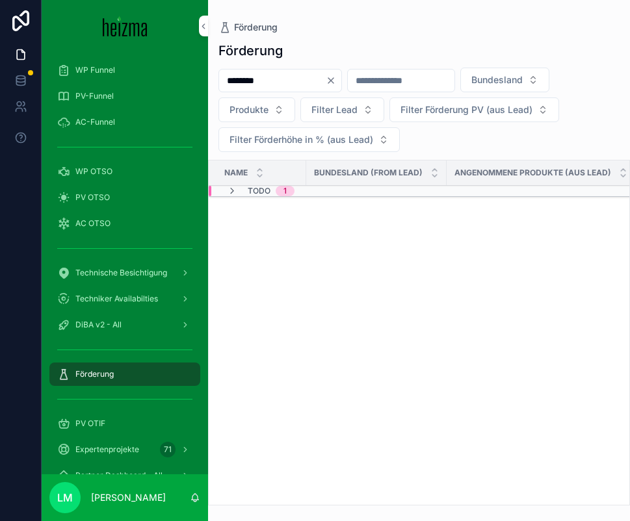
click at [254, 191] on span "TODO" at bounding box center [259, 191] width 23 height 10
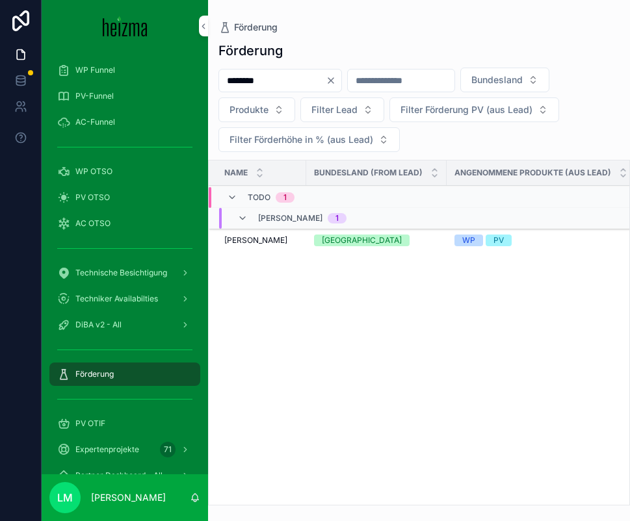
click at [252, 234] on td "Franz Reiterer Franz Reiterer" at bounding box center [258, 241] width 98 height 24
click at [252, 242] on span "Franz Reiterer" at bounding box center [255, 240] width 63 height 10
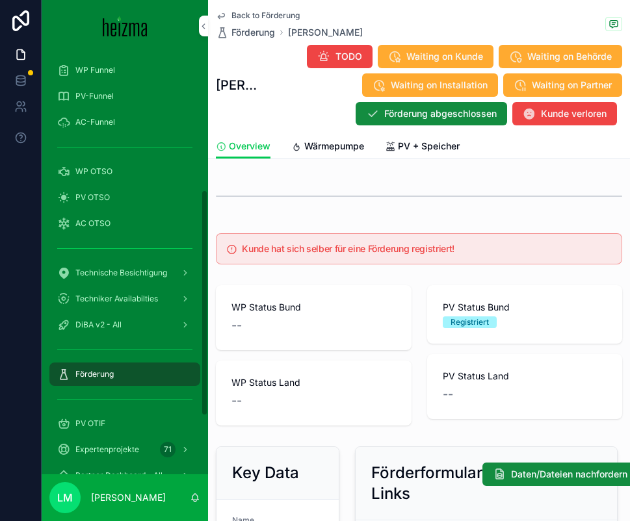
click at [244, 9] on div "Back to Förderung Förderung Franz Reiterer Franz Reiterer TODO Waiting on Kunde…" at bounding box center [419, 67] width 406 height 134
click at [245, 11] on span "Back to Förderung" at bounding box center [265, 15] width 68 height 10
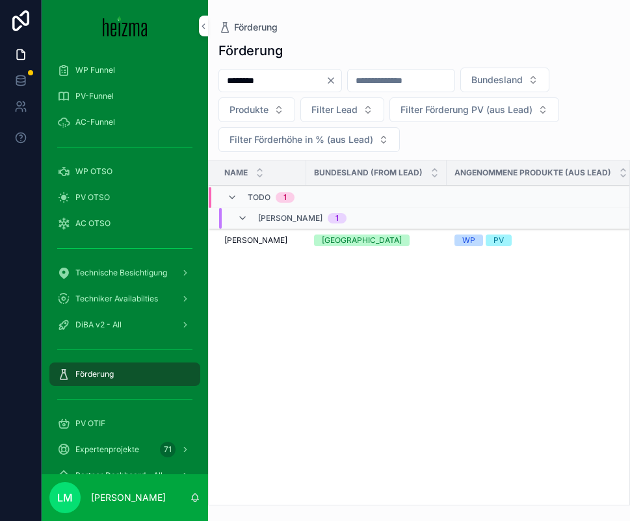
click at [246, 247] on td "Franz Reiterer Franz Reiterer" at bounding box center [258, 241] width 98 height 24
click at [243, 242] on span "Franz Reiterer" at bounding box center [255, 240] width 63 height 10
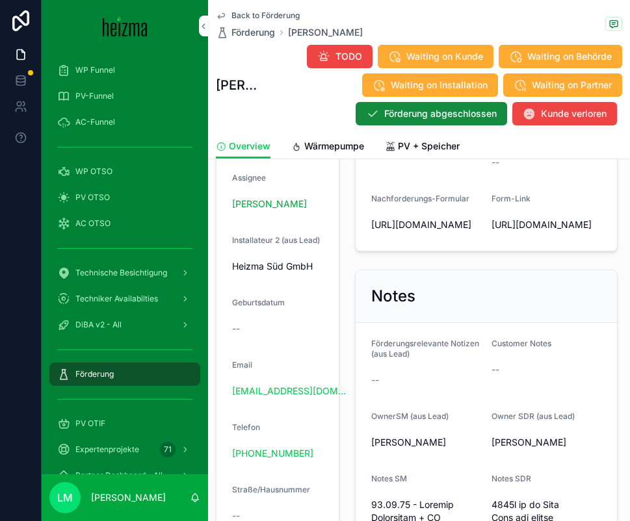
scroll to position [414, 0]
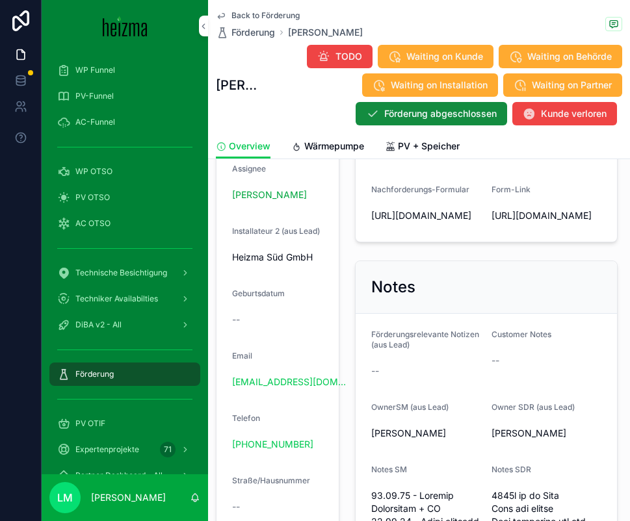
click at [321, 141] on span "Wärmepumpe" at bounding box center [334, 146] width 60 height 13
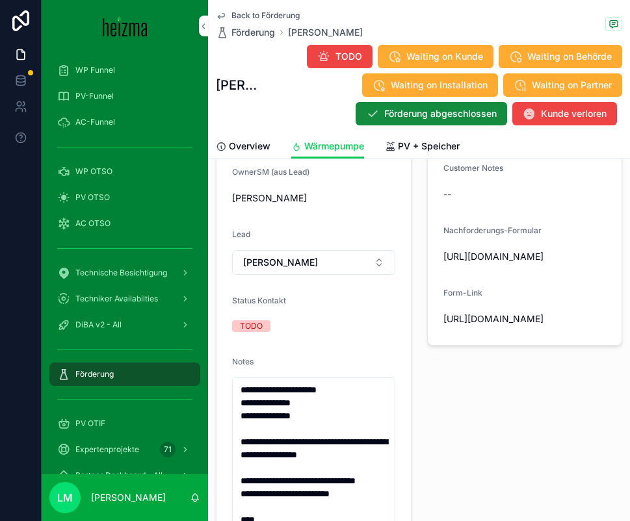
scroll to position [385, 0]
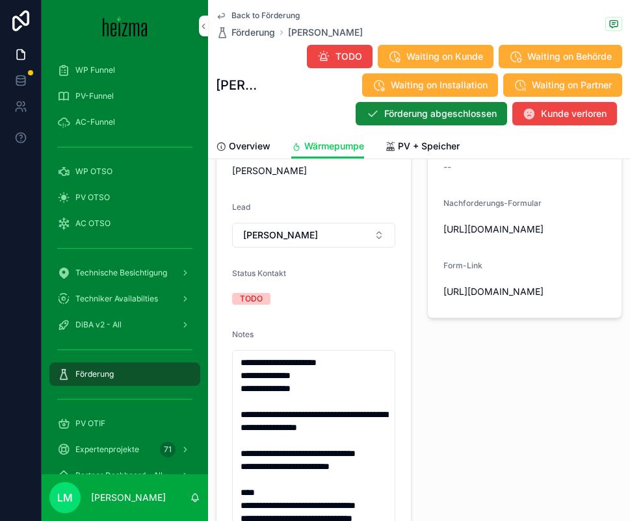
click at [247, 10] on span "Back to Förderung" at bounding box center [265, 15] width 68 height 10
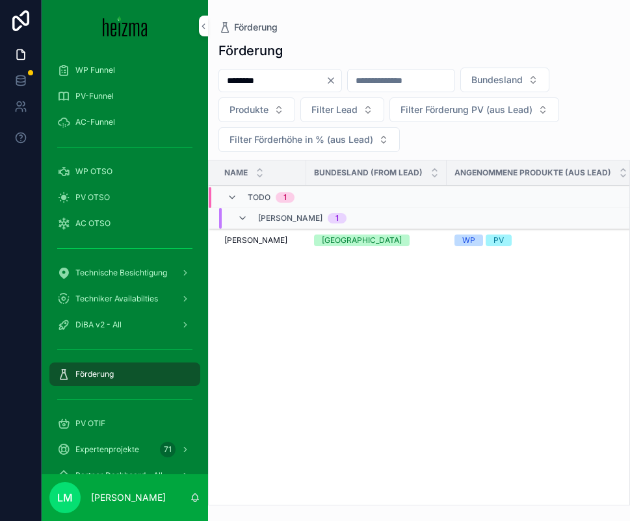
click at [251, 67] on div "Förderung ******** Bundesland Produkte Filter Lead Filter Förderung PV (aus Lea…" at bounding box center [419, 270] width 422 height 472
click at [251, 85] on input "********" at bounding box center [272, 81] width 107 height 18
type input "*****"
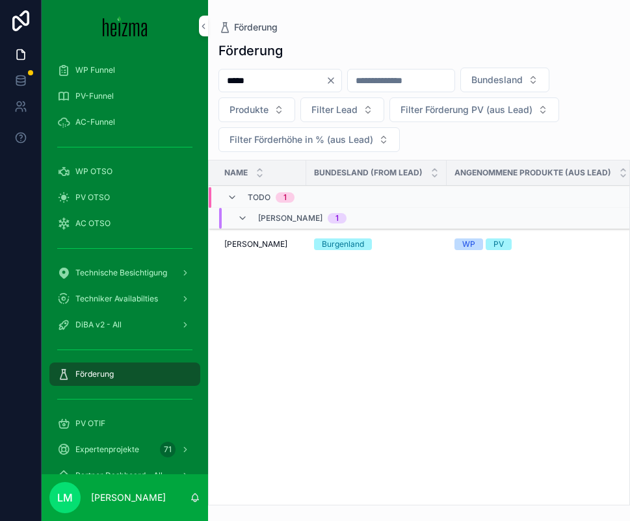
click at [267, 239] on span "Mahir Dogan" at bounding box center [255, 244] width 63 height 10
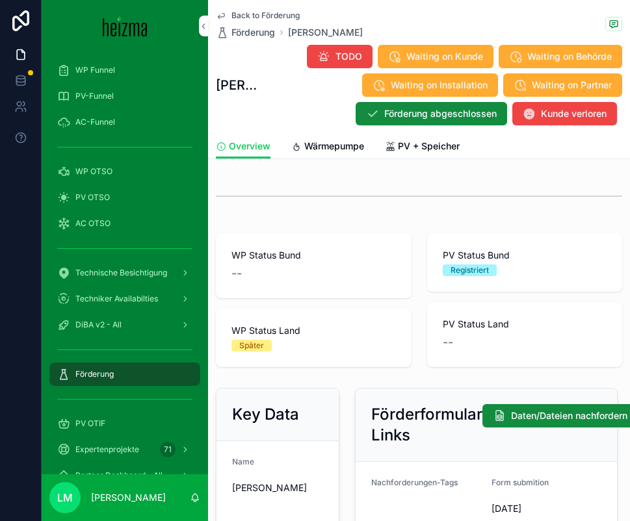
scroll to position [177, 0]
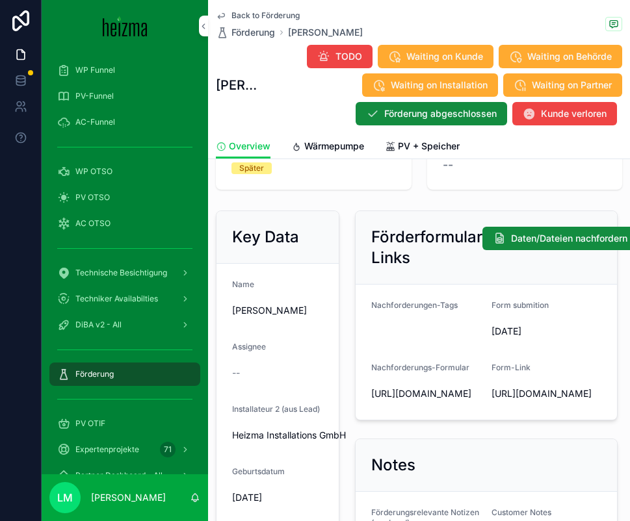
click at [323, 146] on span "Wärmepumpe" at bounding box center [334, 146] width 60 height 13
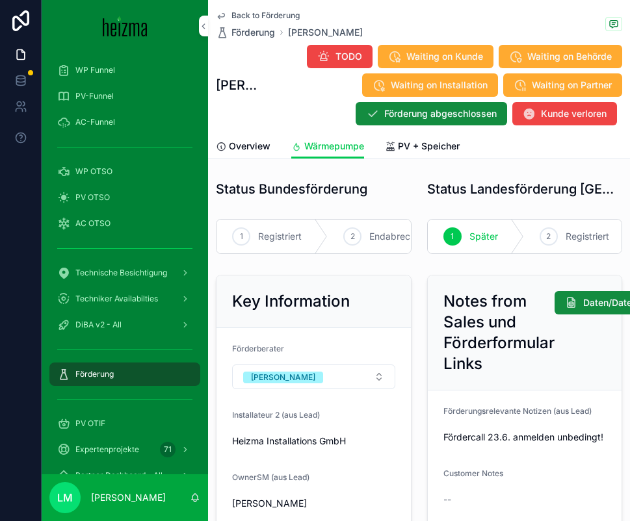
click at [403, 150] on span "PV + Speicher" at bounding box center [429, 146] width 62 height 13
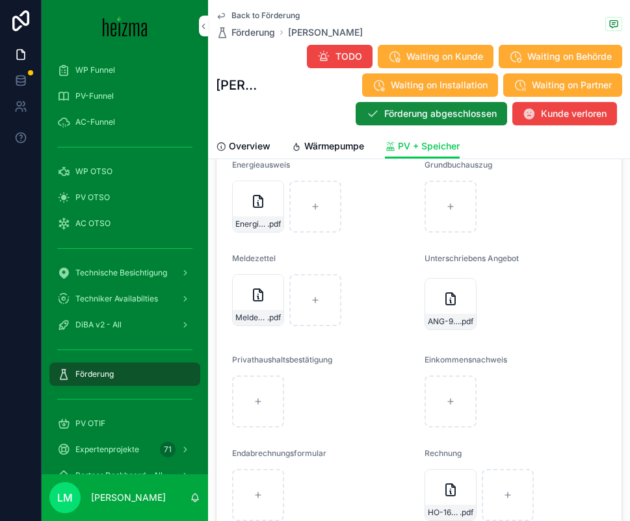
scroll to position [2557, 0]
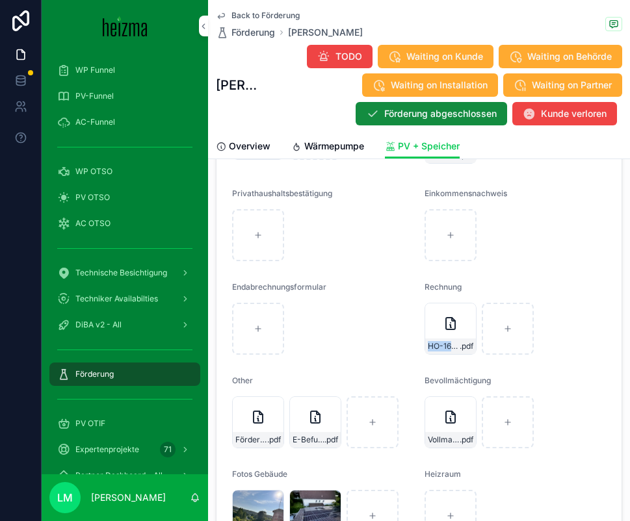
click at [459, 339] on div "HO-1665 .pdf" at bounding box center [450, 329] width 52 height 52
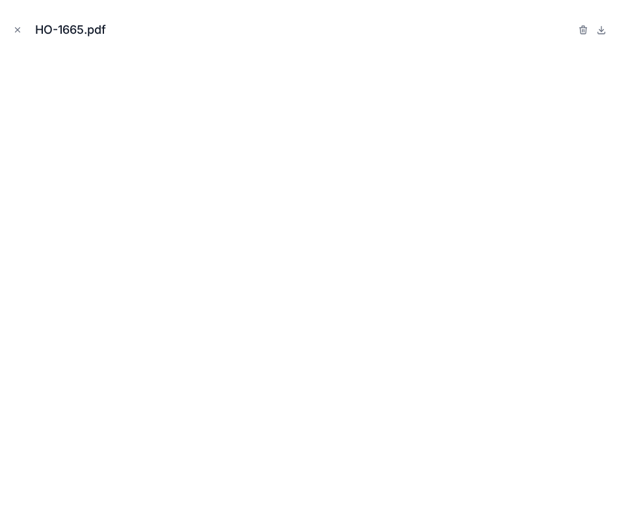
click at [20, 28] on icon "Close modal" at bounding box center [17, 29] width 9 height 9
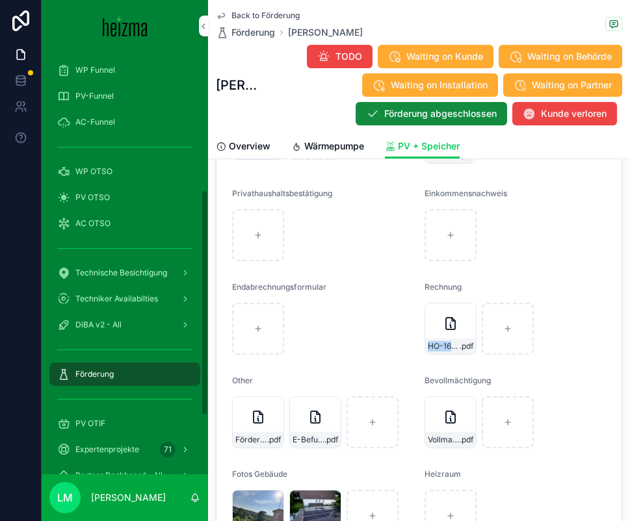
click at [272, 11] on span "Back to Förderung" at bounding box center [265, 15] width 68 height 10
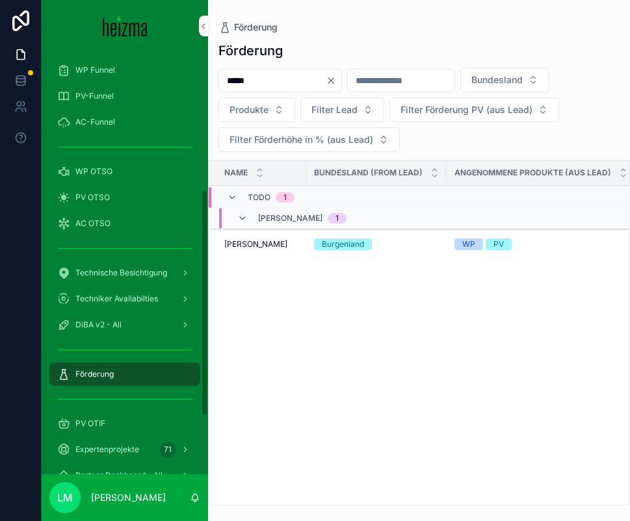
click at [253, 64] on div "Förderung ***** Bundesland Produkte Filter Lead Filter Förderung PV (aus Lead) …" at bounding box center [419, 270] width 422 height 472
click at [253, 77] on input "*****" at bounding box center [272, 81] width 107 height 18
type input "***"
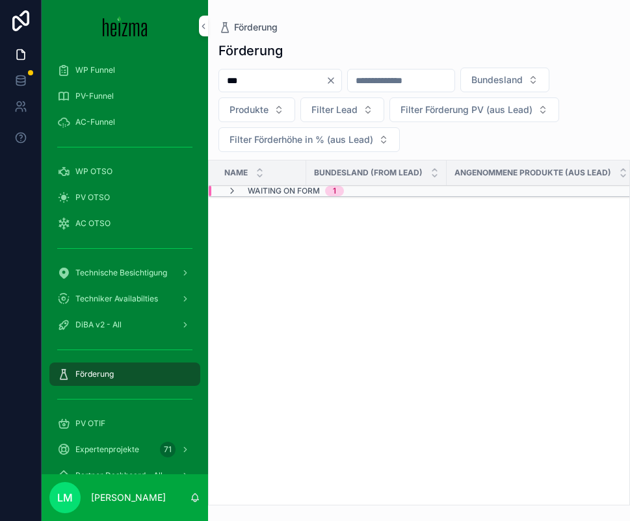
click at [255, 183] on div "Name" at bounding box center [258, 173] width 98 height 25
click at [255, 195] on span "Waiting on Form" at bounding box center [284, 191] width 72 height 10
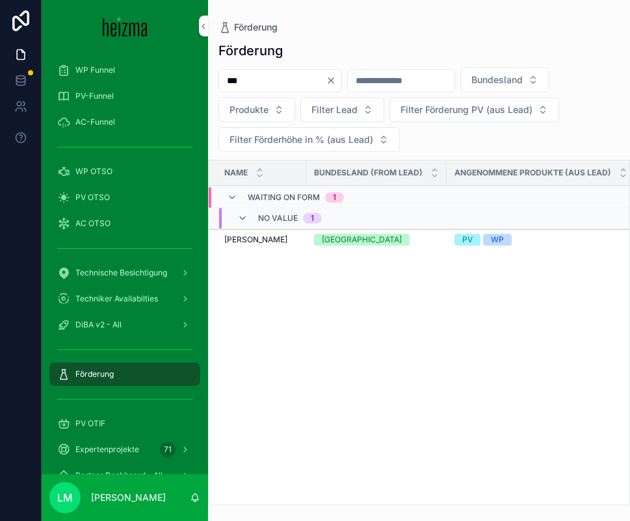
click at [235, 245] on span "Monika u Hans Peter Url" at bounding box center [255, 240] width 63 height 10
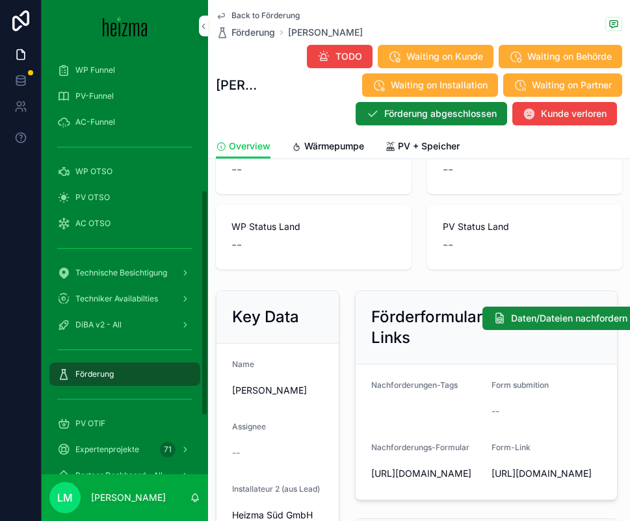
scroll to position [125, 0]
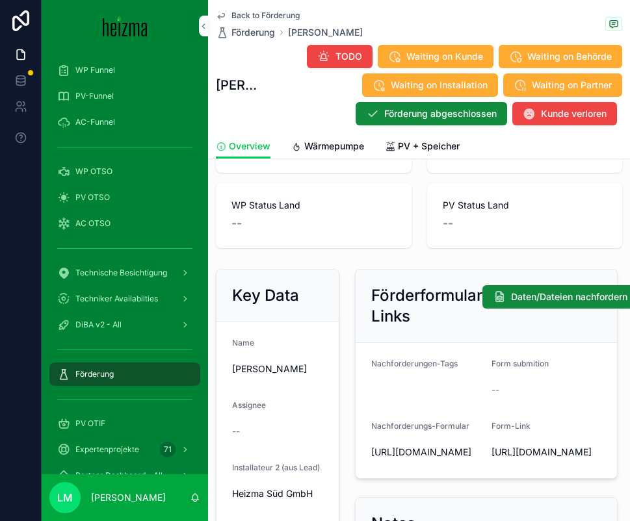
click at [319, 140] on span "Wärmepumpe" at bounding box center [334, 146] width 60 height 13
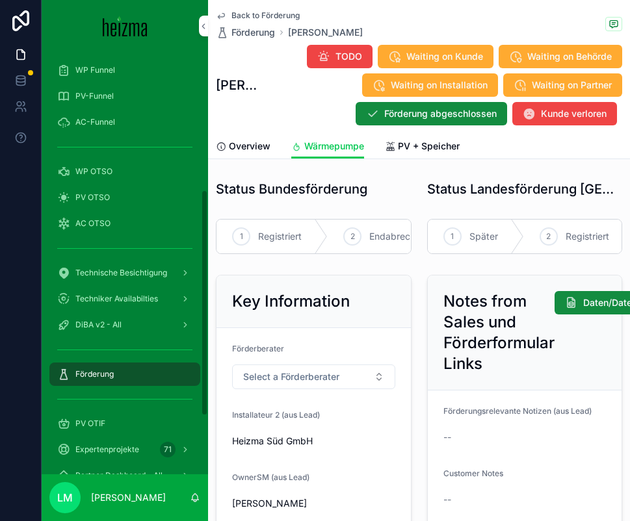
click at [278, 5] on div "Back to Förderung Förderung Monika u Hans Peter Url Monika u Hans Peter Url TOD…" at bounding box center [419, 67] width 406 height 134
click at [278, 8] on div "Back to Förderung Förderung Monika u Hans Peter Url Monika u Hans Peter Url TOD…" at bounding box center [419, 67] width 406 height 134
click at [280, 14] on span "Back to Förderung" at bounding box center [265, 15] width 68 height 10
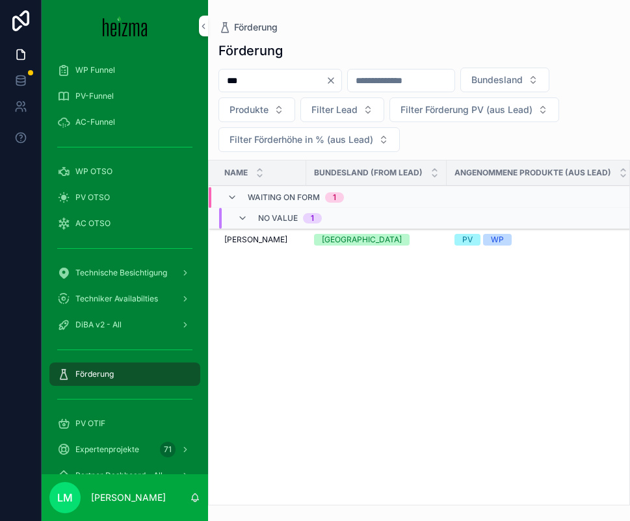
click at [275, 78] on input "***" at bounding box center [272, 81] width 107 height 18
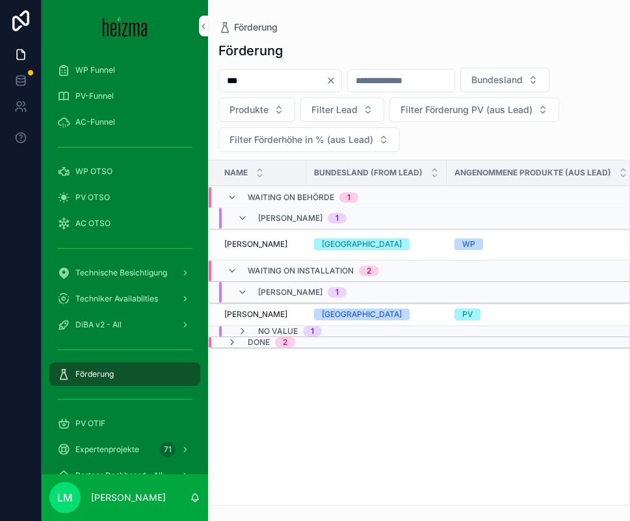
type input "***"
click at [255, 242] on span "Karin Burkhardt" at bounding box center [255, 244] width 63 height 10
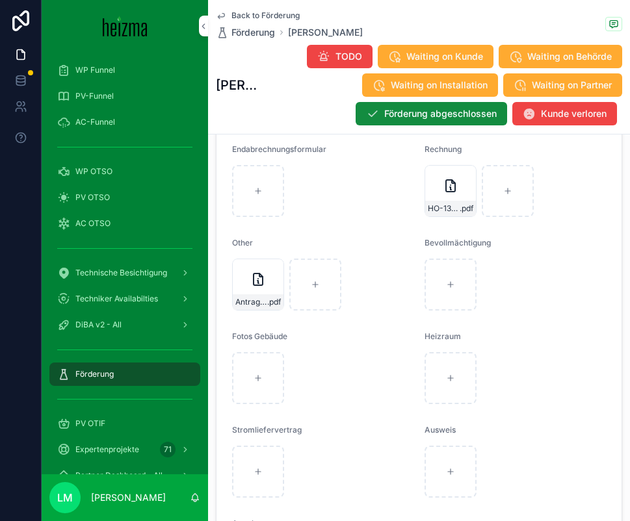
scroll to position [2536, 0]
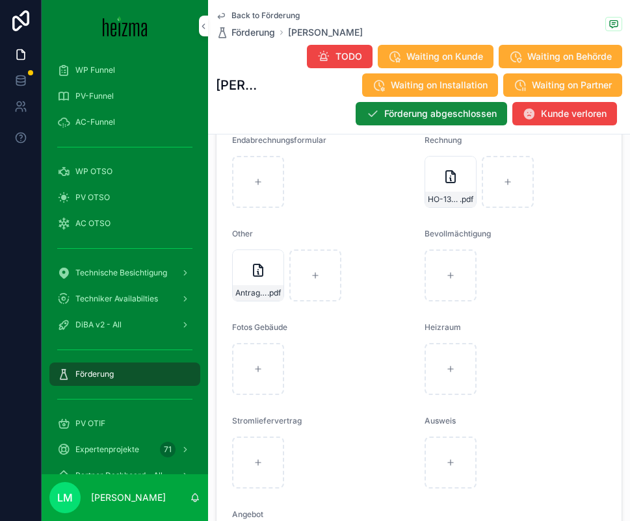
click at [255, 278] on div "Antrag-(22)-(1) .pdf" at bounding box center [258, 276] width 52 height 52
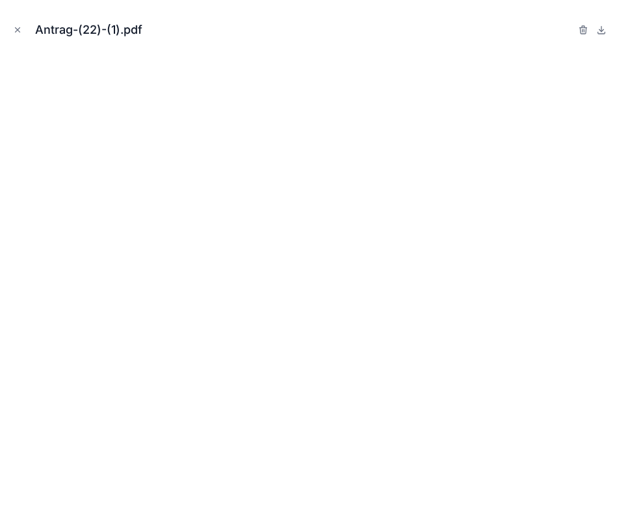
click at [21, 27] on icon "Close modal" at bounding box center [17, 29] width 9 height 9
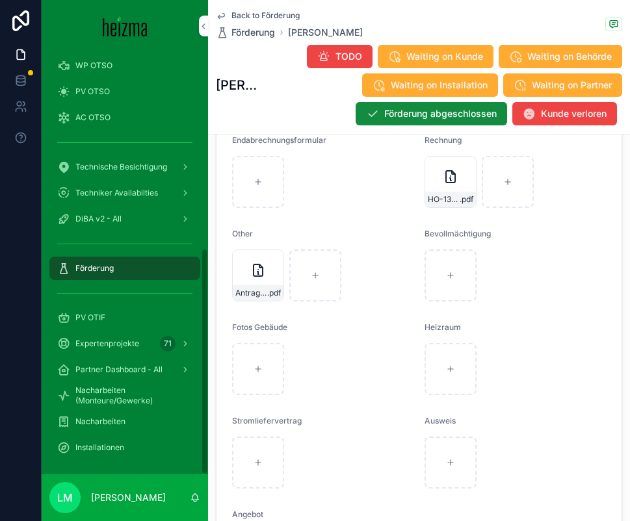
scroll to position [365, 0]
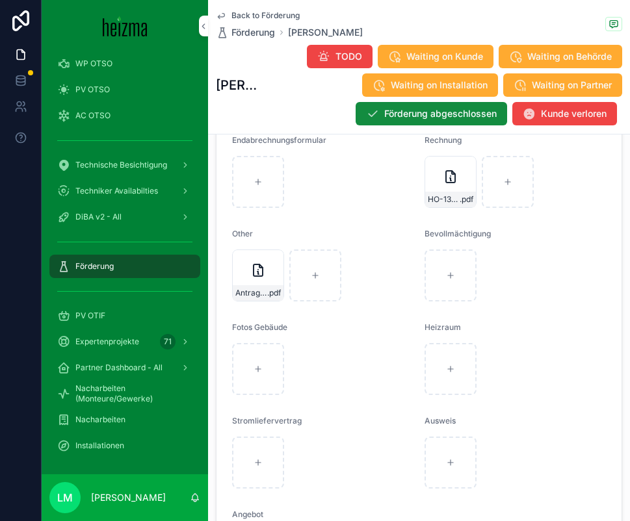
click at [94, 428] on div "Nacharbeiten" at bounding box center [124, 420] width 135 height 21
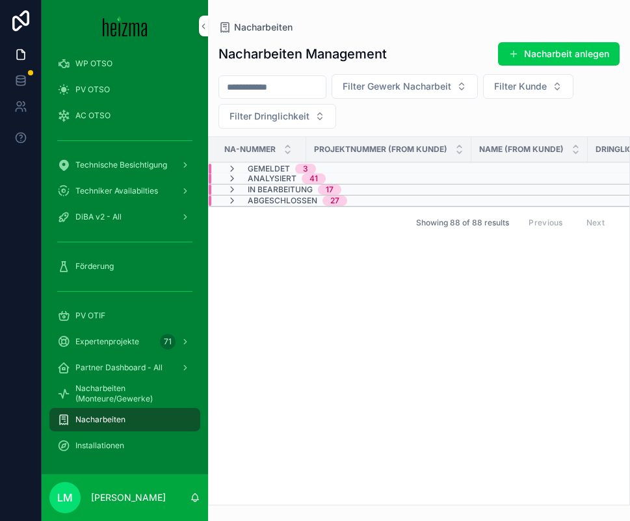
click at [268, 167] on span "Gemeldet" at bounding box center [269, 169] width 42 height 10
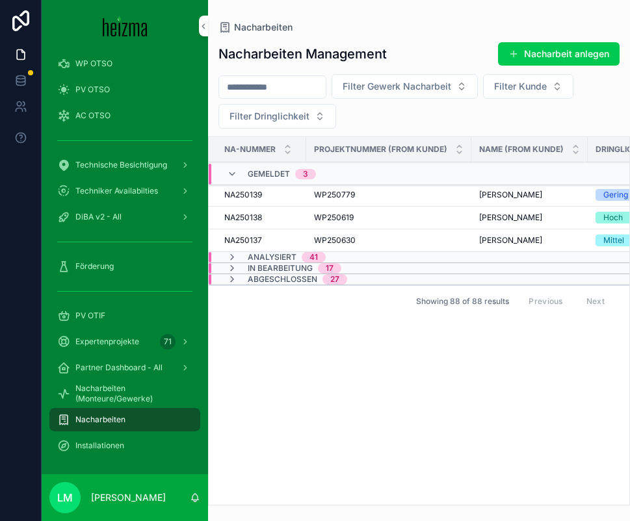
click at [266, 256] on span "Analysiert" at bounding box center [272, 257] width 49 height 10
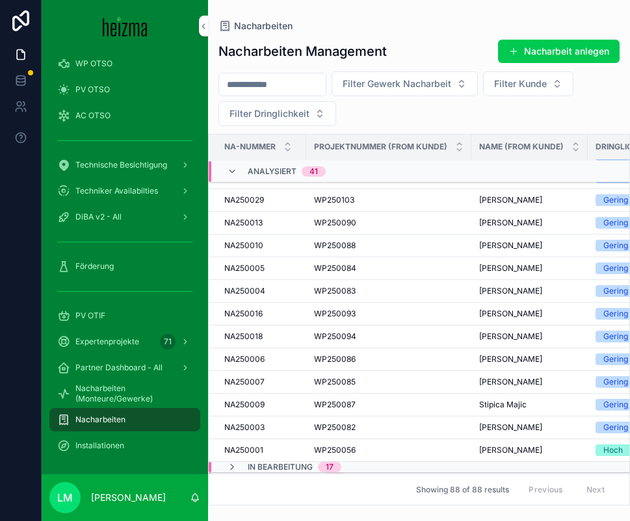
scroll to position [767, 0]
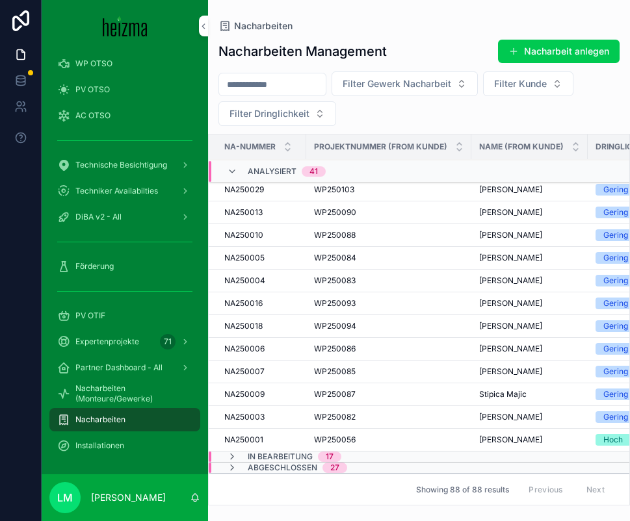
click at [267, 456] on span "In Bearbeitung" at bounding box center [280, 457] width 65 height 10
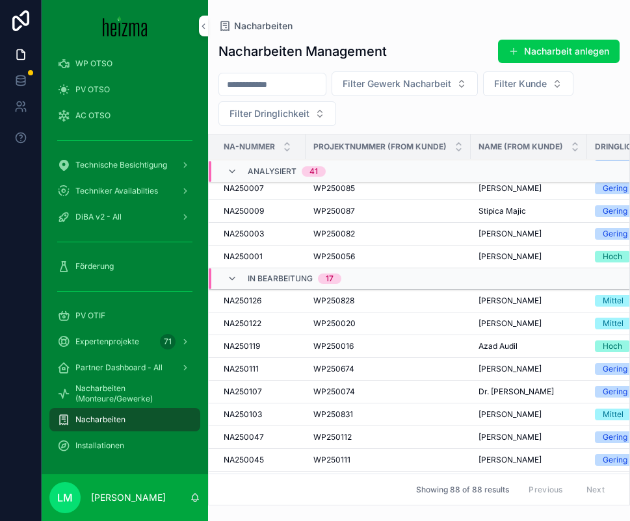
scroll to position [1173, 0]
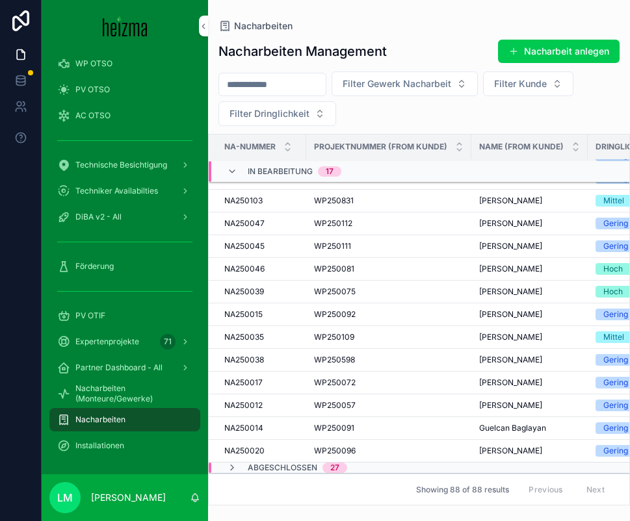
click at [246, 473] on div "Abgeschlossen 27" at bounding box center [287, 468] width 120 height 10
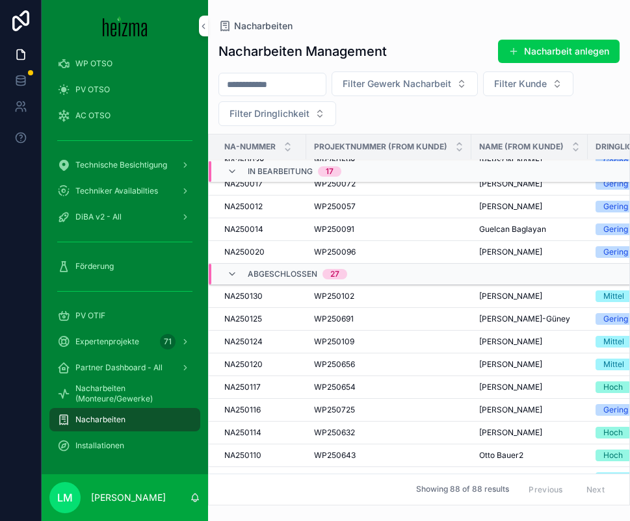
scroll to position [1340, 0]
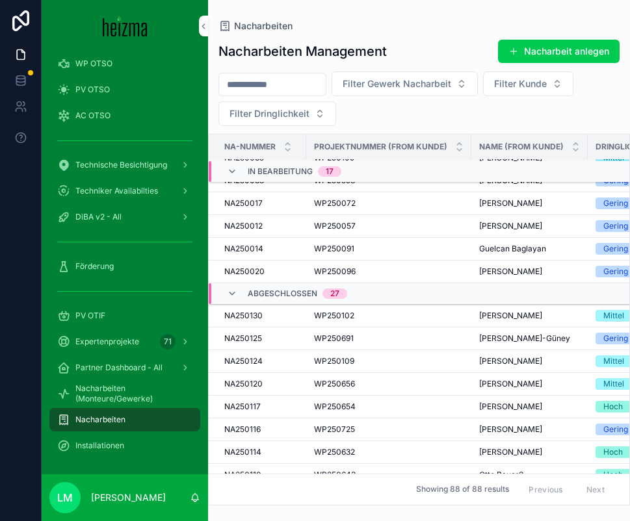
click at [239, 300] on div "Abgeschlossen 27" at bounding box center [287, 293] width 120 height 21
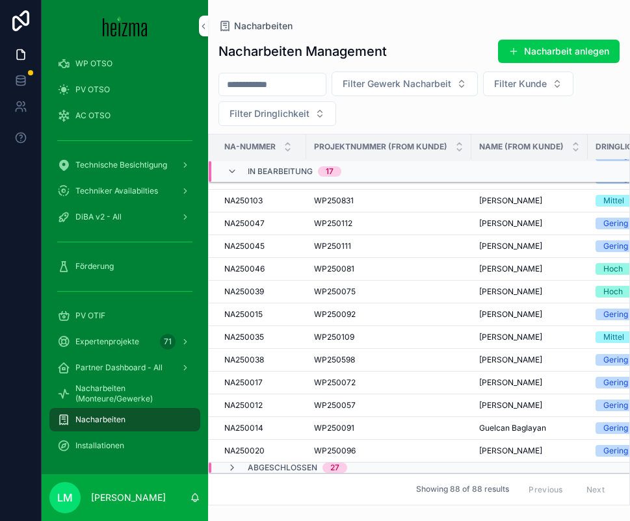
scroll to position [1173, 0]
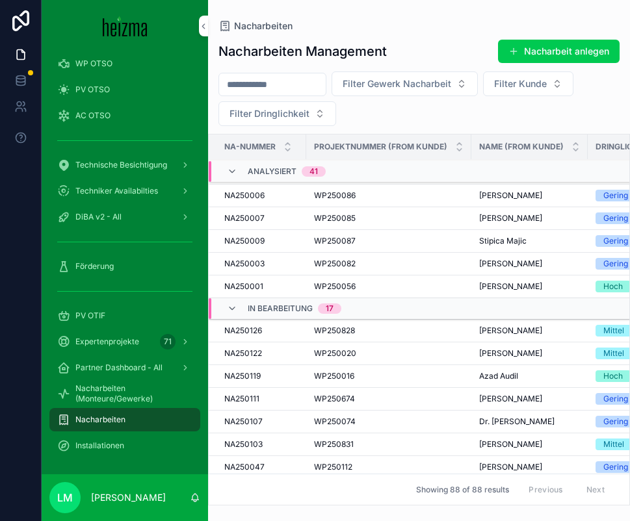
click at [239, 304] on div "In Bearbeitung 17" at bounding box center [284, 308] width 114 height 21
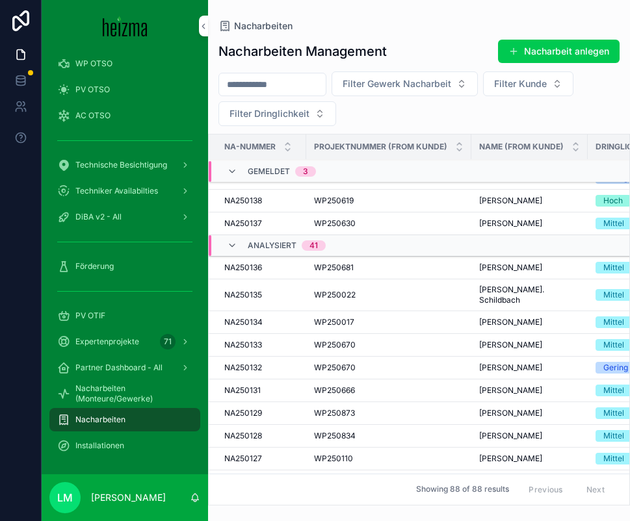
scroll to position [0, 0]
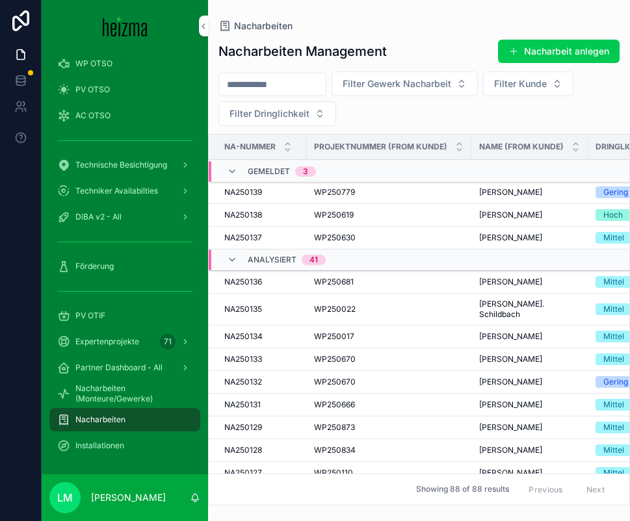
click at [254, 77] on input "scrollable content" at bounding box center [272, 84] width 107 height 18
type input "*"
type input "******"
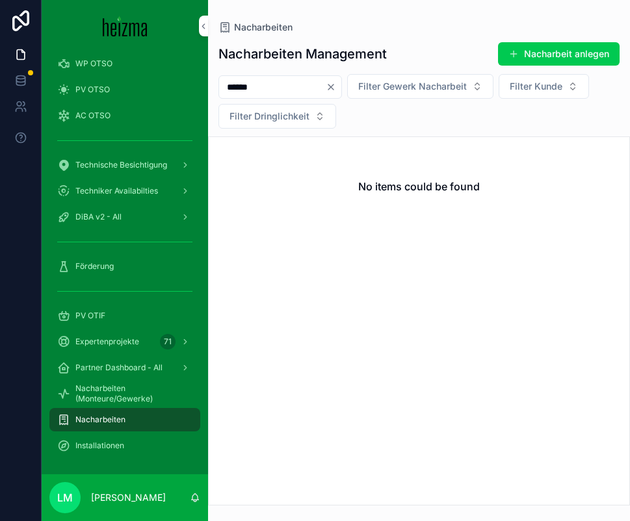
click at [336, 84] on icon "Clear" at bounding box center [331, 87] width 10 height 10
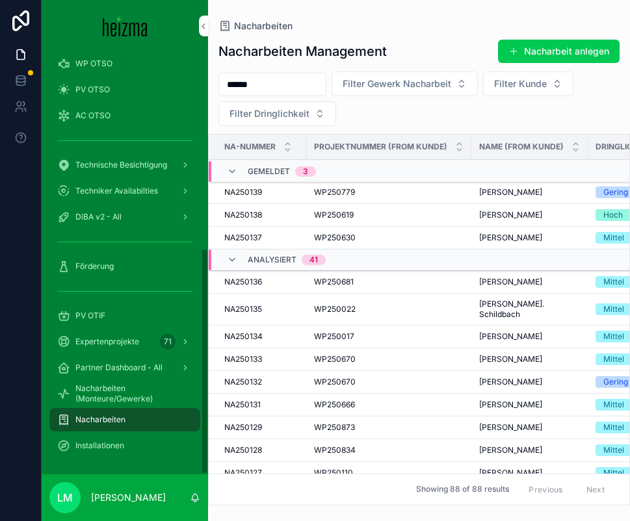
click at [98, 263] on span "Förderung" at bounding box center [94, 266] width 38 height 10
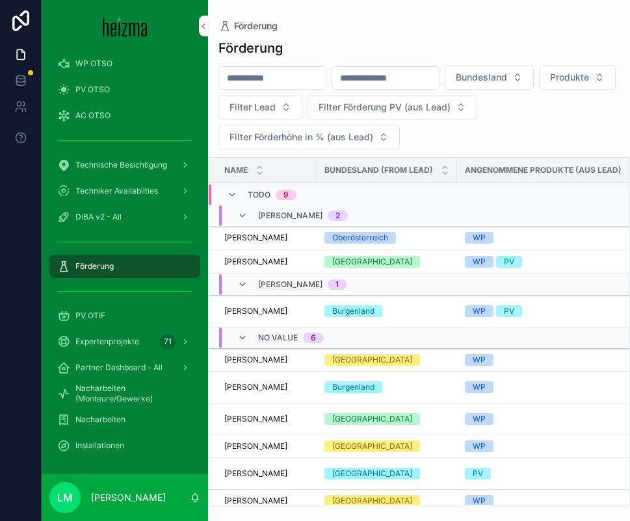
click at [255, 78] on input "scrollable content" at bounding box center [272, 78] width 107 height 18
type input "******"
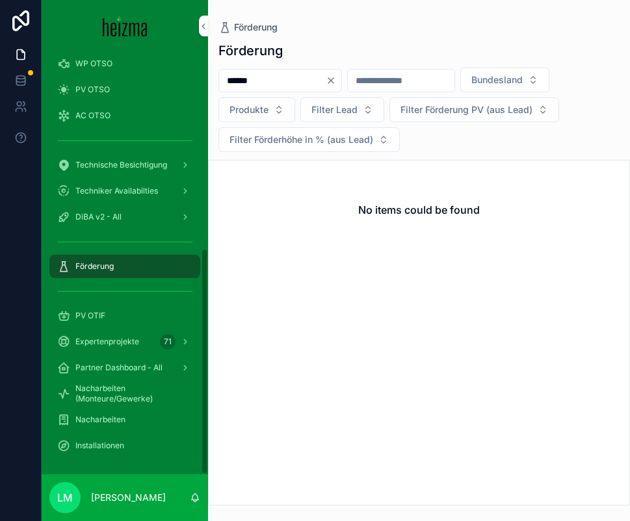
click at [276, 87] on input "******" at bounding box center [272, 81] width 107 height 18
click at [336, 76] on icon "Clear" at bounding box center [331, 80] width 10 height 10
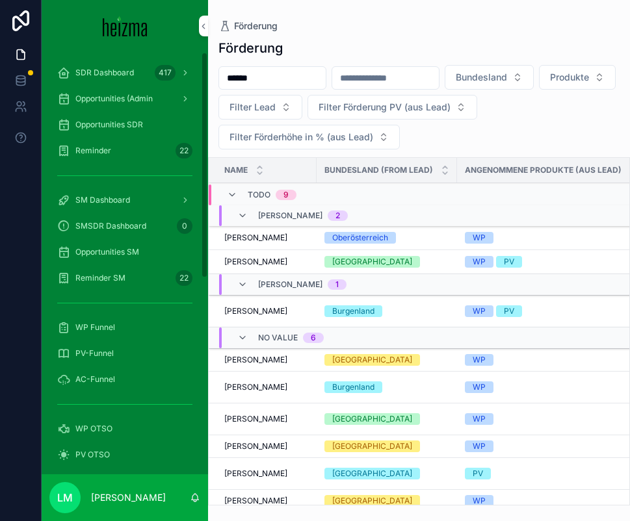
click at [123, 120] on span "Opportunities SDR" at bounding box center [109, 125] width 68 height 10
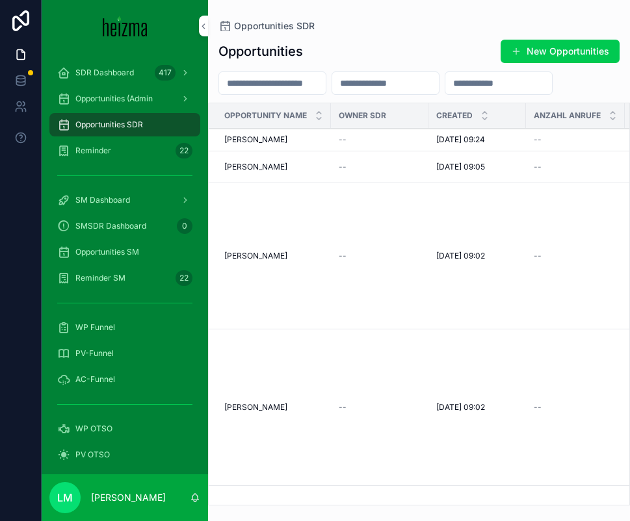
click at [115, 248] on span "Opportunities SM" at bounding box center [107, 252] width 64 height 10
click at [121, 257] on div "Opportunities SM" at bounding box center [124, 252] width 135 height 21
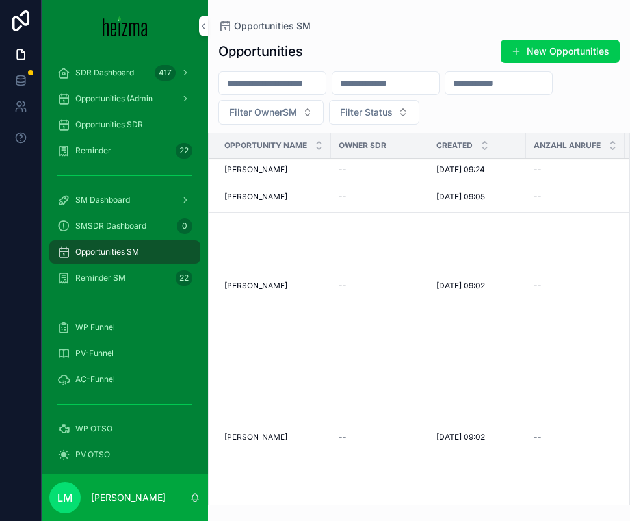
click at [294, 82] on input "scrollable content" at bounding box center [272, 83] width 107 height 18
type input "******"
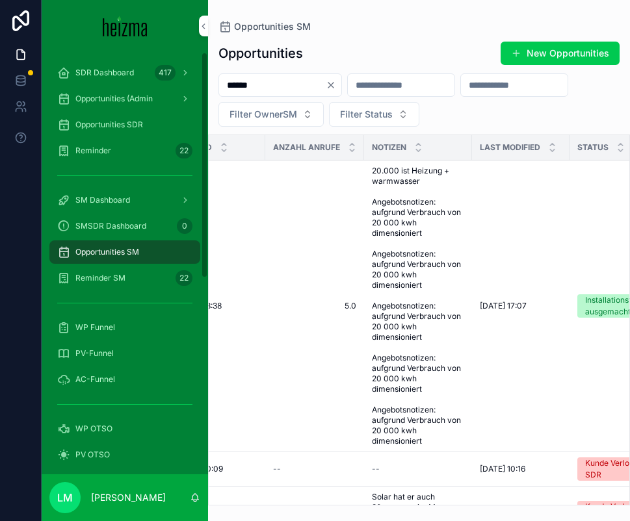
scroll to position [0, 443]
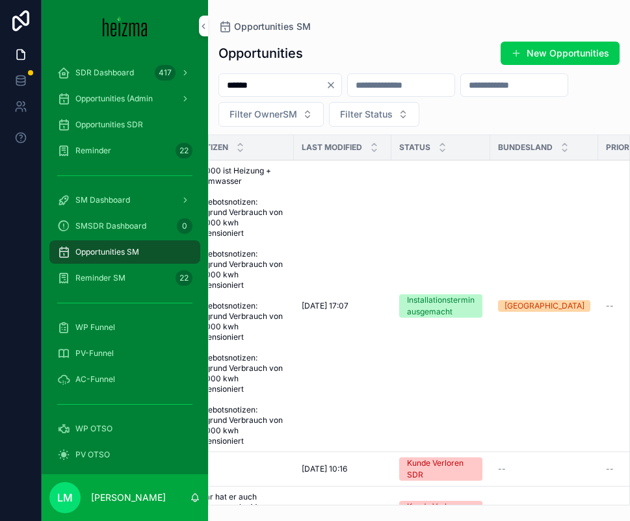
click at [256, 306] on span "20.000 ist Heizung + warmwasser Angebotsnotizen: aufgrund Verbrauch von 20 000 …" at bounding box center [240, 306] width 92 height 281
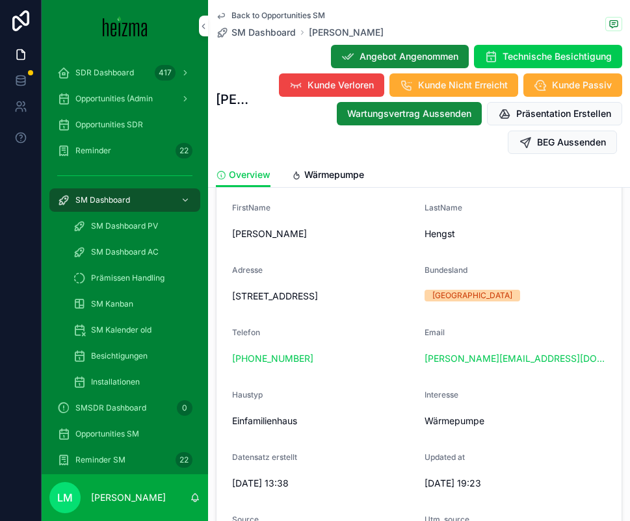
scroll to position [283, 0]
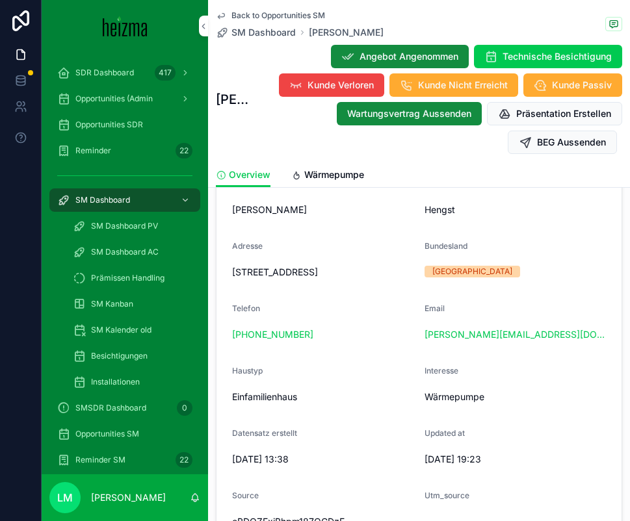
click at [246, 12] on span "Back to Opportunities SM" at bounding box center [278, 15] width 94 height 10
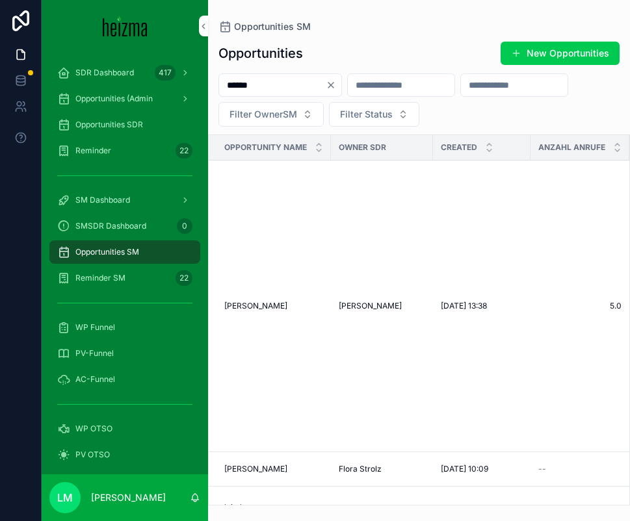
click at [342, 83] on div "******" at bounding box center [280, 84] width 124 height 23
click at [336, 83] on icon "Clear" at bounding box center [331, 85] width 10 height 10
click at [353, 83] on input "scrollable content" at bounding box center [385, 85] width 107 height 18
click at [371, 90] on input "scrollable content" at bounding box center [385, 85] width 107 height 18
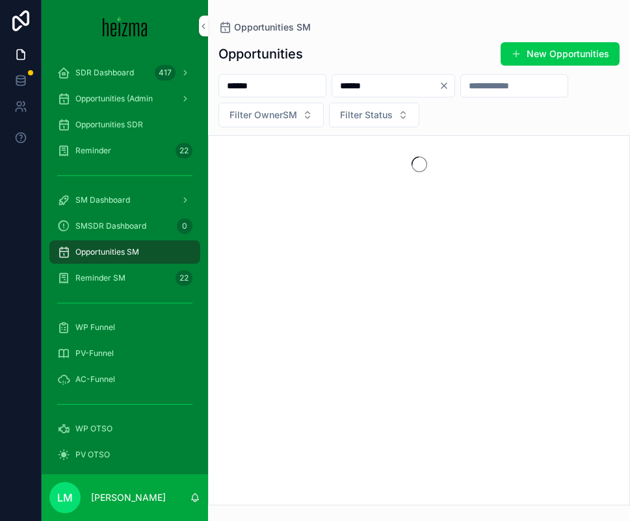
type input "*****"
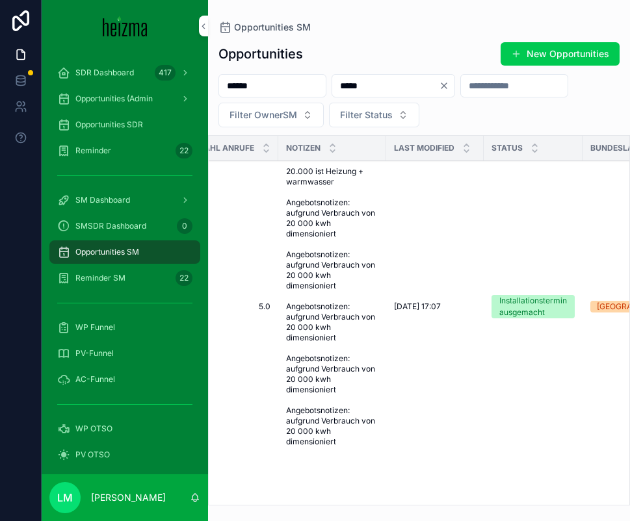
scroll to position [0, 356]
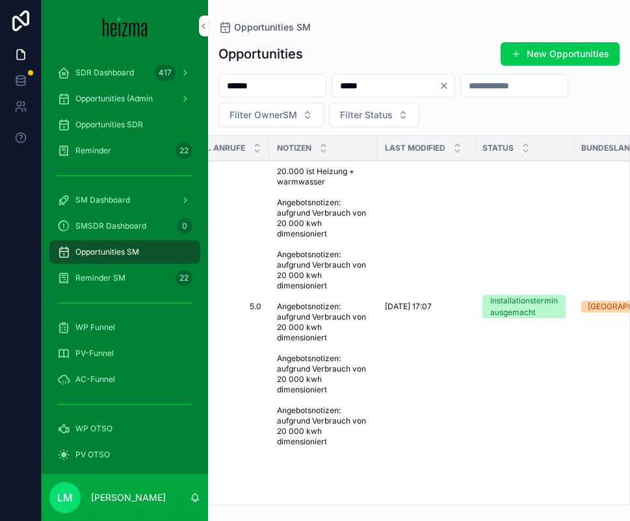
click at [302, 317] on span "20.000 ist Heizung + warmwasser Angebotsnotizen: aufgrund Verbrauch von 20 000 …" at bounding box center [323, 306] width 92 height 281
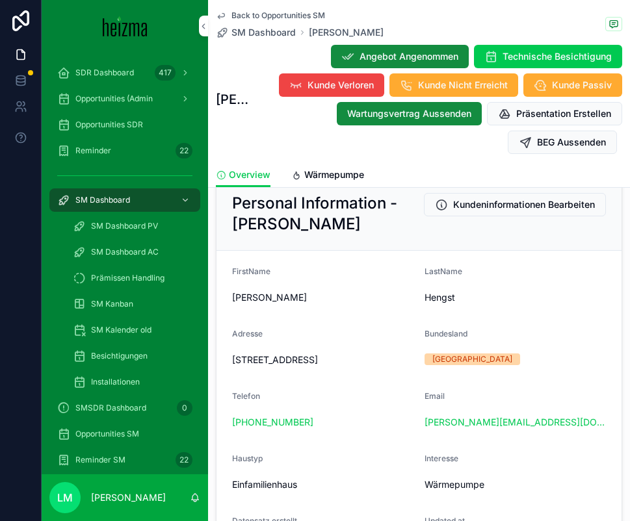
scroll to position [354, 0]
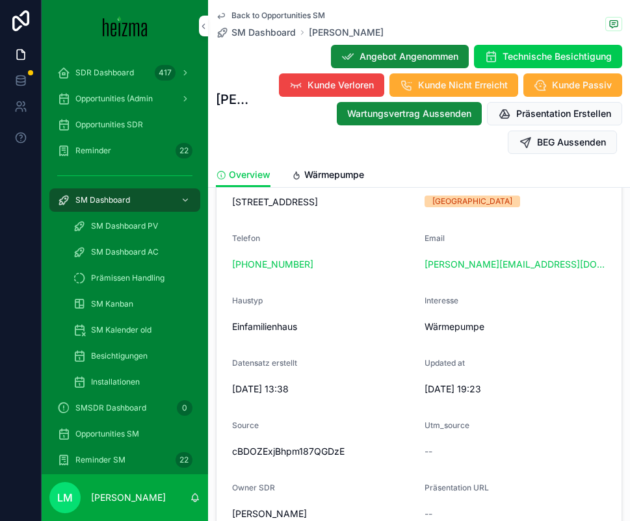
click at [314, 194] on div "Sonnengasse 6, 3123 Obritzberg" at bounding box center [323, 202] width 182 height 21
click at [314, 179] on span "Wärmepumpe" at bounding box center [334, 174] width 60 height 13
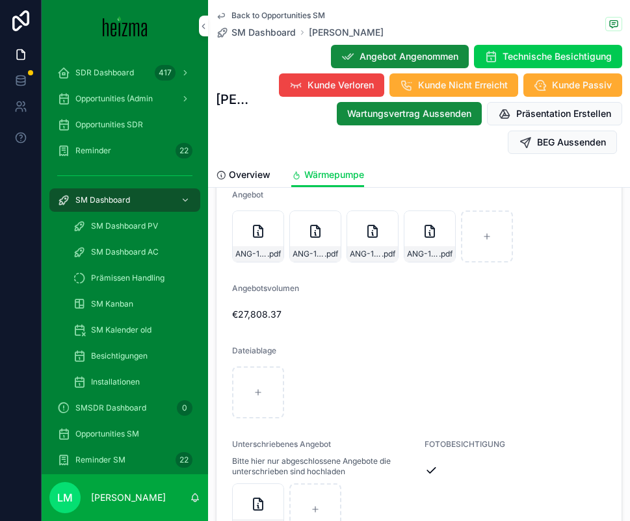
scroll to position [3801, 0]
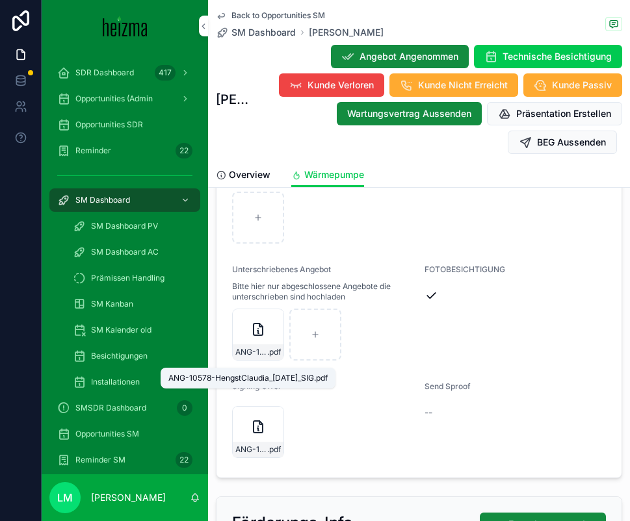
click at [254, 354] on div "ANG-10578-HengstClaudia_2025-05-15_SIG .pdf" at bounding box center [258, 353] width 51 height 16
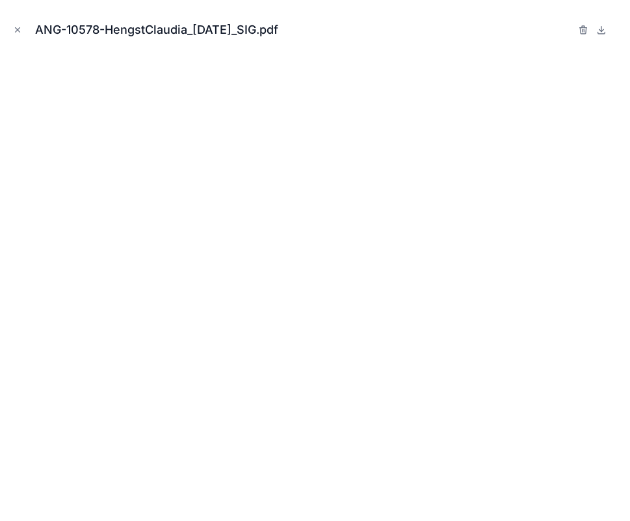
click at [17, 24] on button "Close modal" at bounding box center [17, 30] width 14 height 14
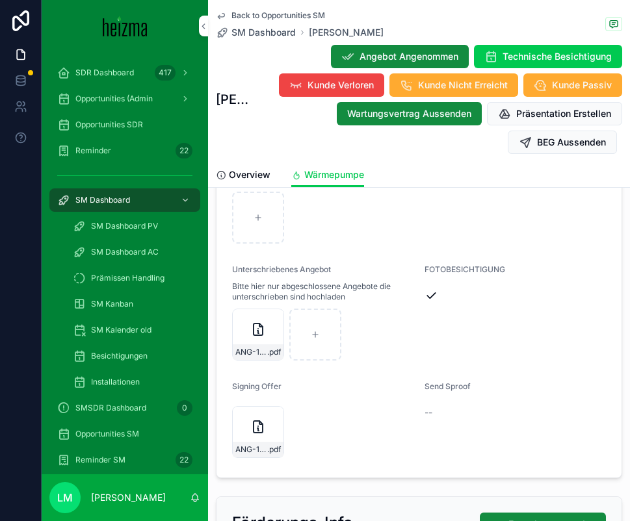
click at [272, 11] on span "Back to Opportunities SM" at bounding box center [278, 15] width 94 height 10
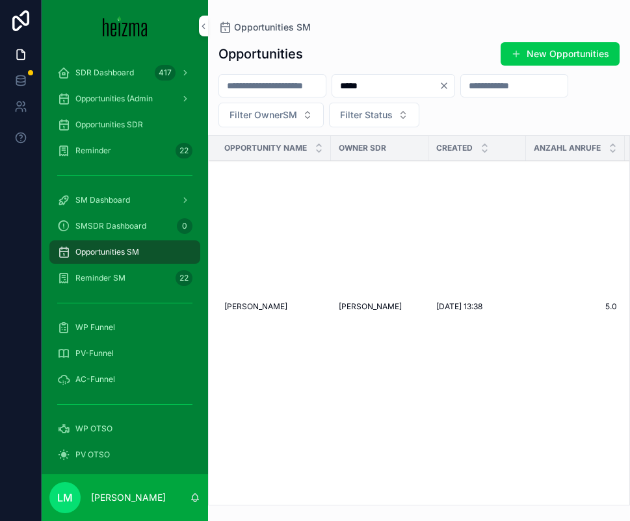
click at [449, 90] on icon "Clear" at bounding box center [444, 86] width 10 height 10
click at [105, 77] on span "SDR Dashboard" at bounding box center [104, 73] width 59 height 10
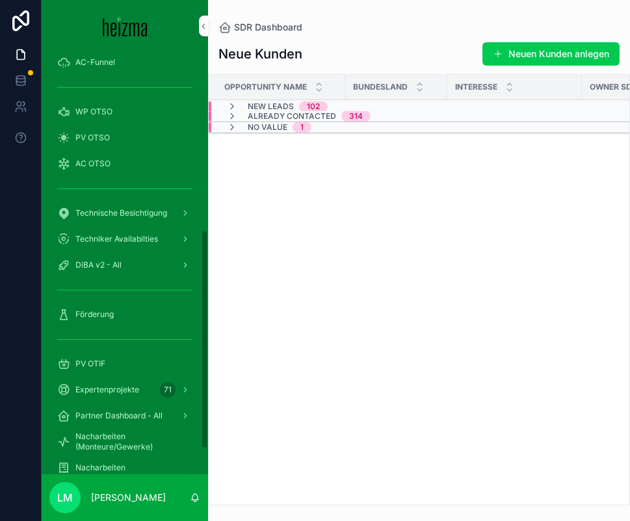
scroll to position [391, 0]
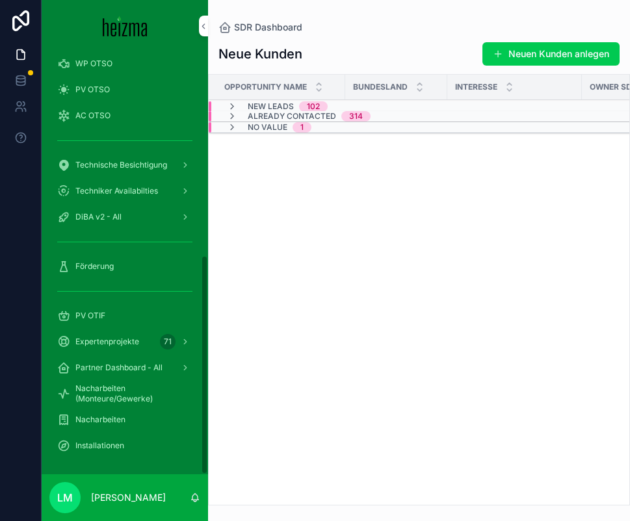
click at [110, 268] on span "Förderung" at bounding box center [94, 266] width 38 height 10
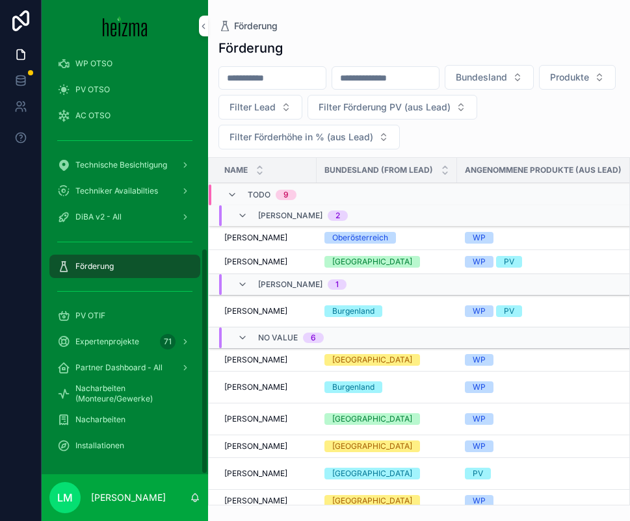
scroll to position [365, 0]
click at [287, 86] on input "scrollable content" at bounding box center [272, 78] width 107 height 18
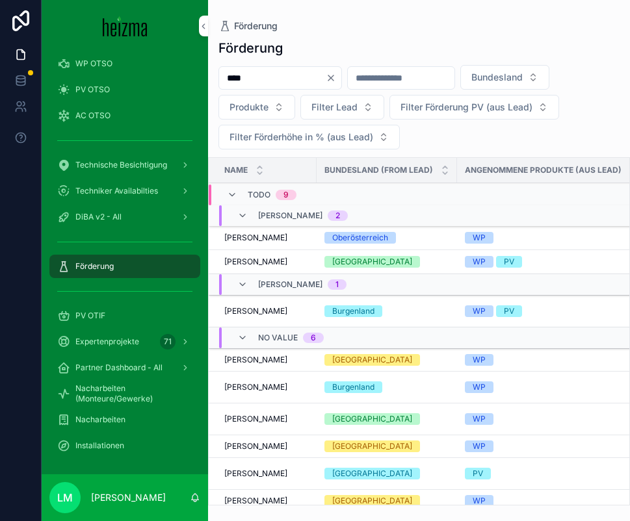
type input "****"
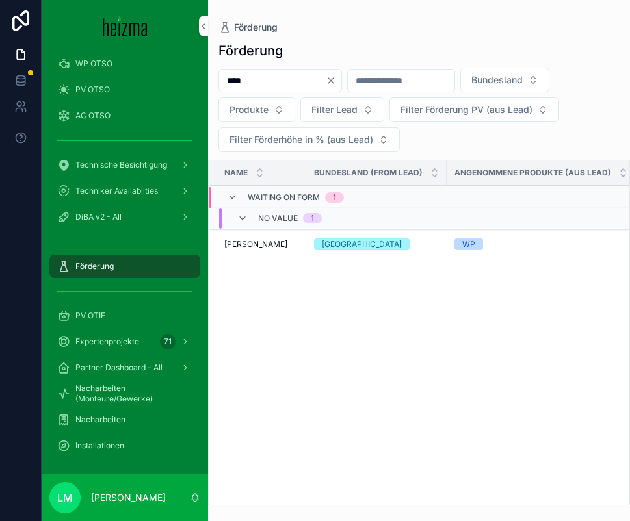
click at [259, 237] on td "Manfred Riha Manfred Riha" at bounding box center [258, 245] width 98 height 32
click at [259, 244] on span "Manfred Riha" at bounding box center [255, 244] width 63 height 10
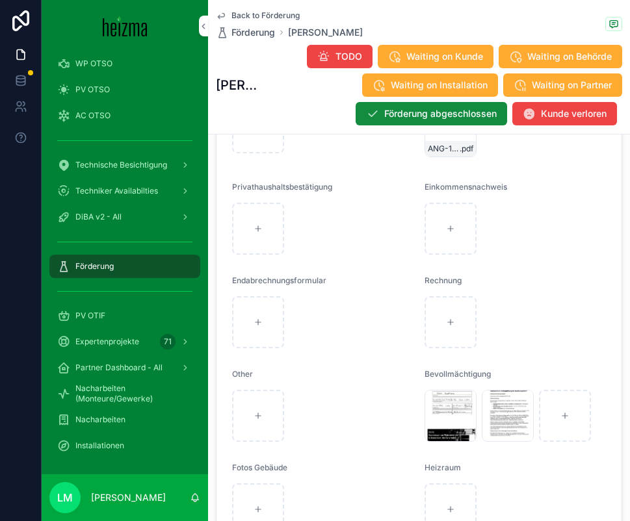
scroll to position [2293, 0]
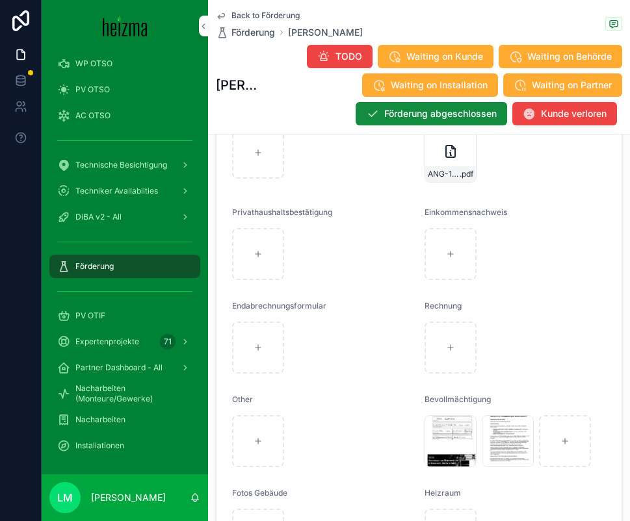
click at [448, 158] on icon "scrollable content" at bounding box center [451, 152] width 16 height 16
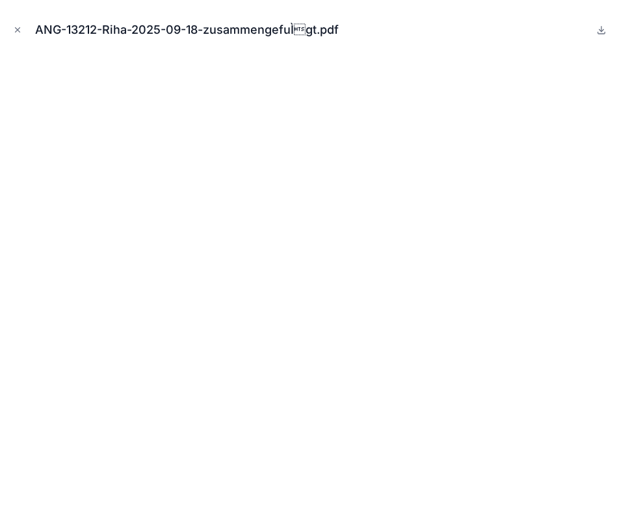
click at [10, 25] on button "Close modal" at bounding box center [17, 30] width 14 height 14
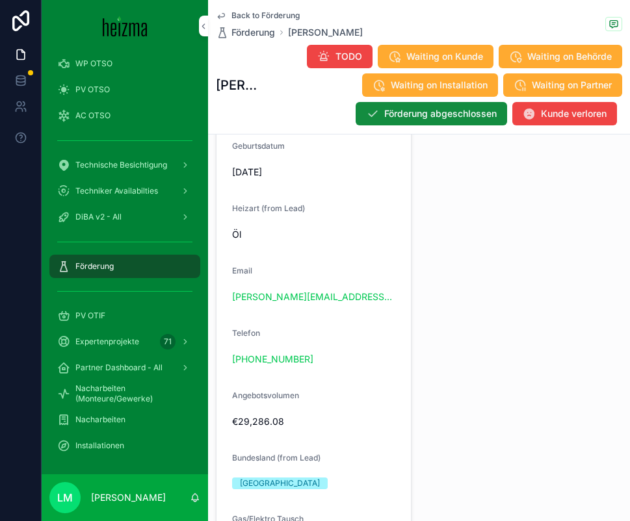
scroll to position [1323, 0]
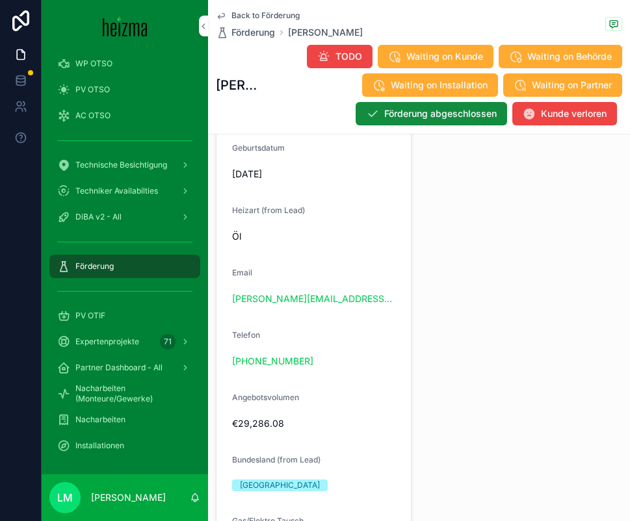
drag, startPoint x: 242, startPoint y: 232, endPoint x: 242, endPoint y: 175, distance: 57.2
click at [242, 218] on div "Heizart (from Lead) Öl" at bounding box center [313, 226] width 163 height 42
click at [291, 249] on form "Name Manfred Riha FirstName Manfred LastName Riha Straße/Hausnummer Kloepferstr…" at bounding box center [313, 299] width 194 height 1216
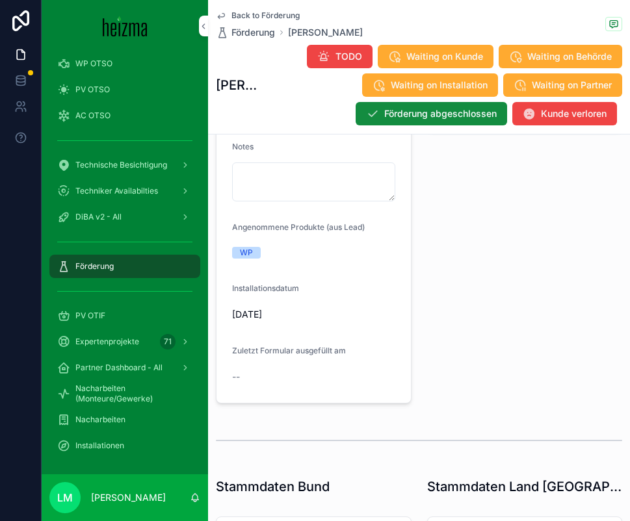
scroll to position [465, 0]
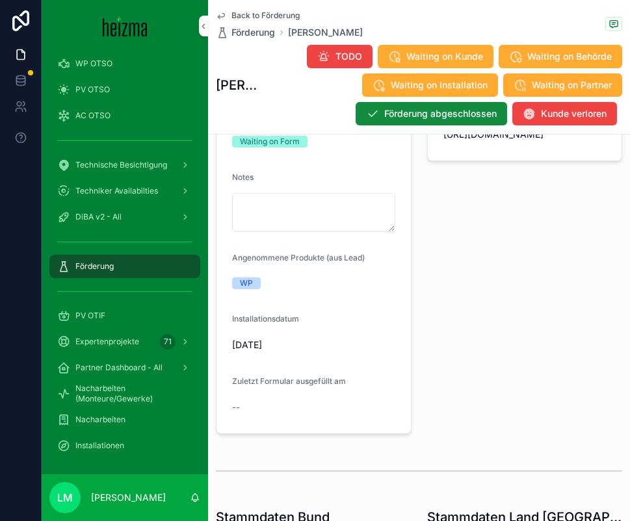
click at [271, 10] on div "Back to Förderung Förderung Manfred Riha Manfred Riha TODO Waiting on Kunde Wai…" at bounding box center [419, 67] width 406 height 134
click at [271, 13] on span "Back to Förderung" at bounding box center [265, 15] width 68 height 10
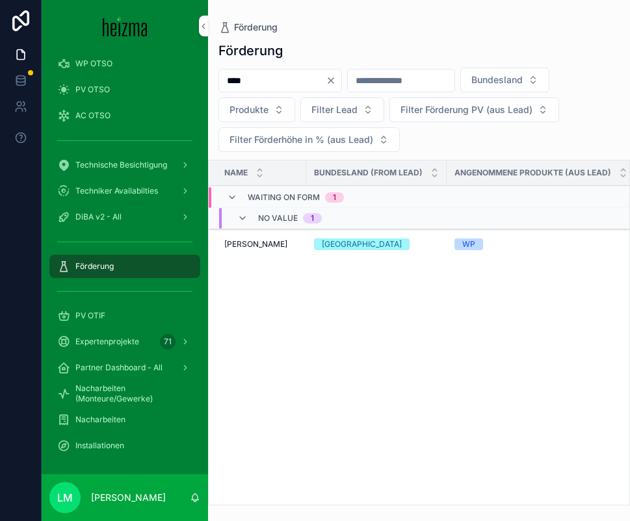
click at [252, 77] on input "****" at bounding box center [272, 81] width 107 height 18
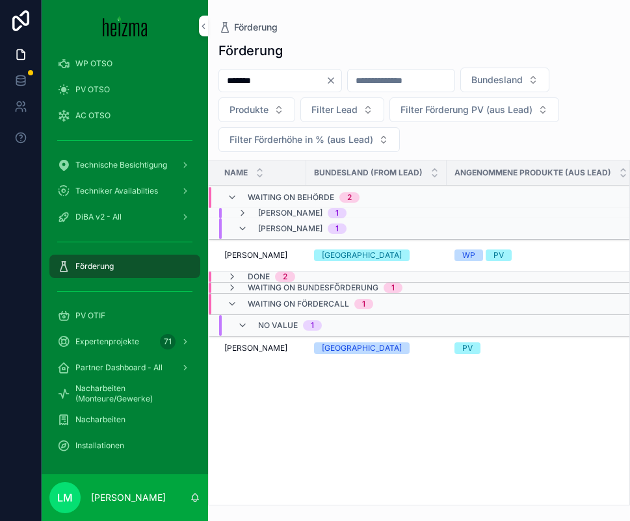
type input "******"
click at [252, 346] on span "Walter Leitner" at bounding box center [255, 348] width 63 height 10
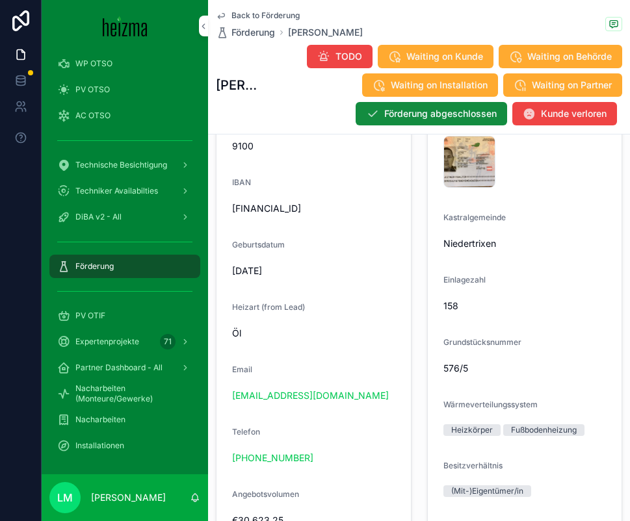
scroll to position [1308, 0]
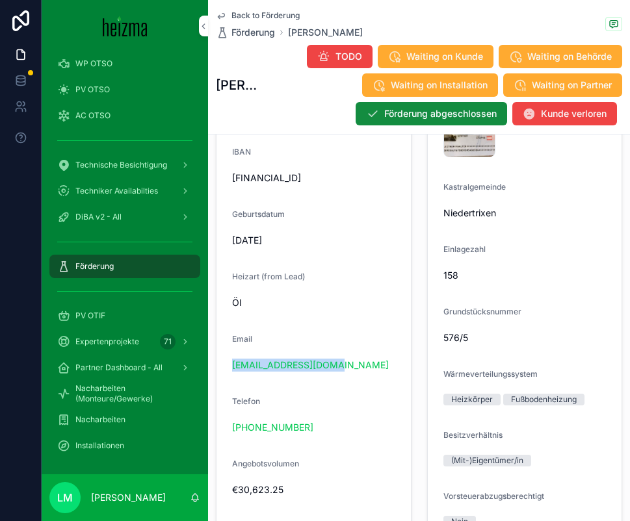
drag, startPoint x: 337, startPoint y: 372, endPoint x: 224, endPoint y: 368, distance: 113.8
click at [224, 368] on form "Name Walter Leitner FirstName Walter LastName Leitner Straße/Hausnummer Arlsdor…" at bounding box center [313, 365] width 194 height 1216
copy link "walterleitner@A1.net"
click at [263, 14] on span "Back to Förderung" at bounding box center [265, 15] width 68 height 10
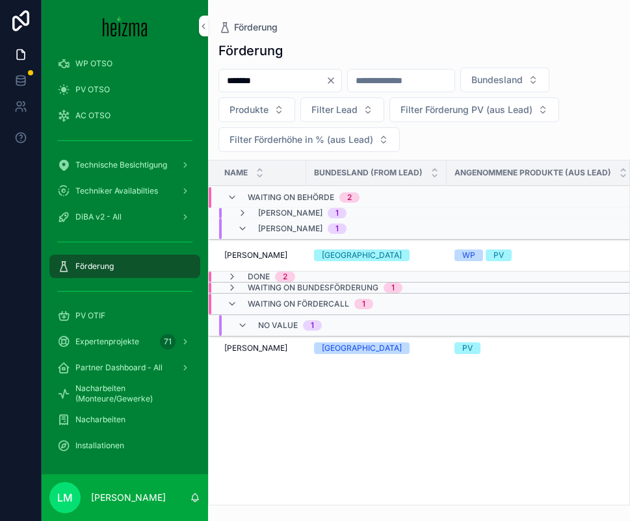
click at [258, 73] on input "******" at bounding box center [272, 81] width 107 height 18
type input "*******"
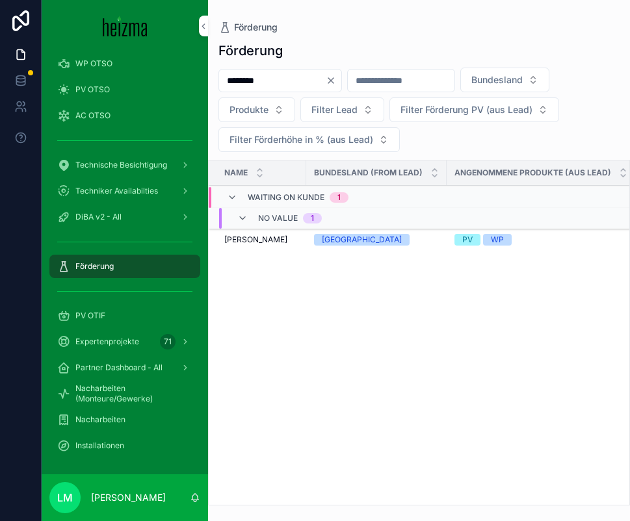
click at [250, 243] on span "Detlef Büttner" at bounding box center [255, 240] width 63 height 10
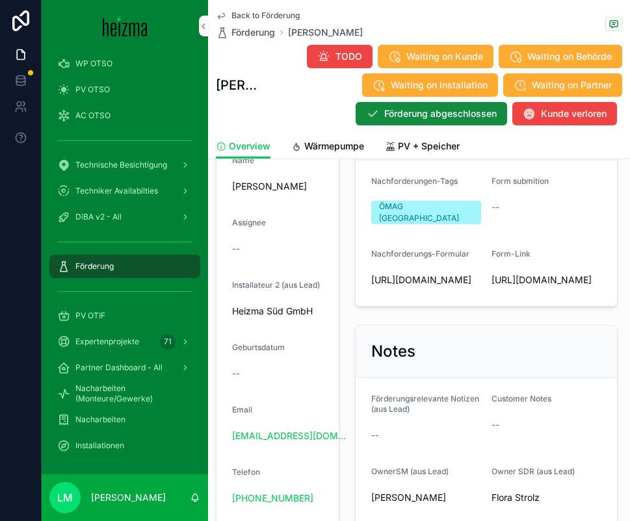
scroll to position [305, 0]
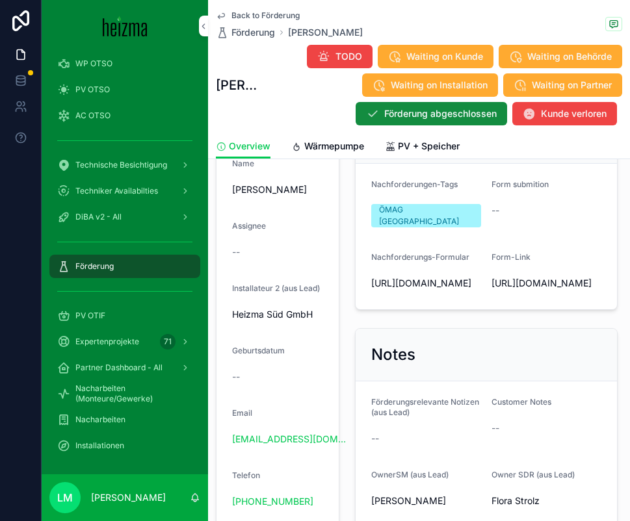
click at [328, 148] on span "Wärmepumpe" at bounding box center [334, 146] width 60 height 13
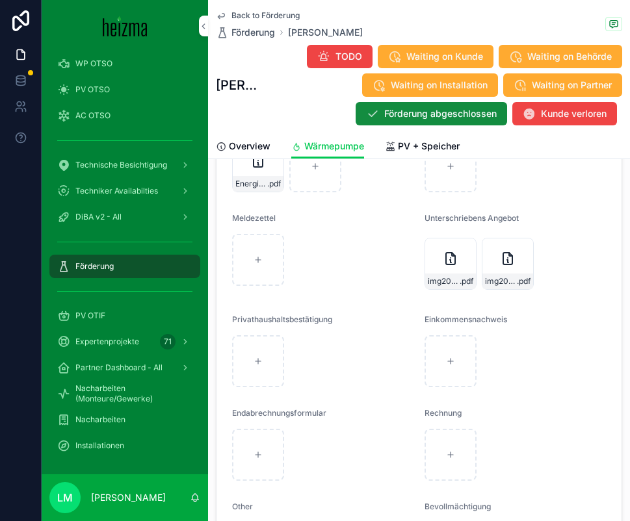
scroll to position [2102, 0]
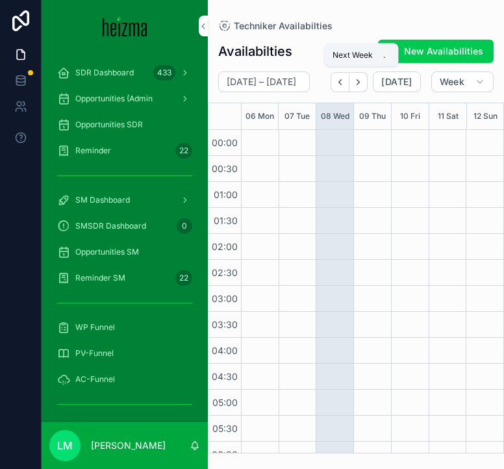
click at [363, 80] on icon "Next" at bounding box center [359, 82] width 10 height 10
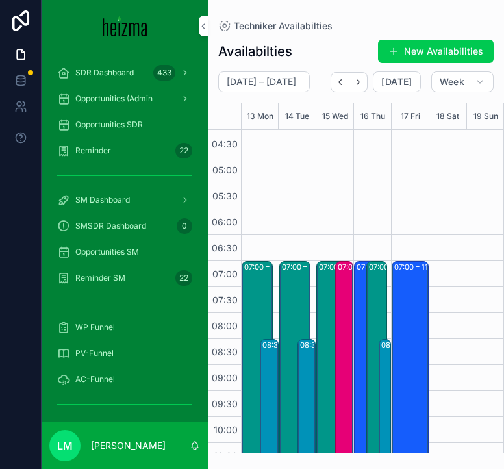
scroll to position [252, 0]
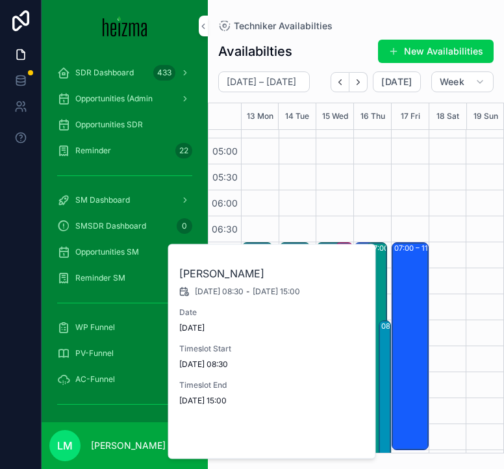
click at [336, 433] on span "Open" at bounding box center [331, 438] width 24 height 12
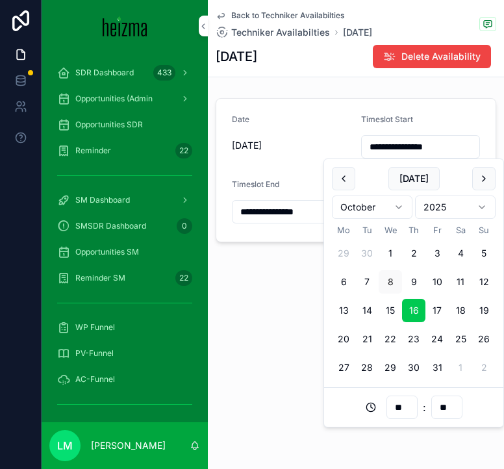
click at [426, 148] on input "**********" at bounding box center [421, 147] width 118 height 18
click at [405, 406] on input "**" at bounding box center [402, 407] width 30 height 18
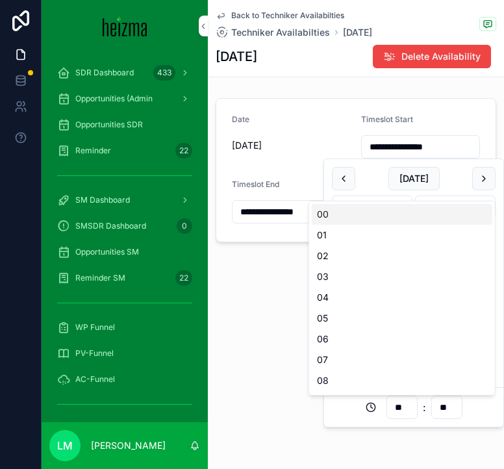
click at [405, 406] on input "**" at bounding box center [402, 407] width 30 height 18
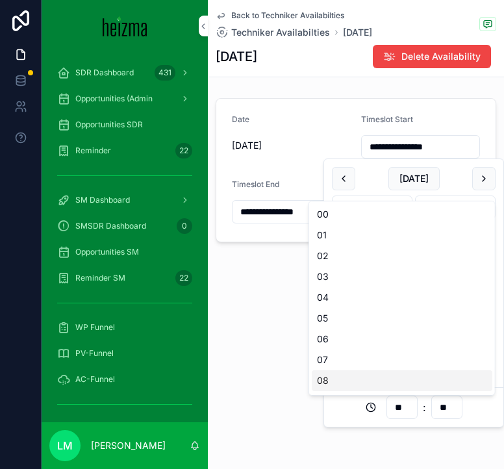
scroll to position [36, 0]
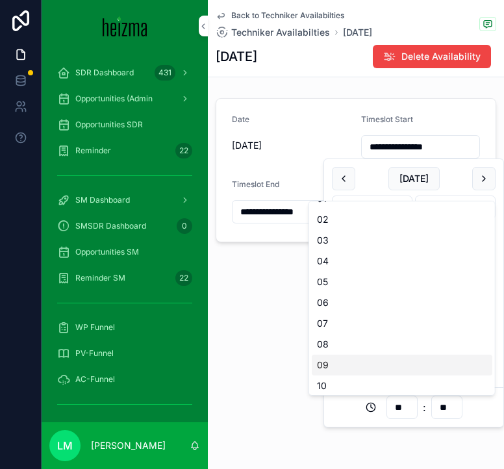
click at [351, 367] on div "09" at bounding box center [402, 365] width 181 height 21
type input "**********"
type input "**"
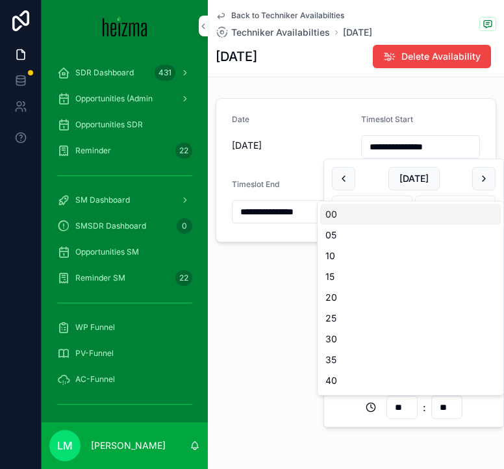
click at [441, 410] on input "**" at bounding box center [447, 407] width 30 height 18
type input "**********"
type input "**"
click at [285, 405] on div "**********" at bounding box center [356, 234] width 296 height 469
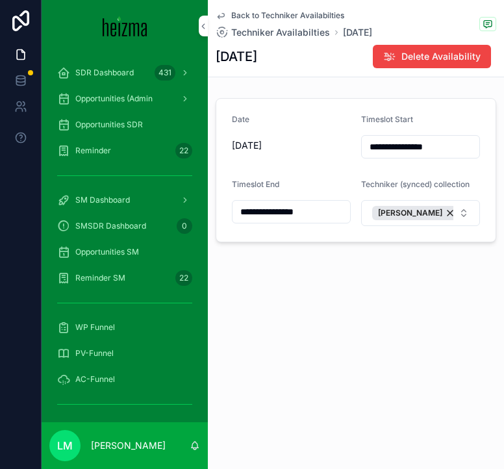
click at [257, 16] on span "Back to Techniker Availabilties" at bounding box center [287, 15] width 113 height 10
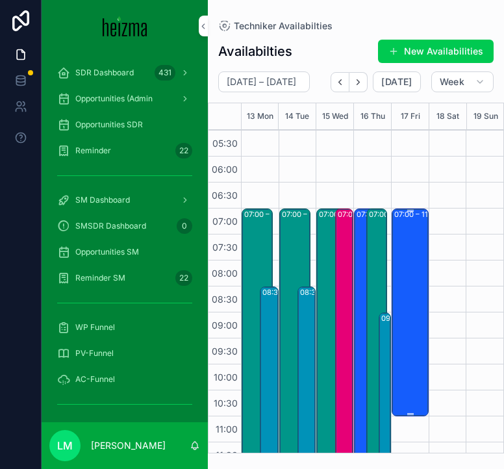
scroll to position [290, 0]
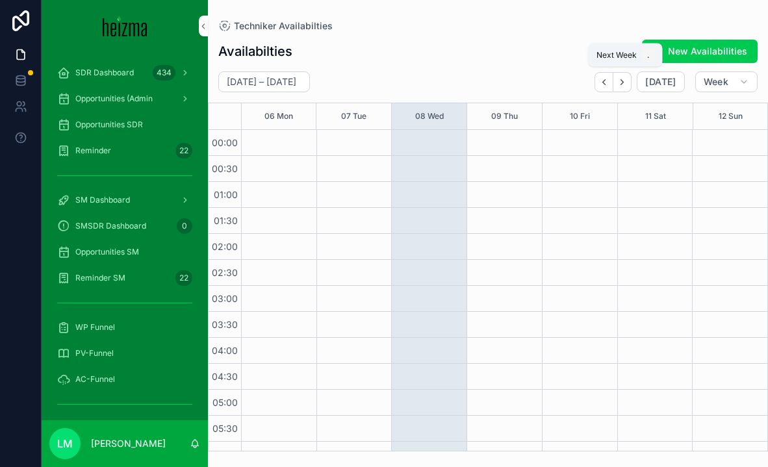
click at [623, 81] on icon "Next" at bounding box center [623, 82] width 10 height 10
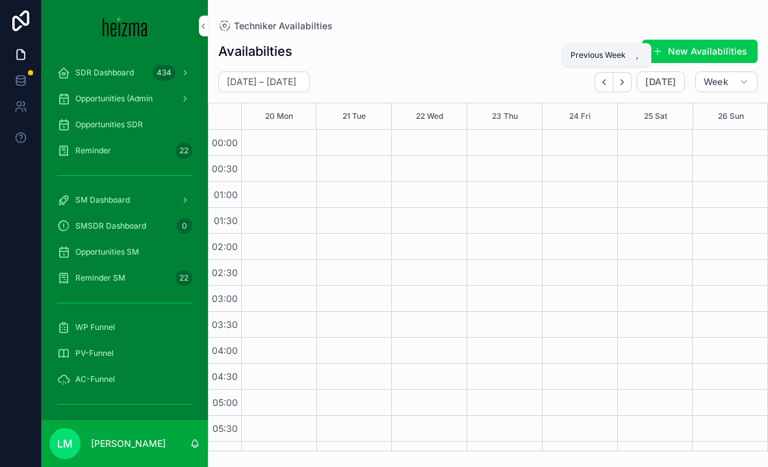
click at [609, 84] on icon "Back" at bounding box center [604, 82] width 10 height 10
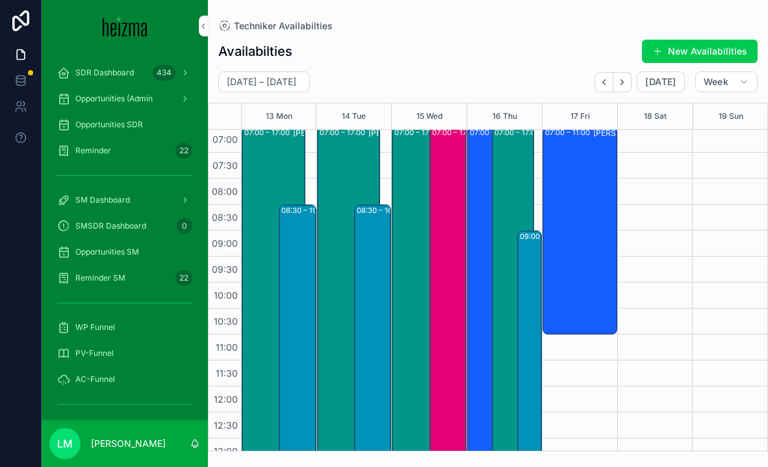
scroll to position [401, 0]
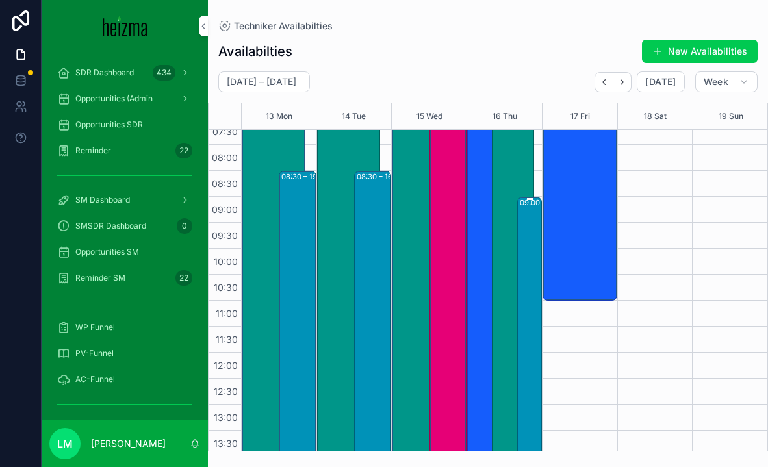
click at [532, 254] on div "09:00 – 15:00 Philipp Pannosch" at bounding box center [530, 352] width 21 height 309
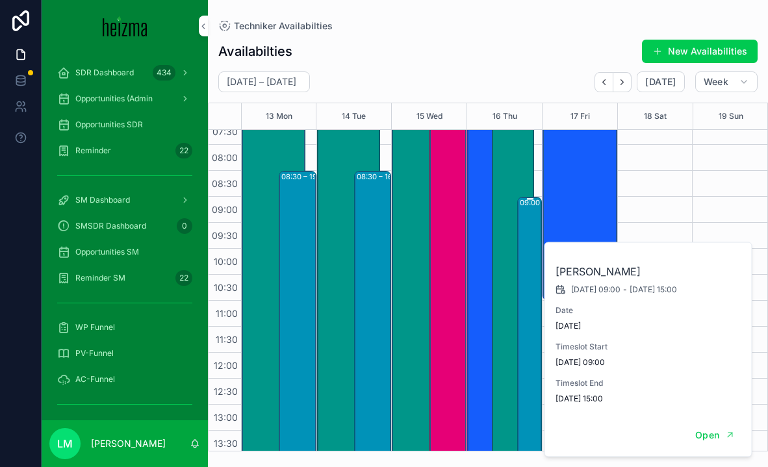
click at [532, 254] on div "09:00 – 15:00 Philipp Pannosch" at bounding box center [530, 352] width 21 height 309
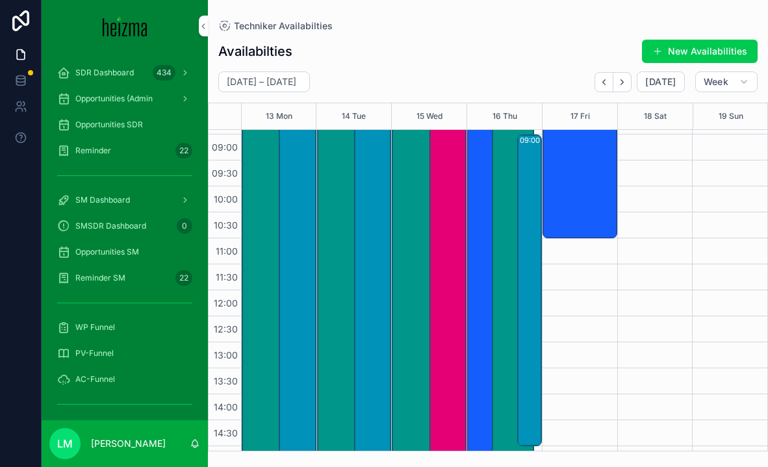
scroll to position [500, 0]
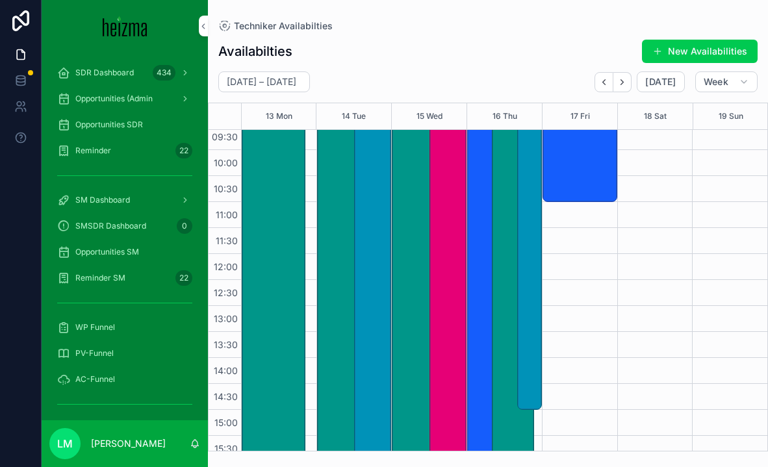
click at [291, 274] on div "08:30 – 19:15 Philipp Pannosch" at bounding box center [297, 351] width 33 height 556
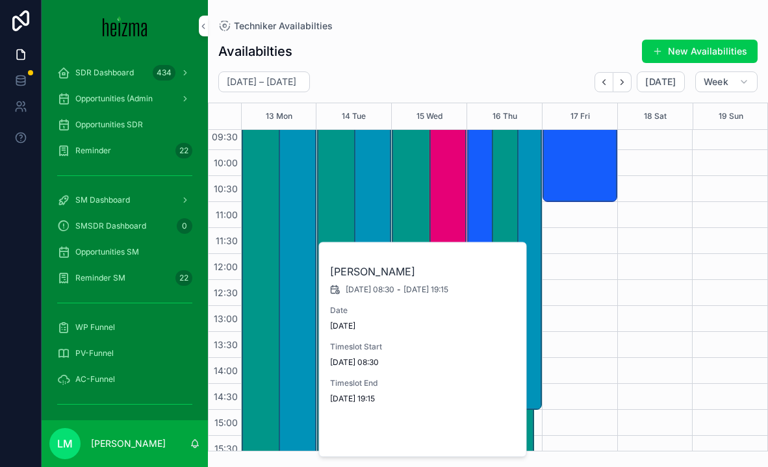
click at [496, 435] on button "Open" at bounding box center [490, 435] width 57 height 21
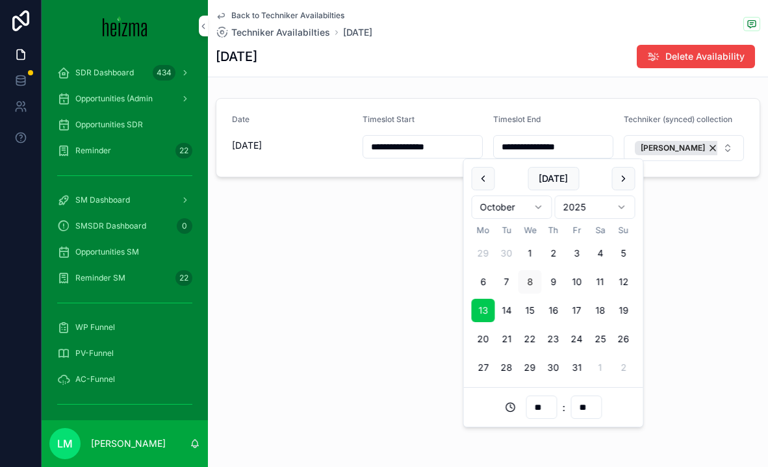
drag, startPoint x: 553, startPoint y: 146, endPoint x: 594, endPoint y: 146, distance: 41.6
click at [594, 146] on input "**********" at bounding box center [553, 147] width 119 height 18
click button "[PERSON_NAME]" at bounding box center [679, 148] width 89 height 14
type input "**********"
type input "**"
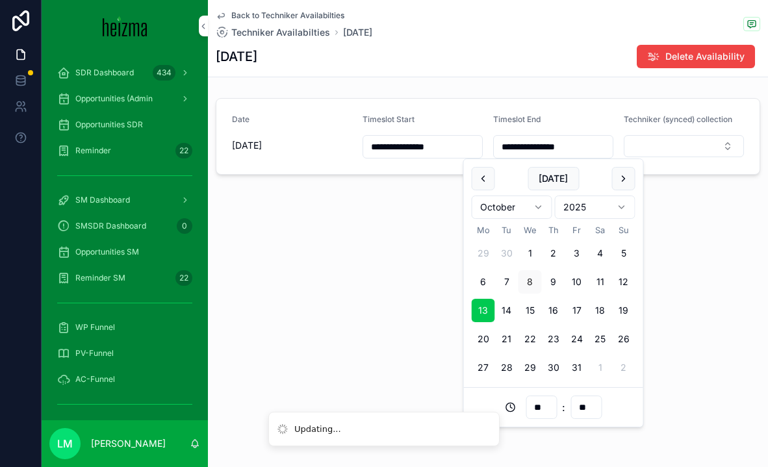
type input "**"
click at [415, 205] on div "**********" at bounding box center [488, 131] width 560 height 263
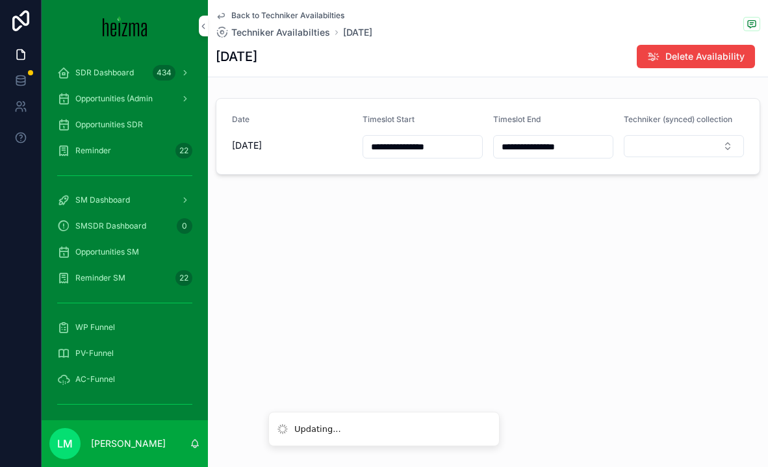
click at [675, 147] on button "Select Button" at bounding box center [684, 146] width 120 height 22
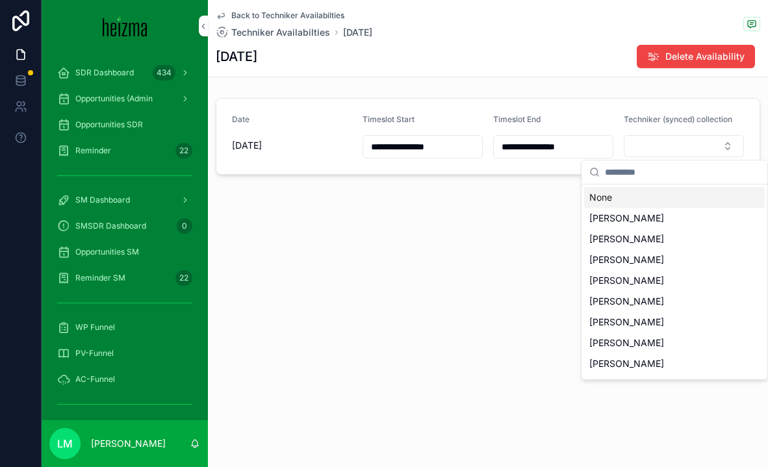
type input "*"
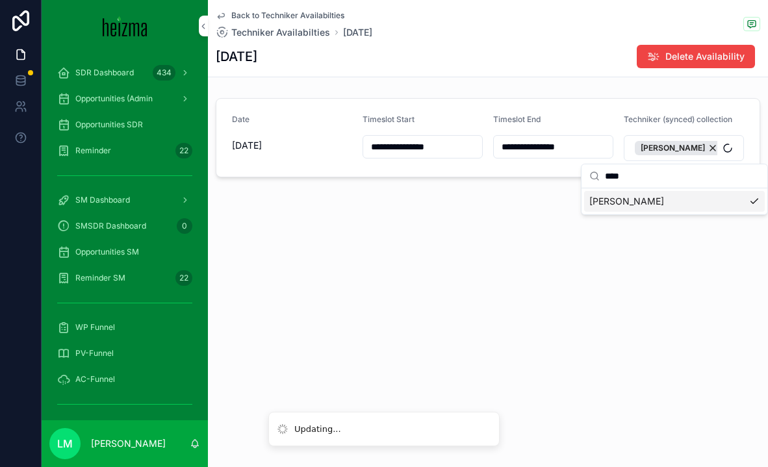
type input "****"
click at [519, 224] on div "**********" at bounding box center [488, 133] width 560 height 266
click at [295, 21] on div "Back to Techniker Availabilties Techniker Availabilties 2025-10-13" at bounding box center [294, 24] width 157 height 29
click at [288, 17] on span "Back to Techniker Availabilties" at bounding box center [287, 15] width 113 height 10
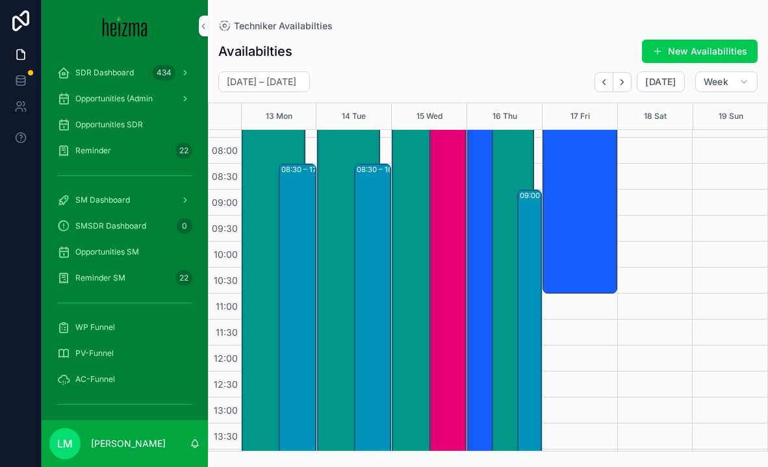
scroll to position [416, 0]
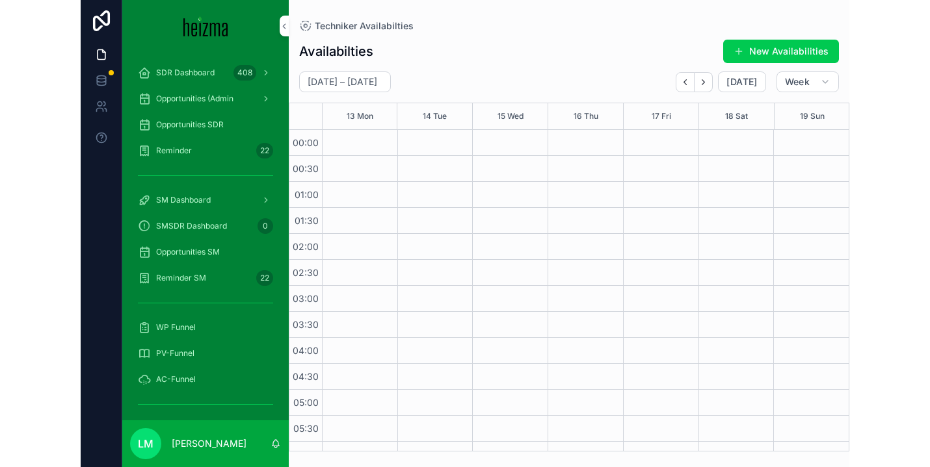
scroll to position [416, 0]
